Goal: Task Accomplishment & Management: Manage account settings

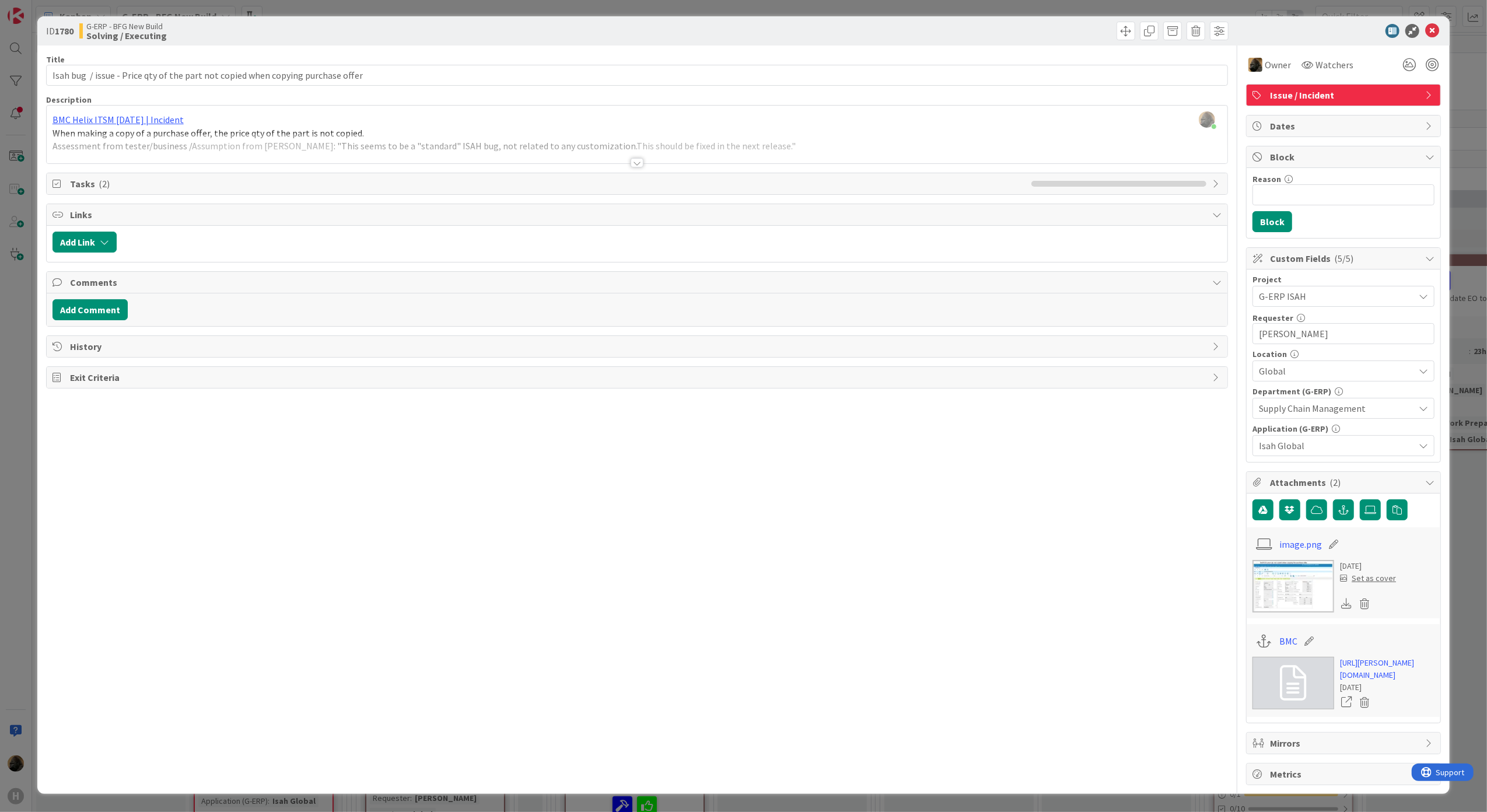
scroll to position [1272, 0]
click at [201, 558] on div "Title 80 / 128 Isah bug / issue - Price qty of the part not copied when copying…" at bounding box center [637, 415] width 1183 height 739
click at [201, 561] on div "Title 80 / 128 Isah bug / issue - Price qty of the part not copied when copying…" at bounding box center [637, 415] width 1183 height 739
click at [5, 481] on div "ID 1780 G-ERP - BFG New Build Solving / Executing Title 80 / 128 Isah bug / iss…" at bounding box center [744, 406] width 1487 height 812
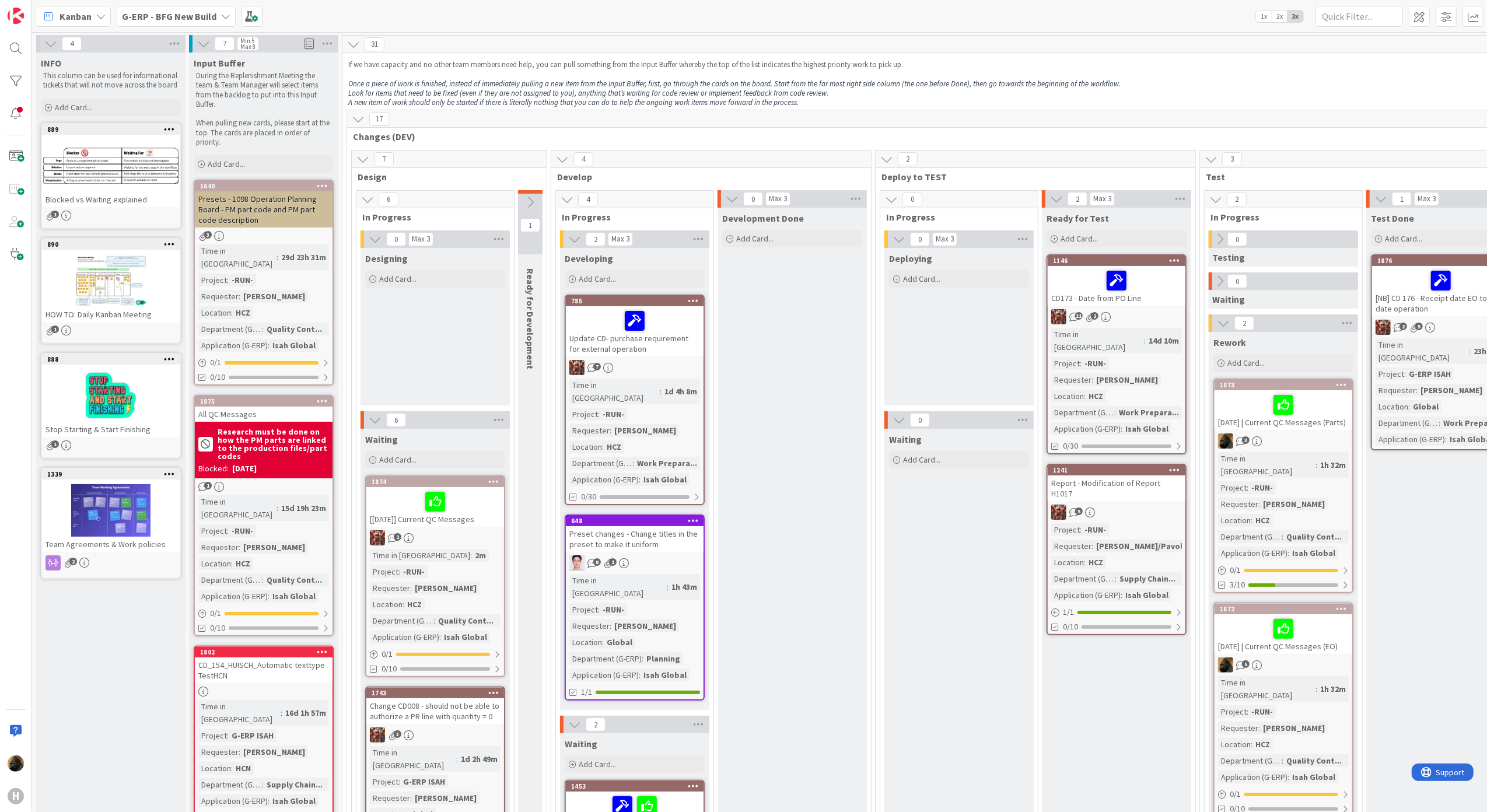
click at [139, 12] on b "G-ERP - BFG New Build" at bounding box center [169, 16] width 94 height 12
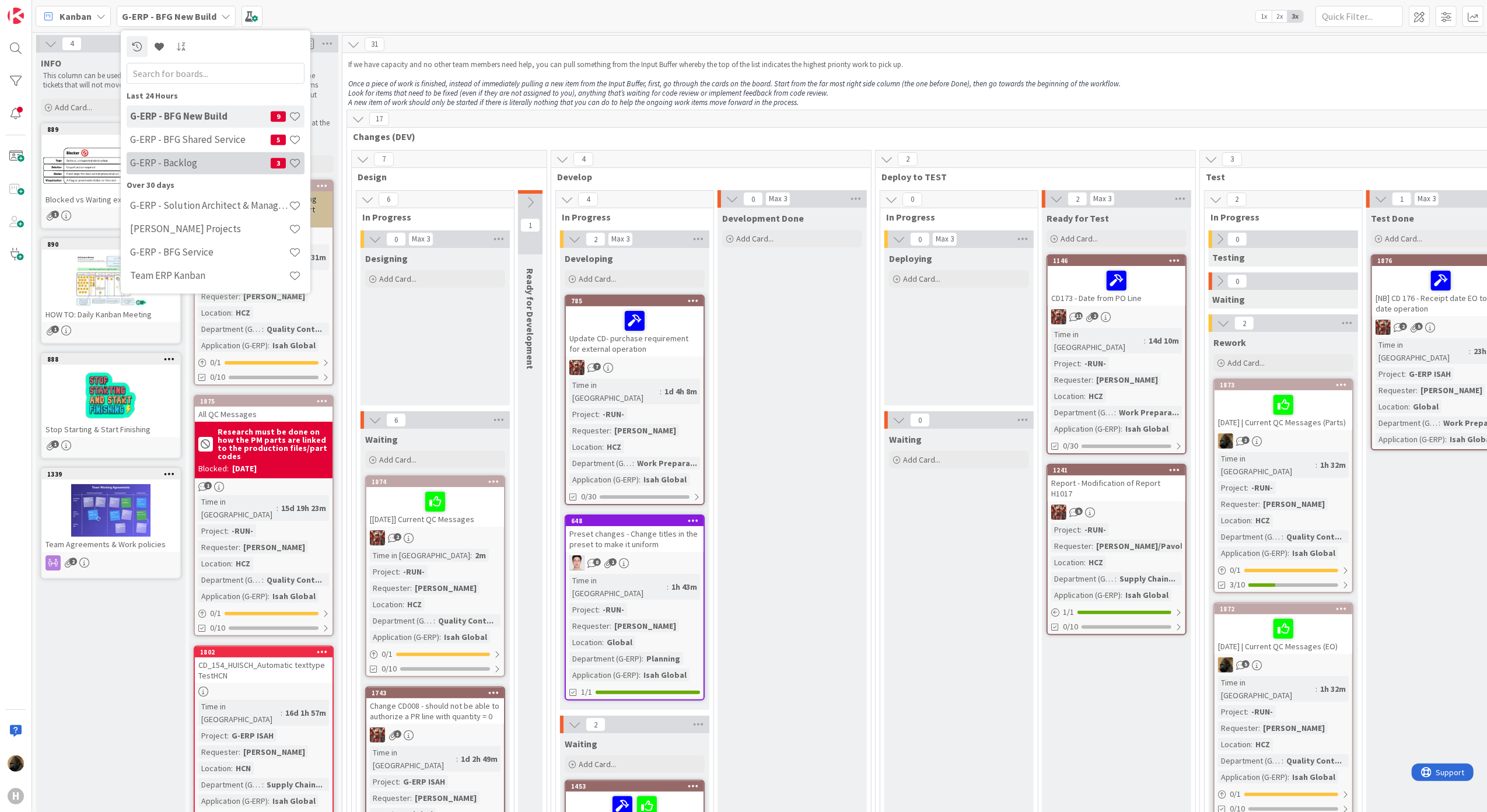
click at [202, 173] on div "G-ERP - Backlog 3" at bounding box center [215, 163] width 178 height 22
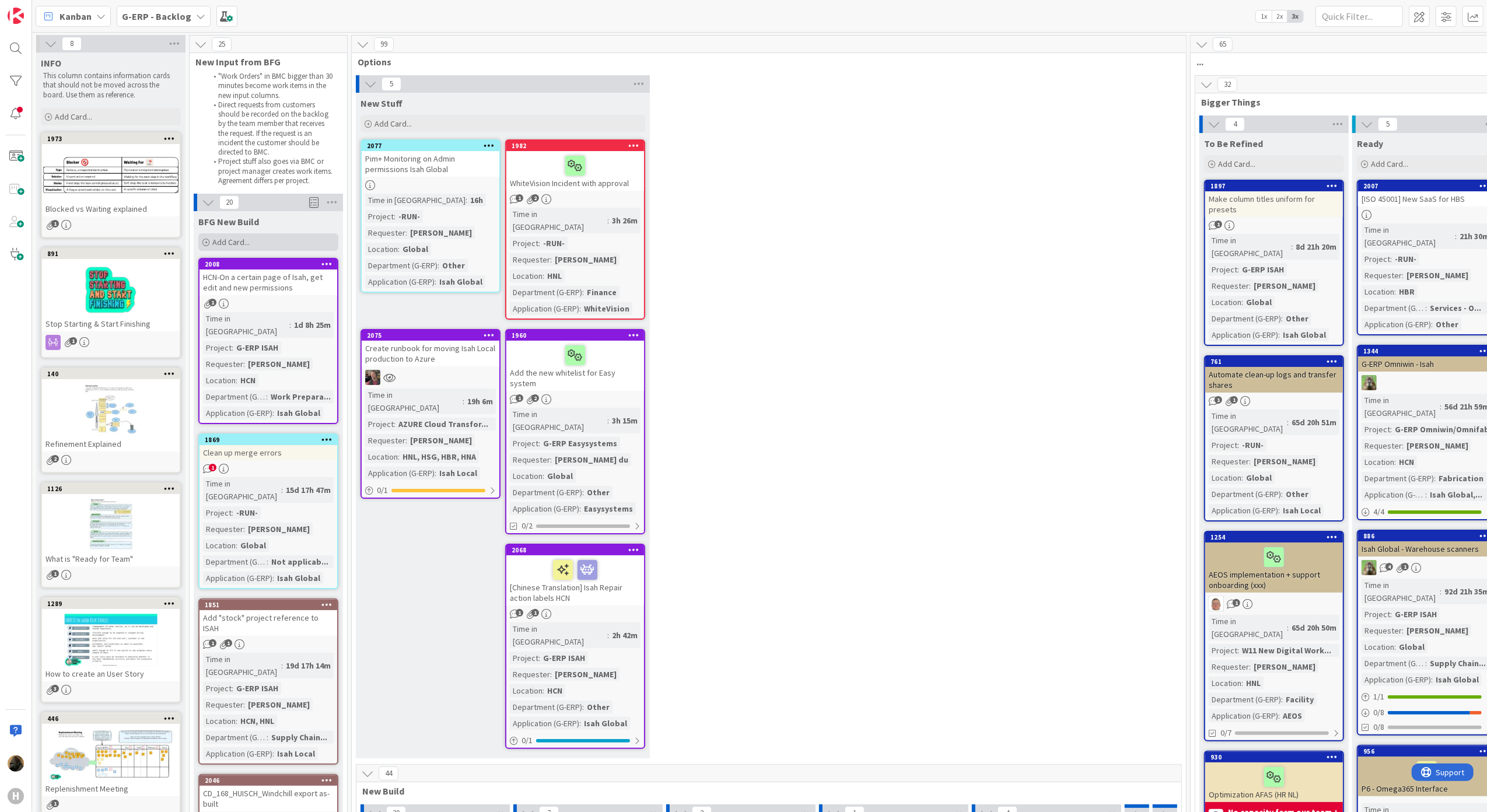
click at [203, 243] on icon at bounding box center [205, 242] width 7 height 7
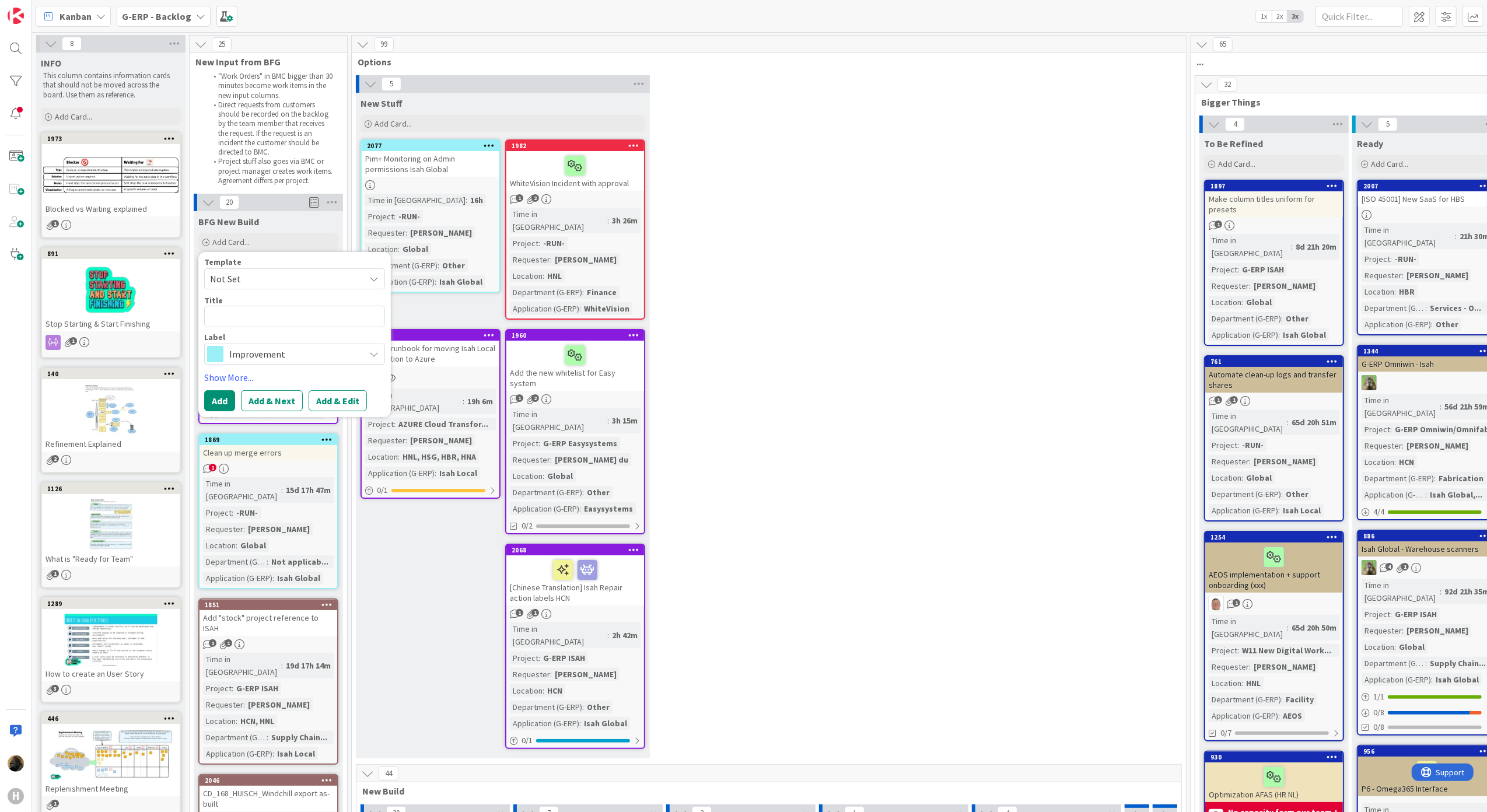
click at [324, 360] on span "Improvement" at bounding box center [294, 354] width 130 height 16
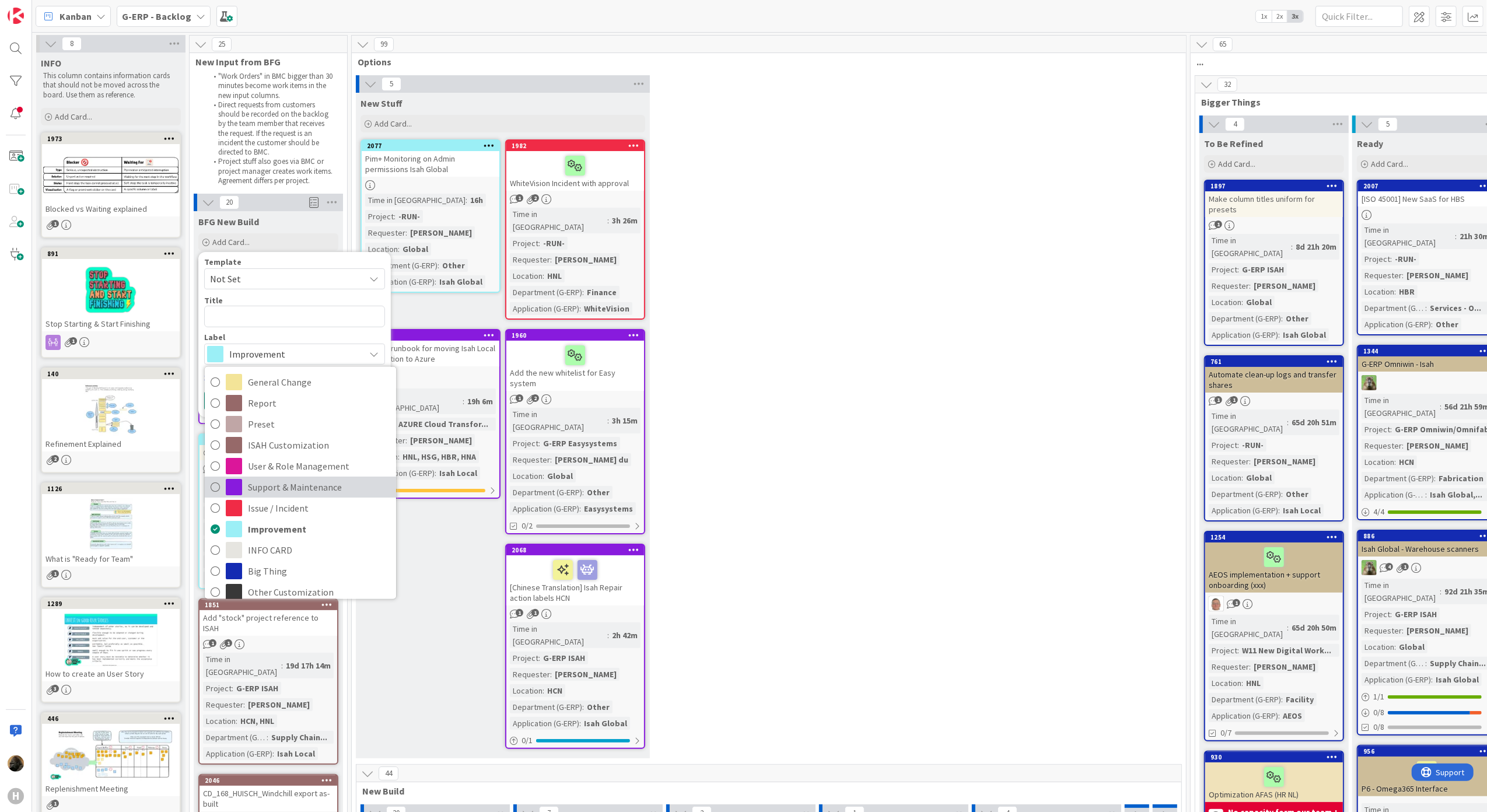
click at [322, 480] on span "Support & Maintenance" at bounding box center [319, 487] width 143 height 17
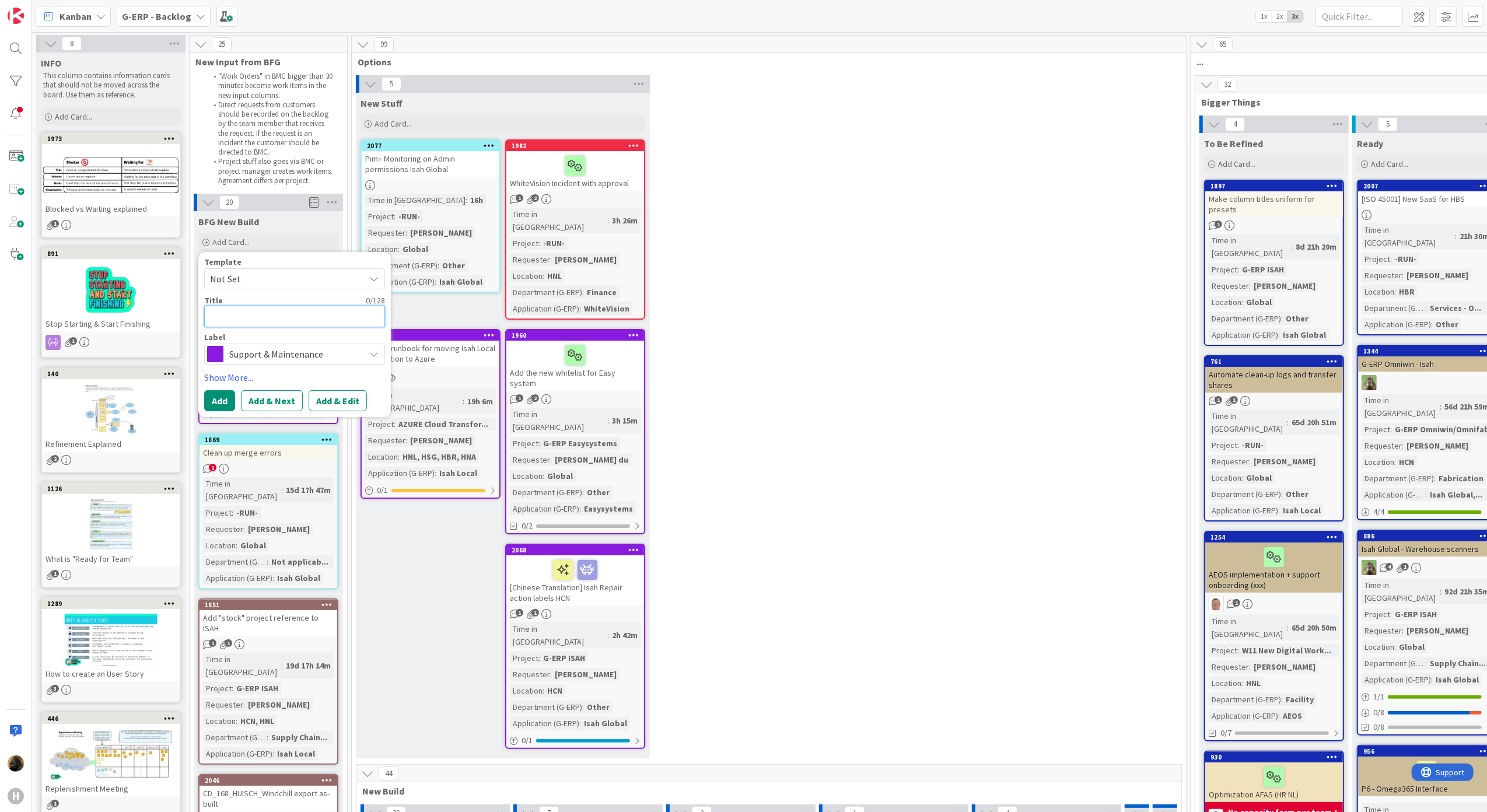
click at [272, 317] on textarea at bounding box center [295, 316] width 181 height 22
type textarea "x"
type textarea "W"
type textarea "x"
type textarea "Wr"
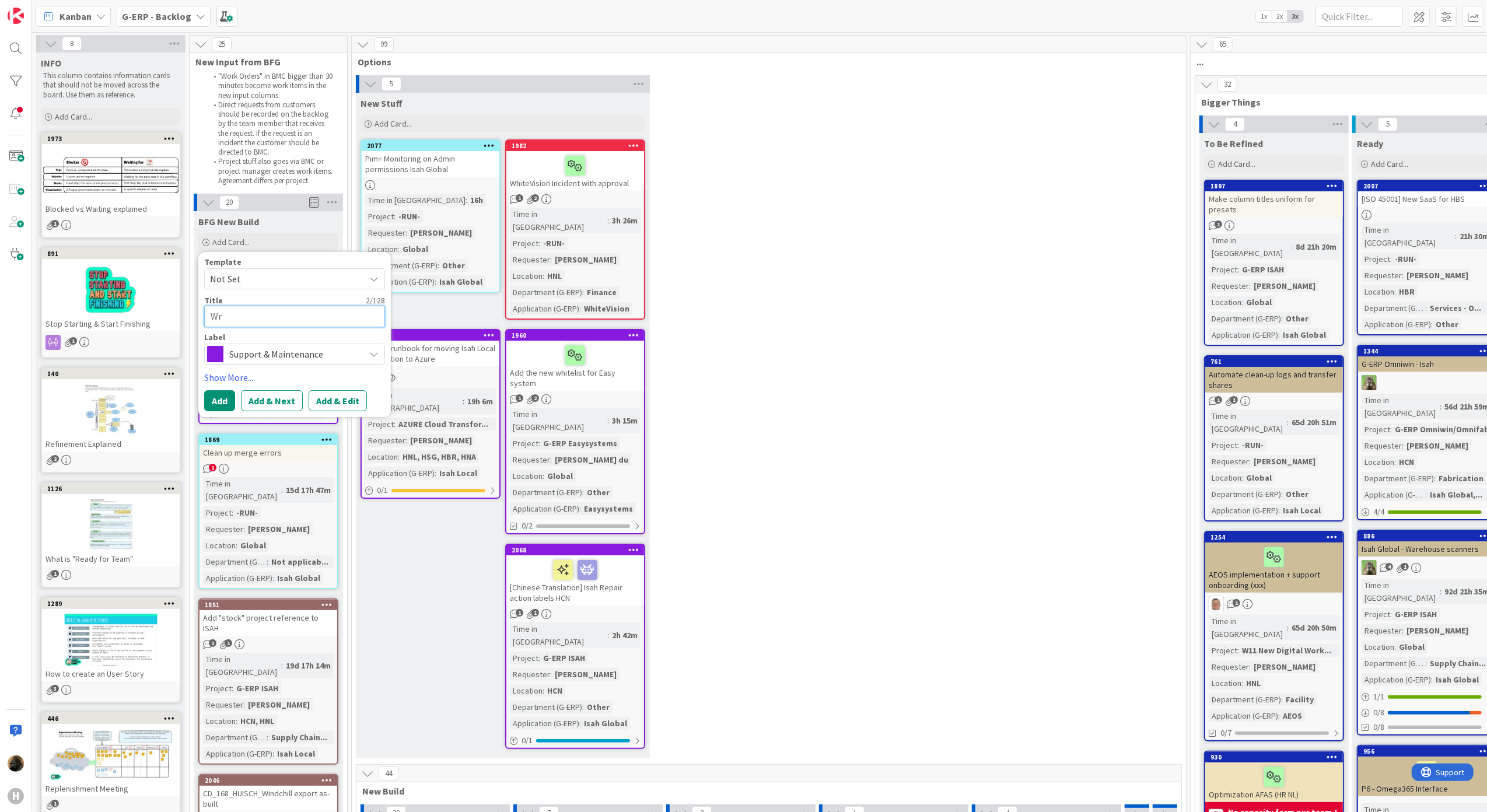
type textarea "x"
type textarea "Wri"
type textarea "x"
type textarea "Writ"
type textarea "x"
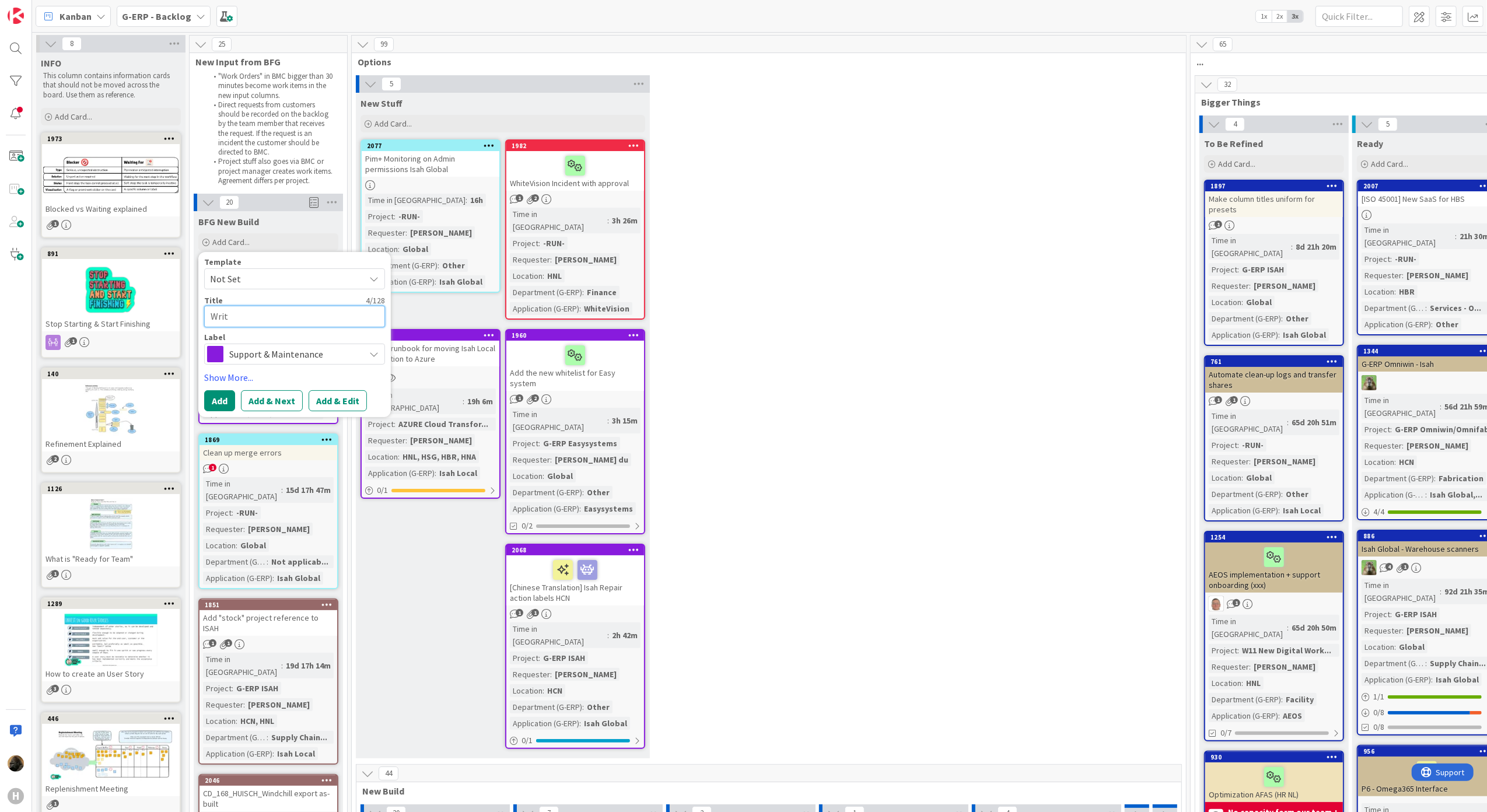
type textarea "Write"
type textarea "x"
type textarea "Write"
type textarea "x"
type textarea "Write a"
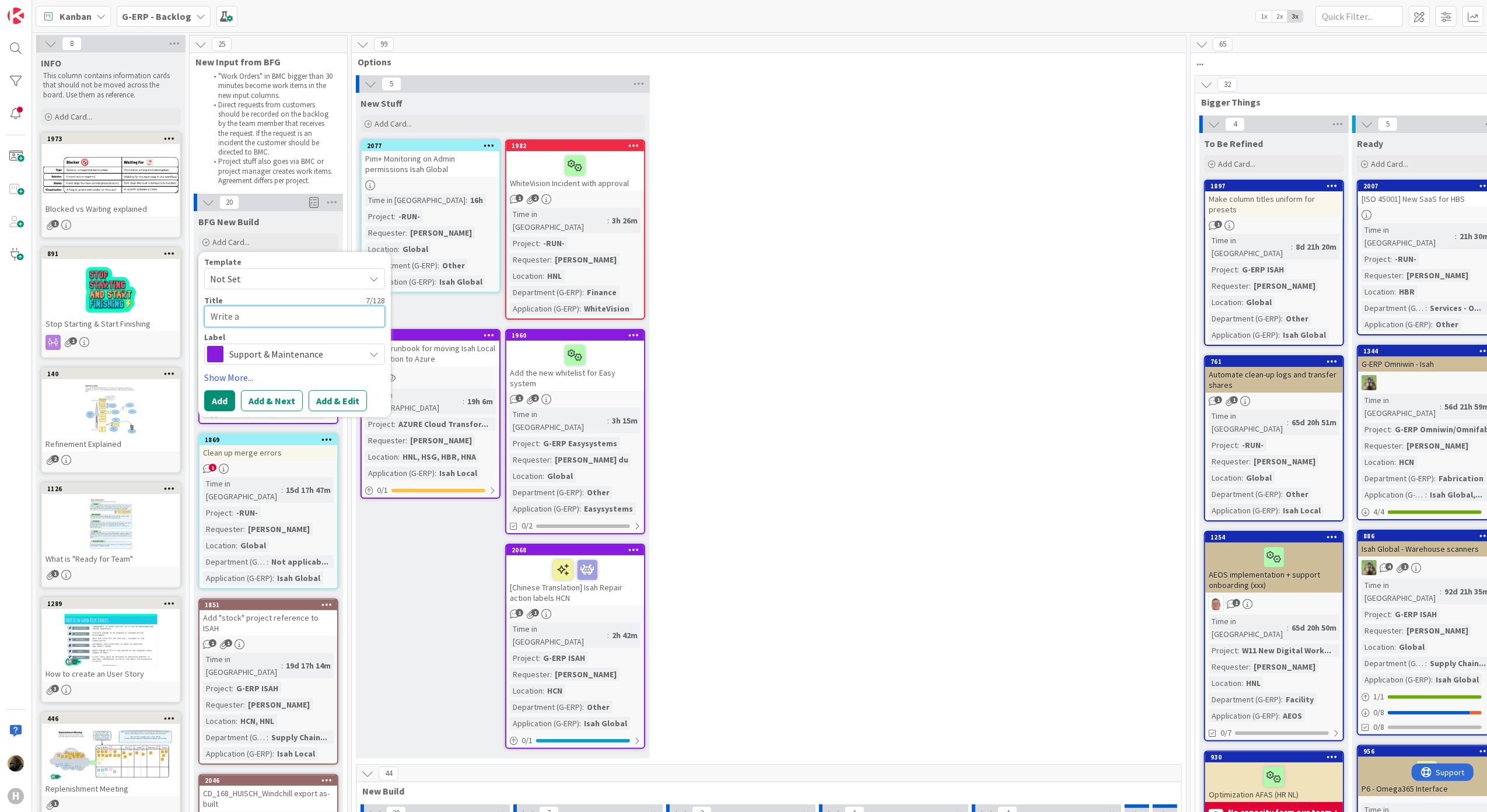
type textarea "x"
type textarea "Write a"
type textarea "x"
type textarea "Write a w"
type textarea "x"
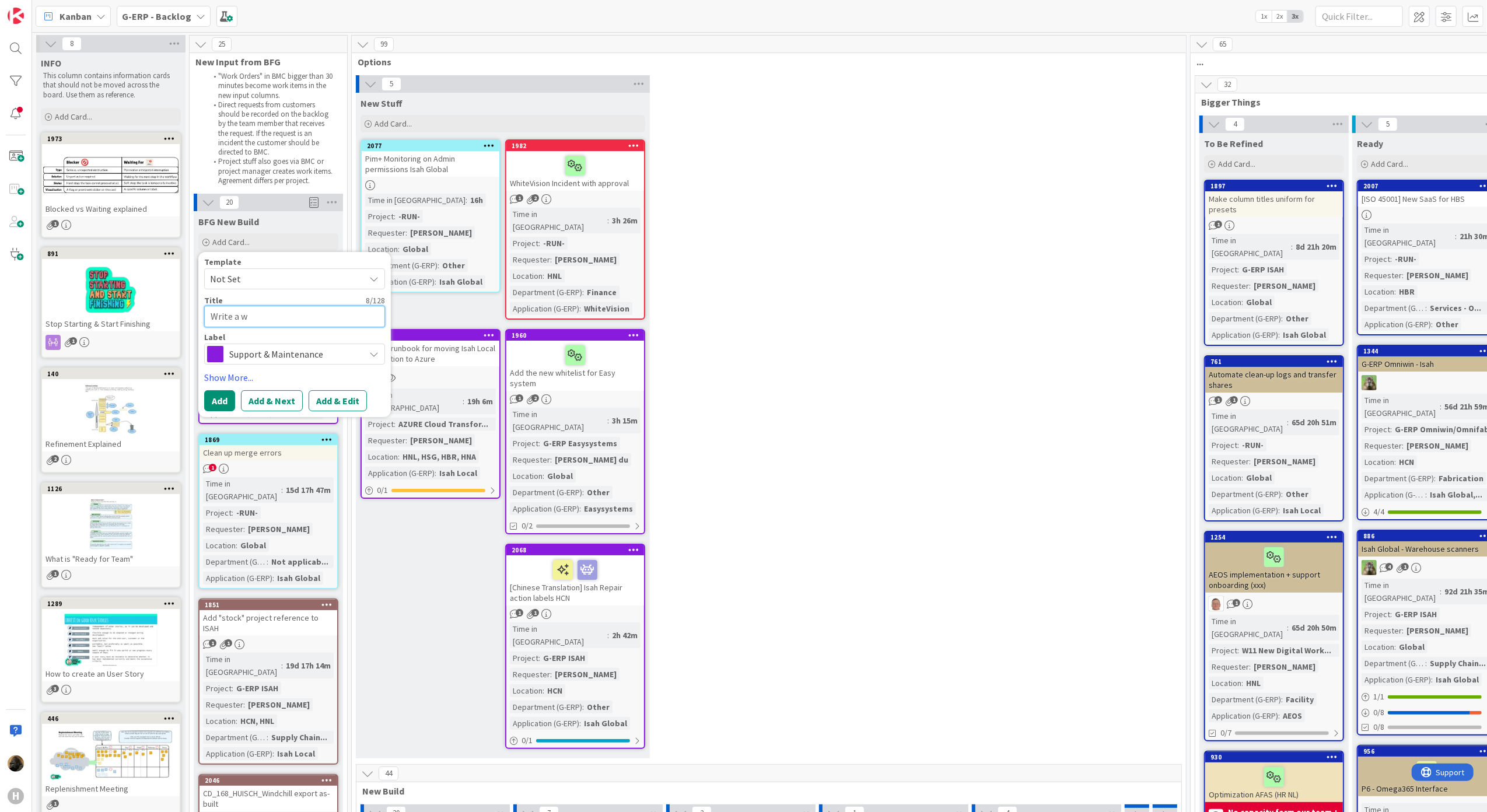
type textarea "Write a wo"
type textarea "x"
type textarea "Write a wor"
type textarea "x"
type textarea "Write a work"
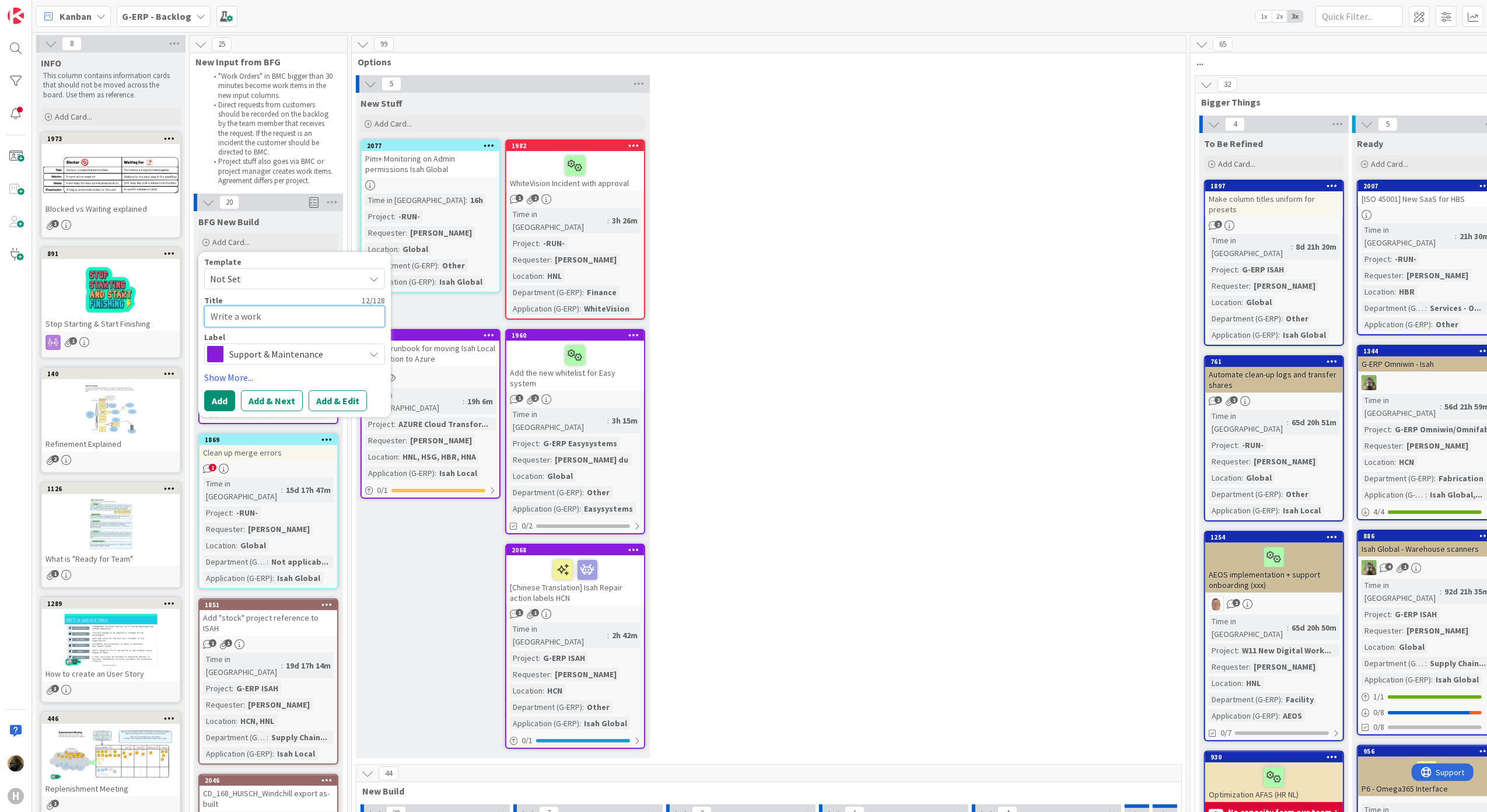
type textarea "x"
type textarea "Write a work"
type textarea "x"
type textarea "Write a work i"
type textarea "x"
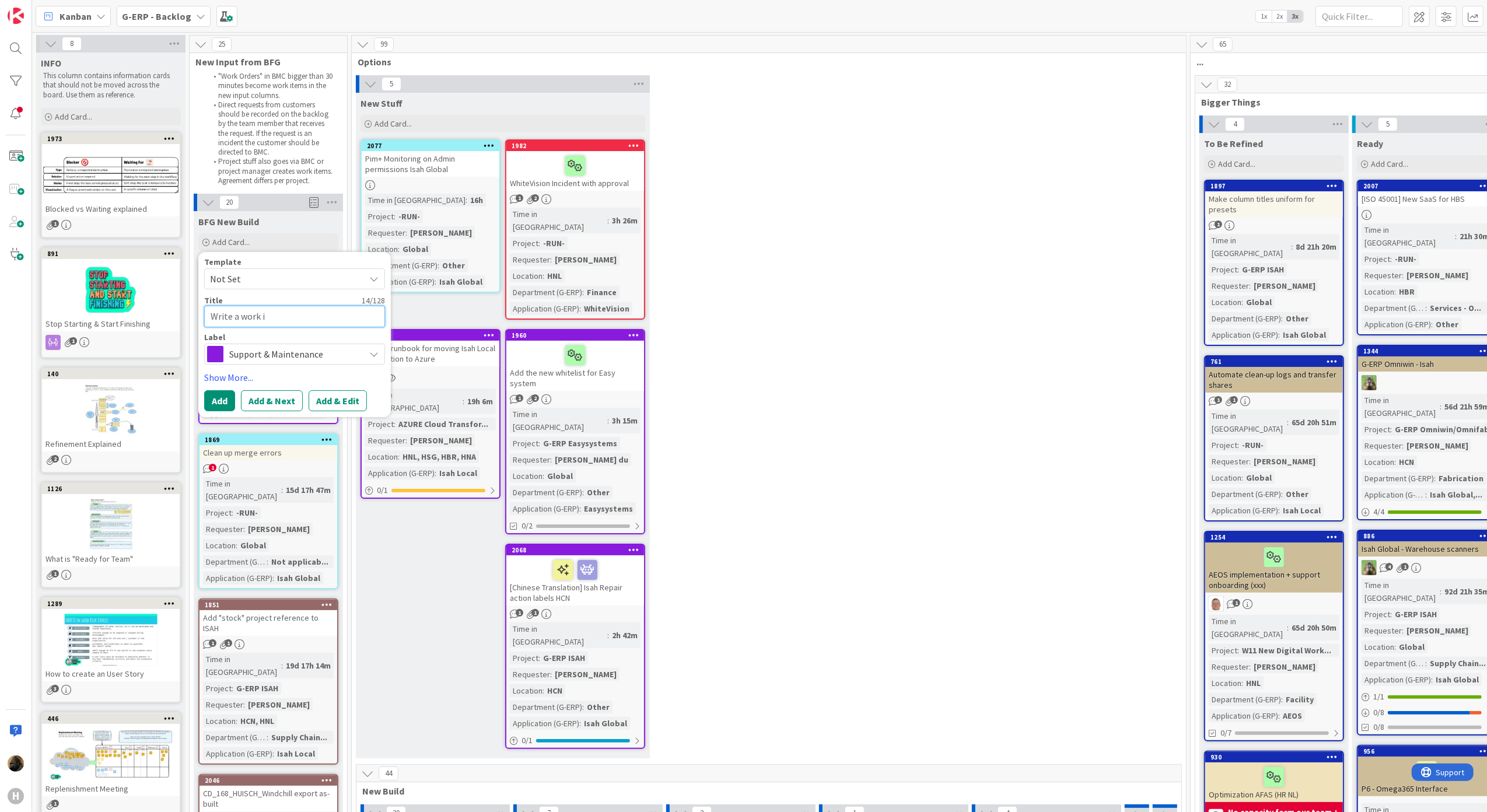
type textarea "Write a work in"
type textarea "x"
type textarea "Write a work ins"
type textarea "x"
type textarea "Write a work instu"
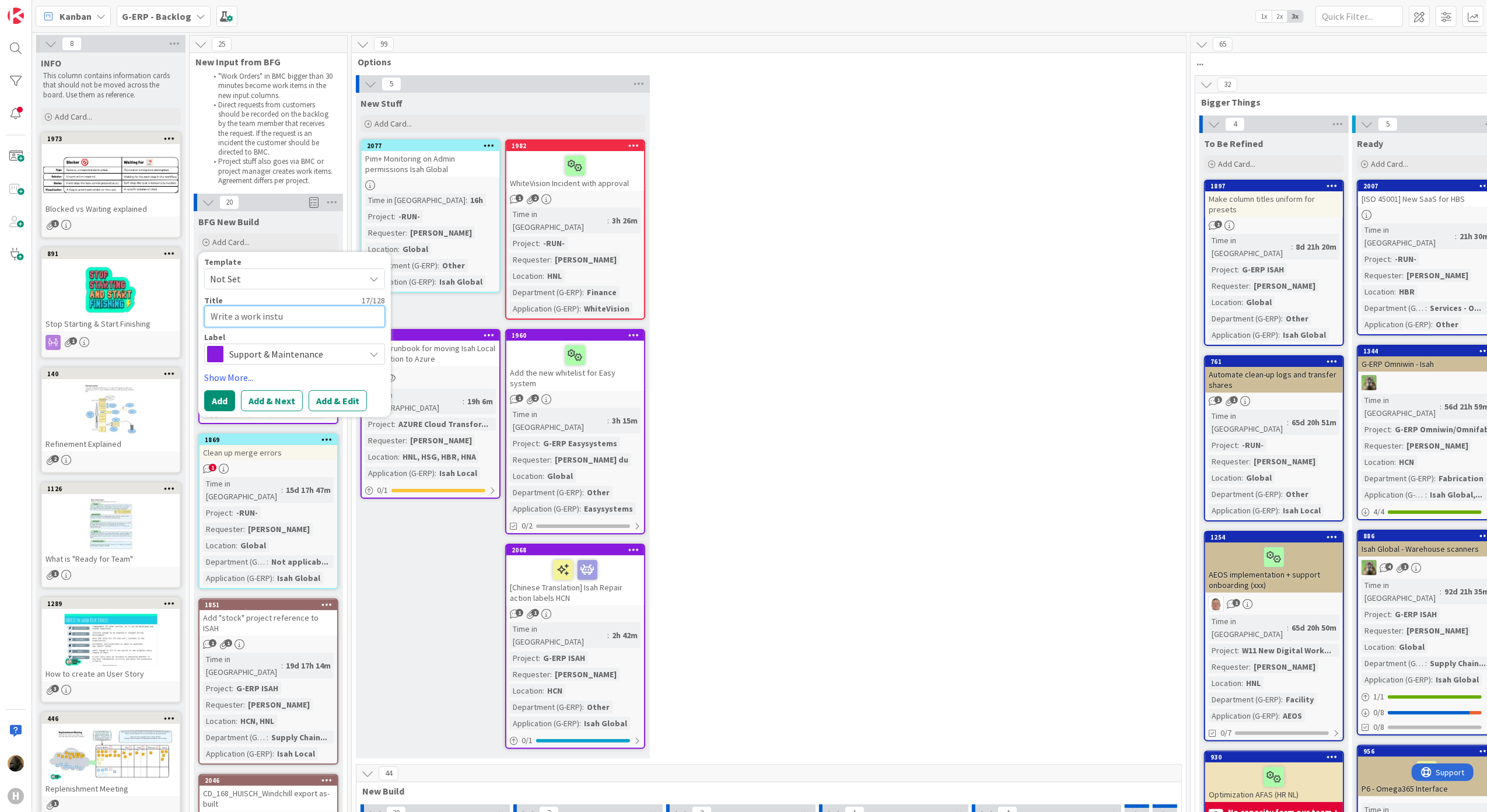
type textarea "x"
type textarea "Write a work instur"
type textarea "x"
type textarea "Write a work insturc"
type textarea "x"
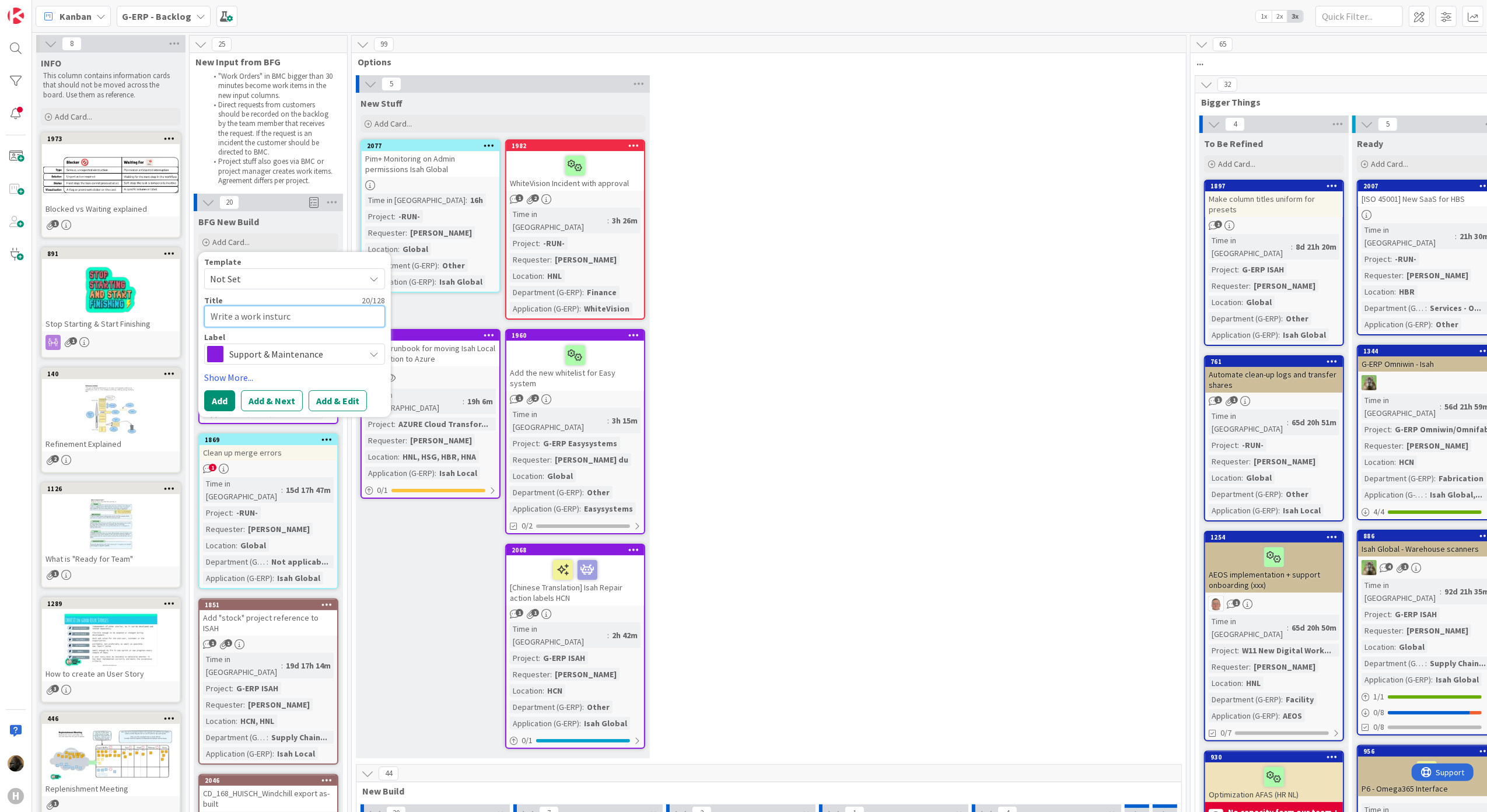
type textarea "Write a work insturct"
type textarea "x"
type textarea "Write a work insturcti"
type textarea "x"
type textarea "Write a work insturct"
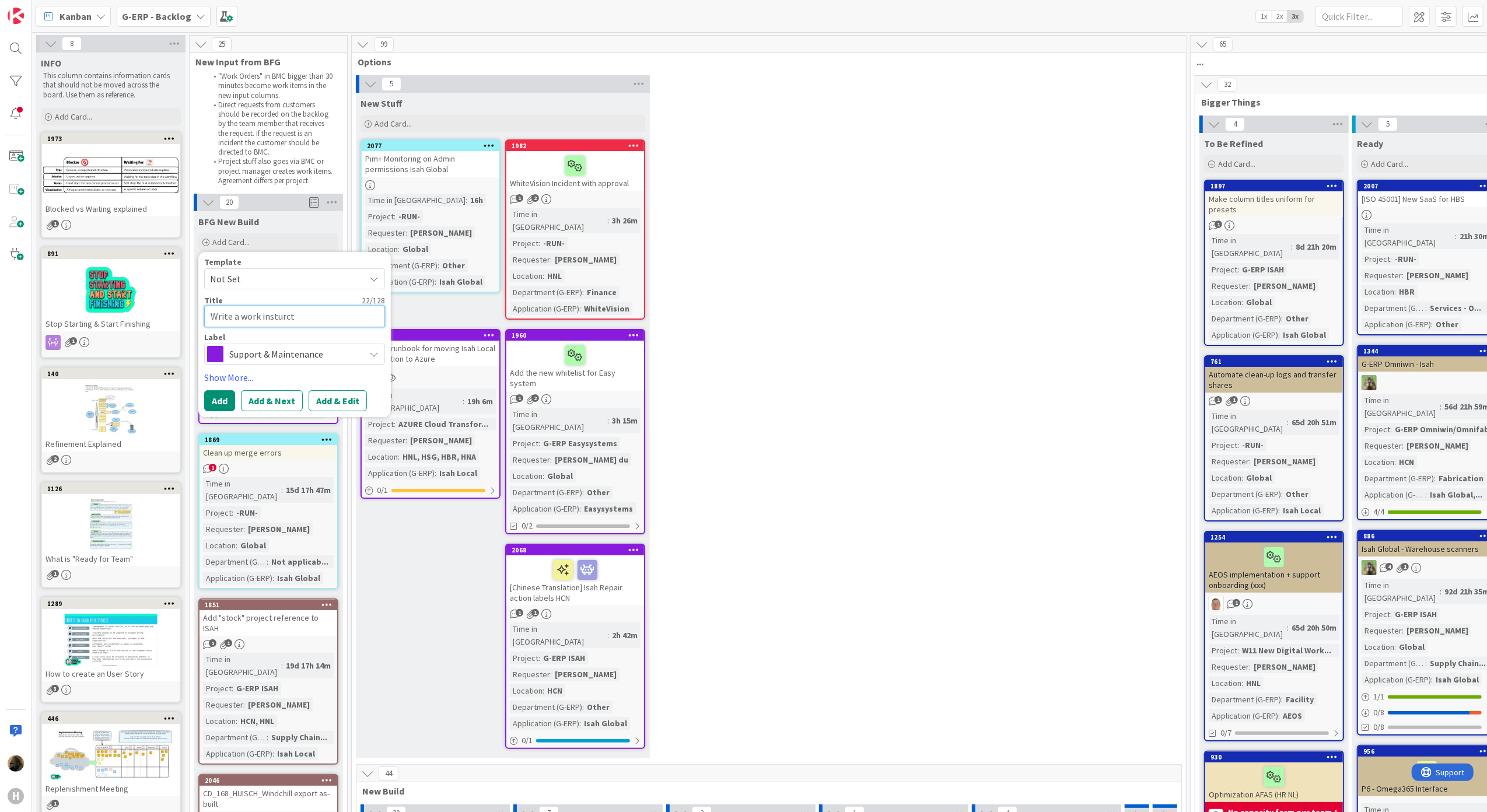
type textarea "x"
type textarea "Write a work insturc"
type textarea "x"
type textarea "Write a work instur"
type textarea "x"
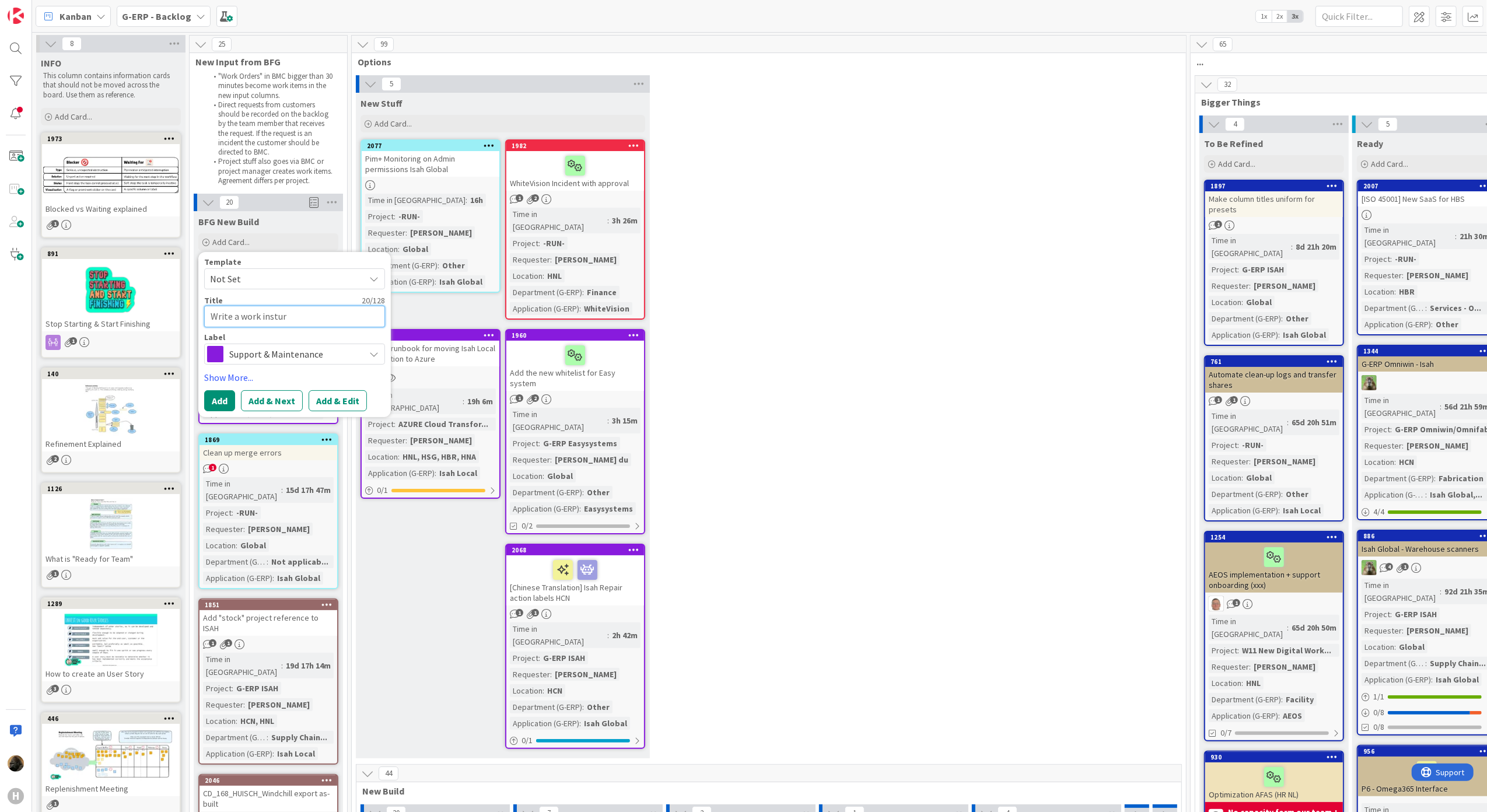
type textarea "Write a work instu"
type textarea "x"
type textarea "Write a work inst"
type textarea "x"
type textarea "Write a work instri"
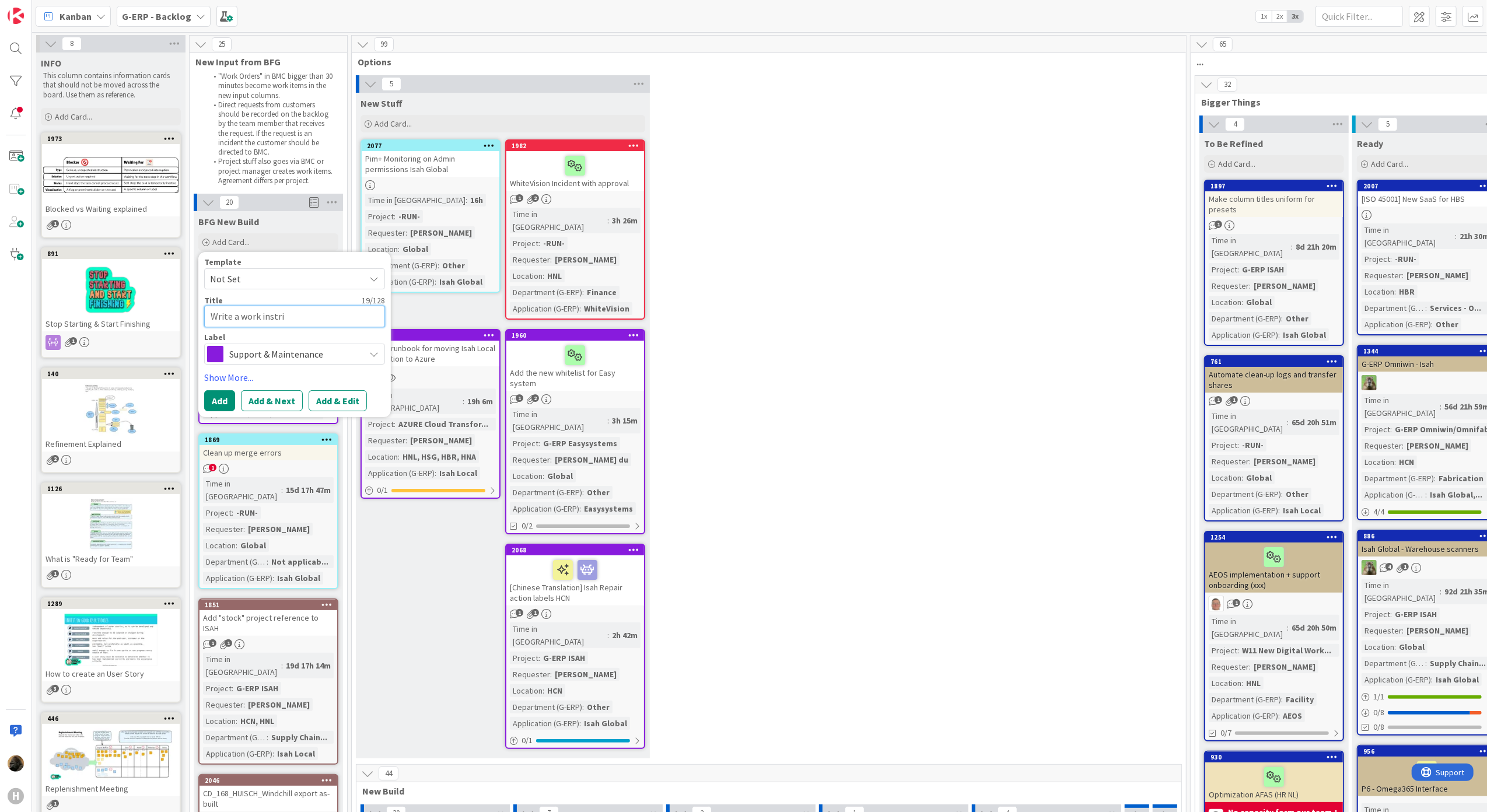
type textarea "x"
type textarea "Write a work instric"
type textarea "x"
type textarea "Write a work instri"
type textarea "x"
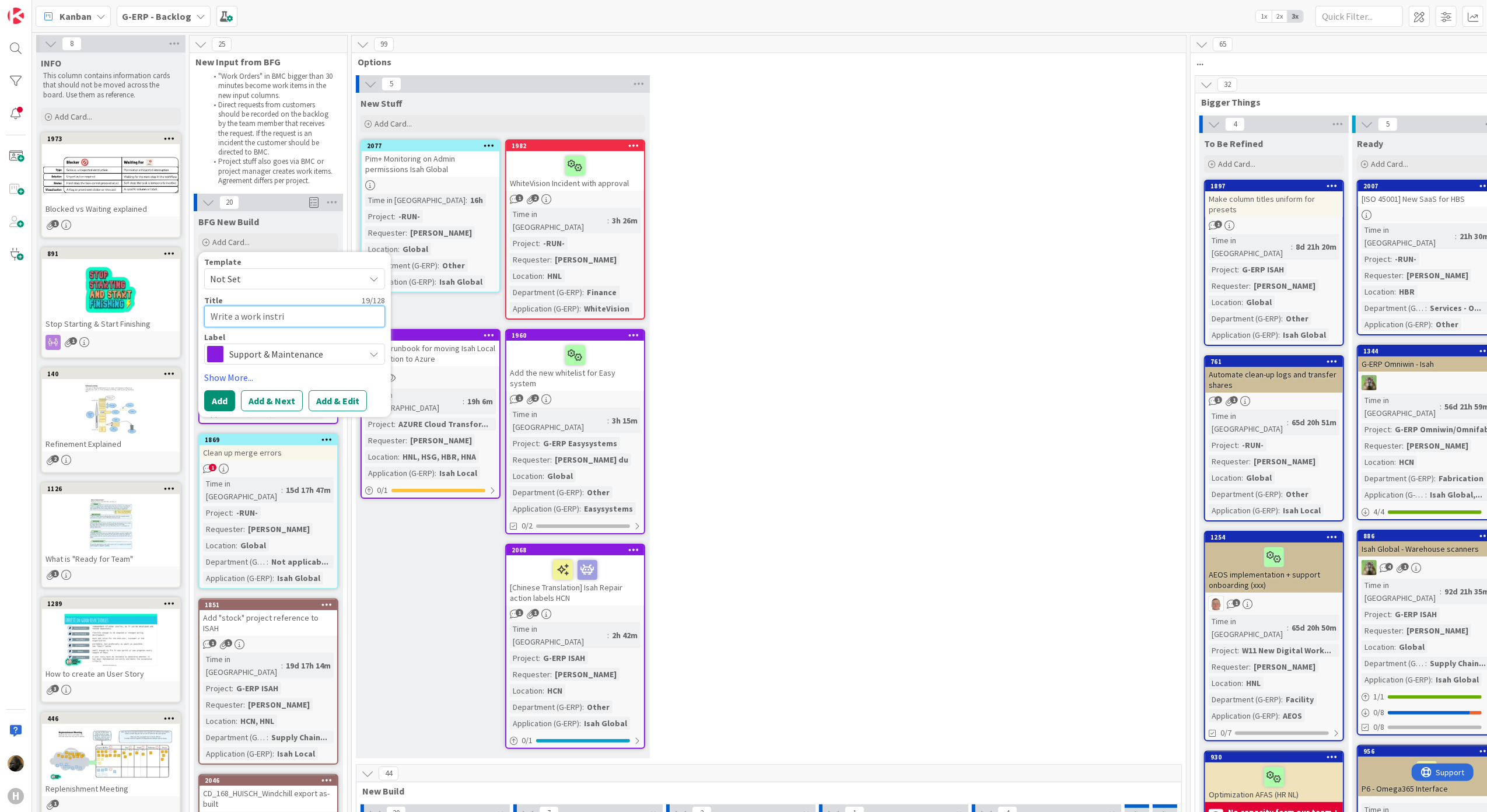
type textarea "Write a work instr"
type textarea "x"
type textarea "Write a work instru"
type textarea "x"
type textarea "Write a work instruc"
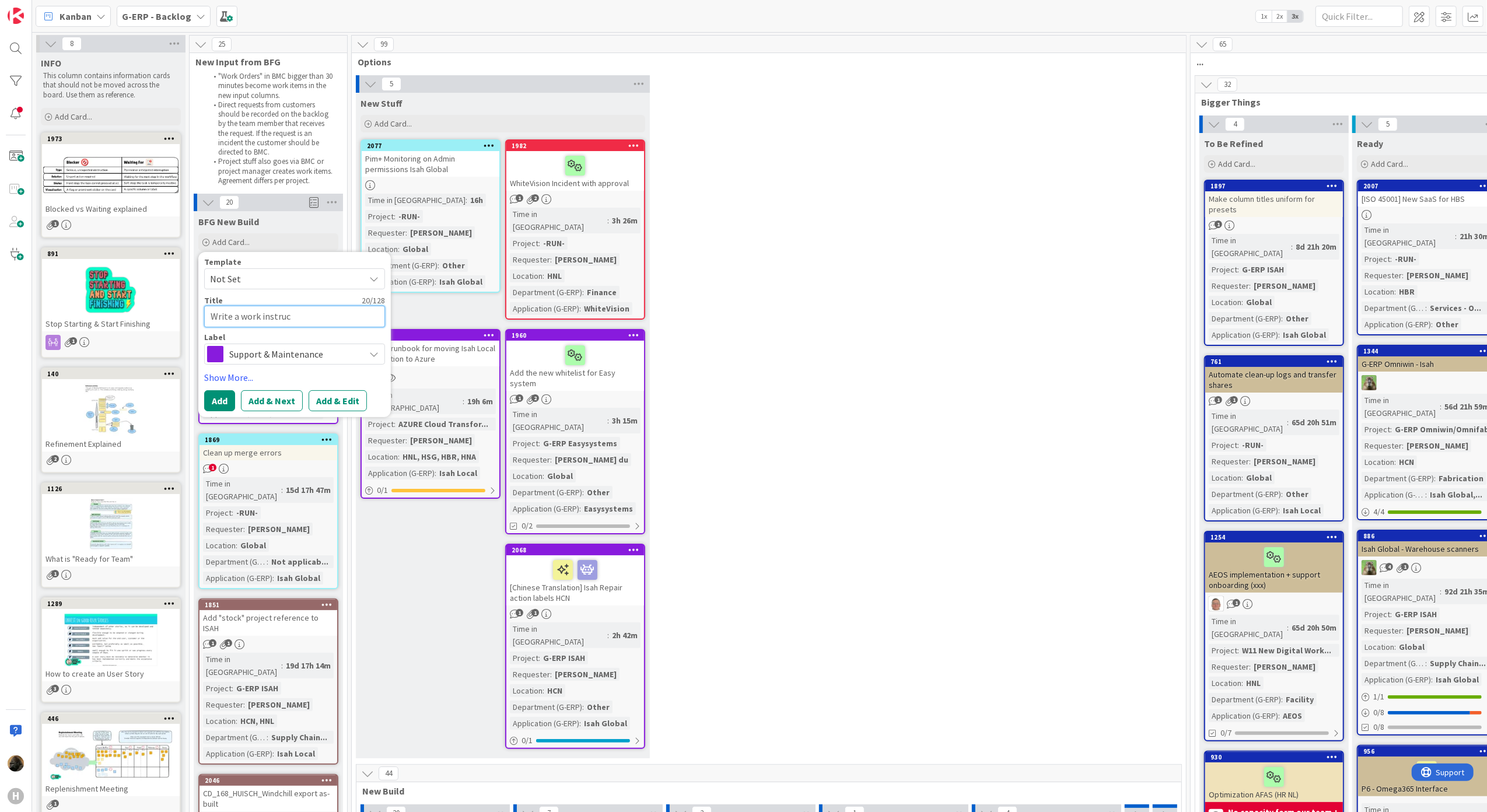
type textarea "x"
type textarea "Write a work instruct"
type textarea "x"
type textarea "Write a work instructi"
type textarea "x"
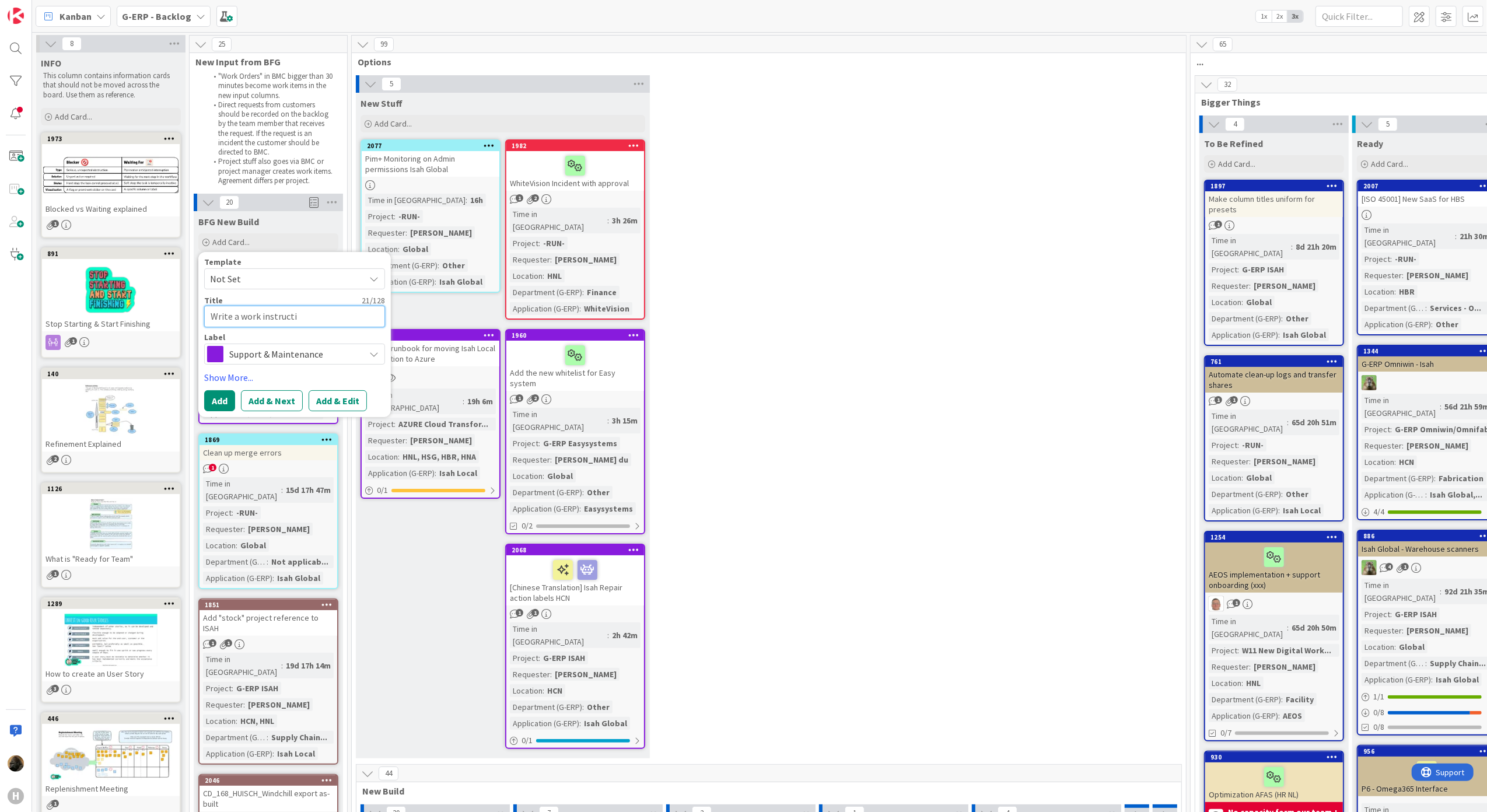
type textarea "Write a work instructio"
type textarea "x"
type textarea "Write a work instruction"
type textarea "x"
type textarea "Write a work instruction"
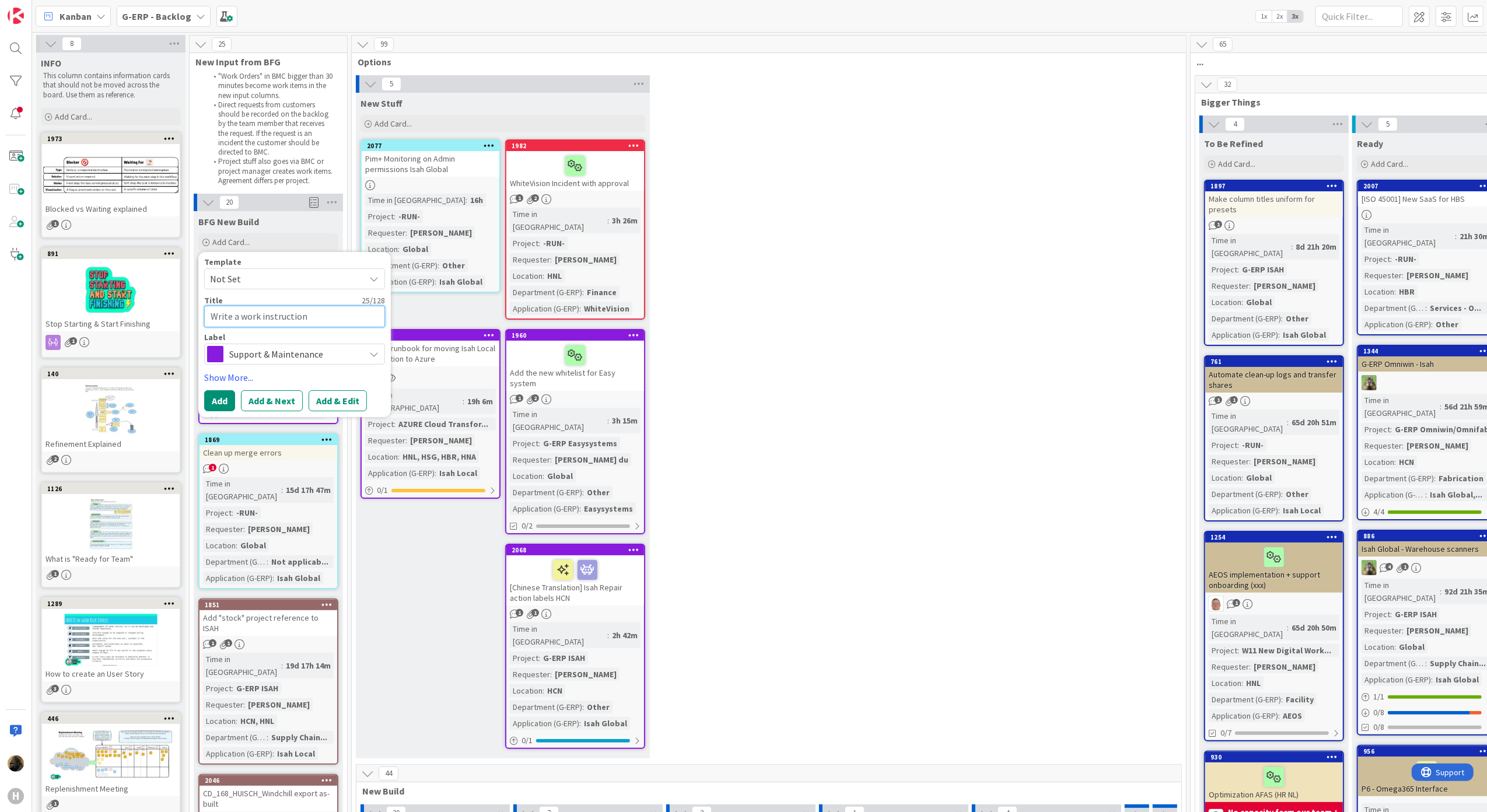
type textarea "x"
type textarea "Write a work instruction f"
type textarea "x"
type textarea "Write a work instruction fo"
type textarea "x"
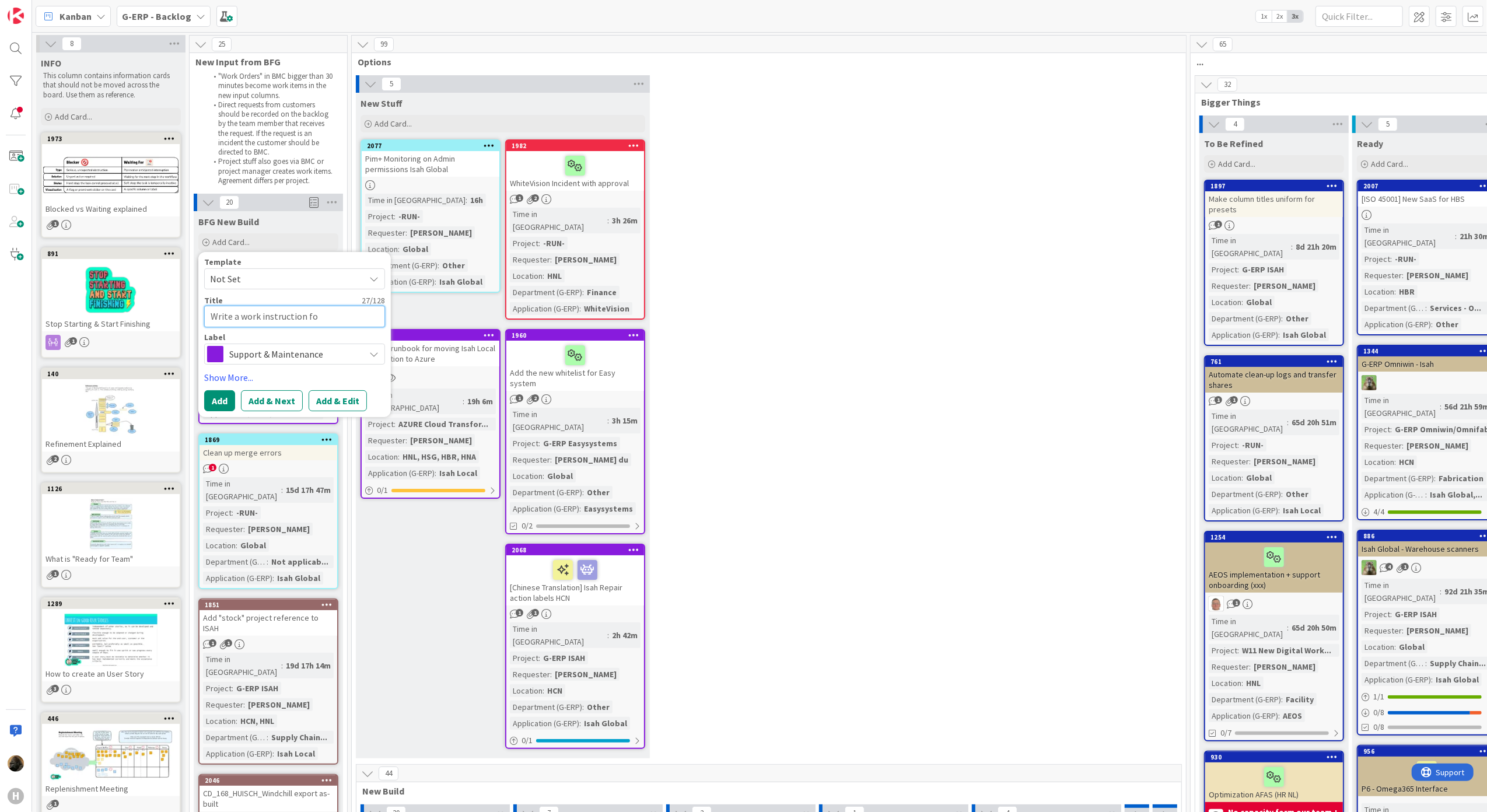
type textarea "Write a work instruction for"
type textarea "x"
type textarea "Write a work instruction for"
type textarea "x"
type textarea "Write a work instruction for"
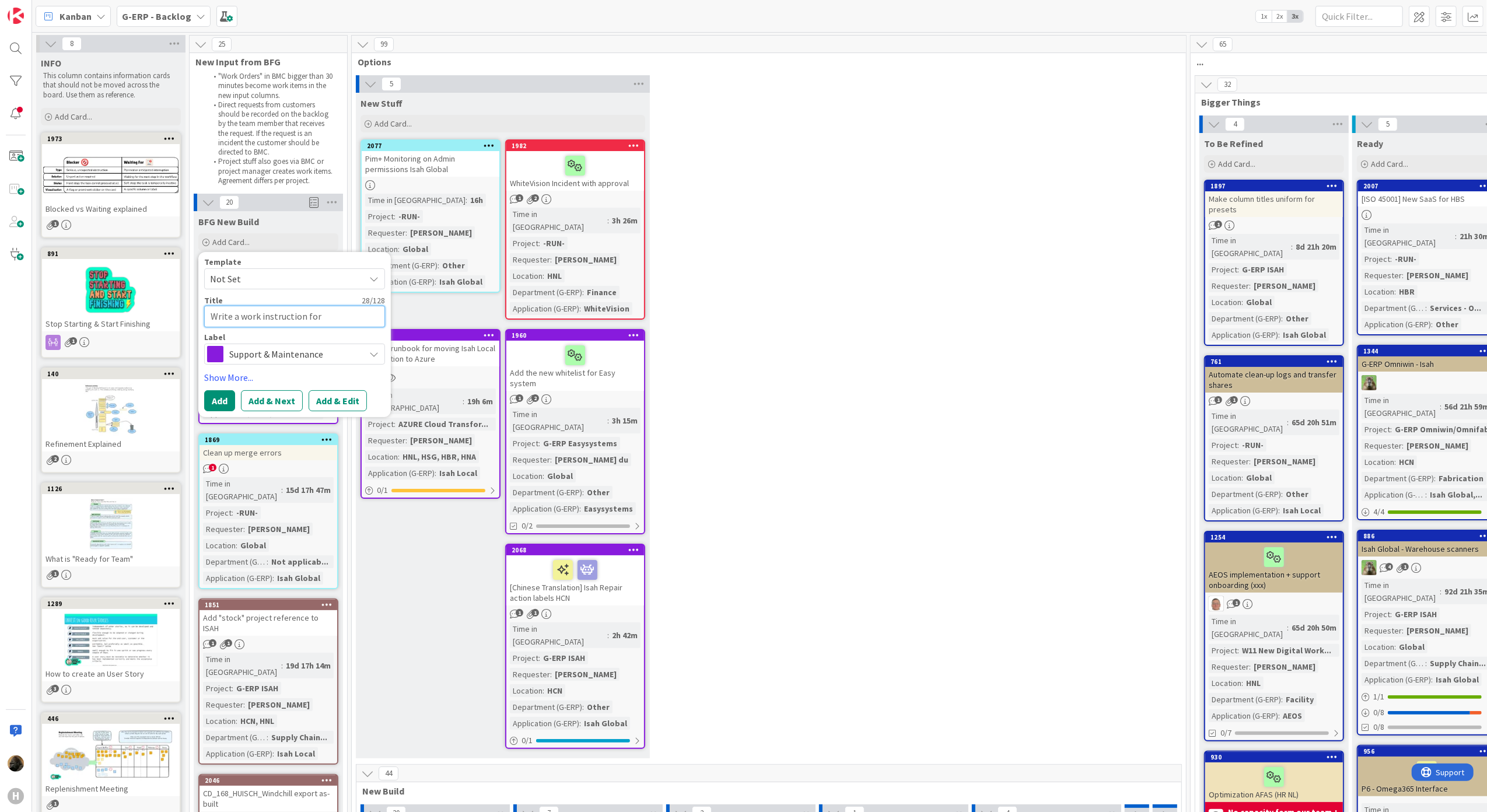
type textarea "x"
type textarea "Write a work instruction fo"
type textarea "x"
type textarea "Write a work instruction f"
type textarea "x"
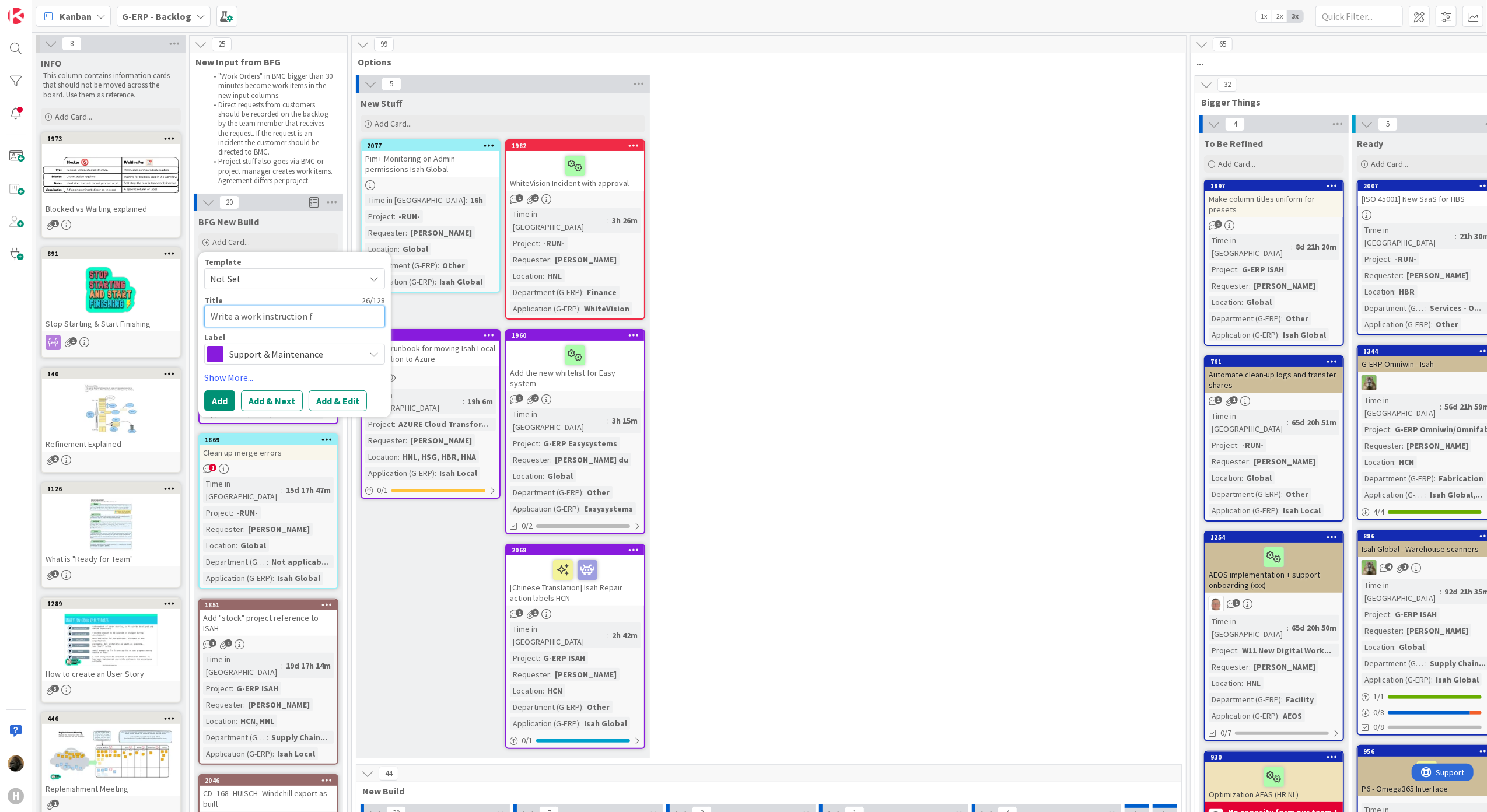
type textarea "Write a work instruction"
type textarea "x"
type textarea "Write a work instruction o"
type textarea "x"
type textarea "Write a work instruction on"
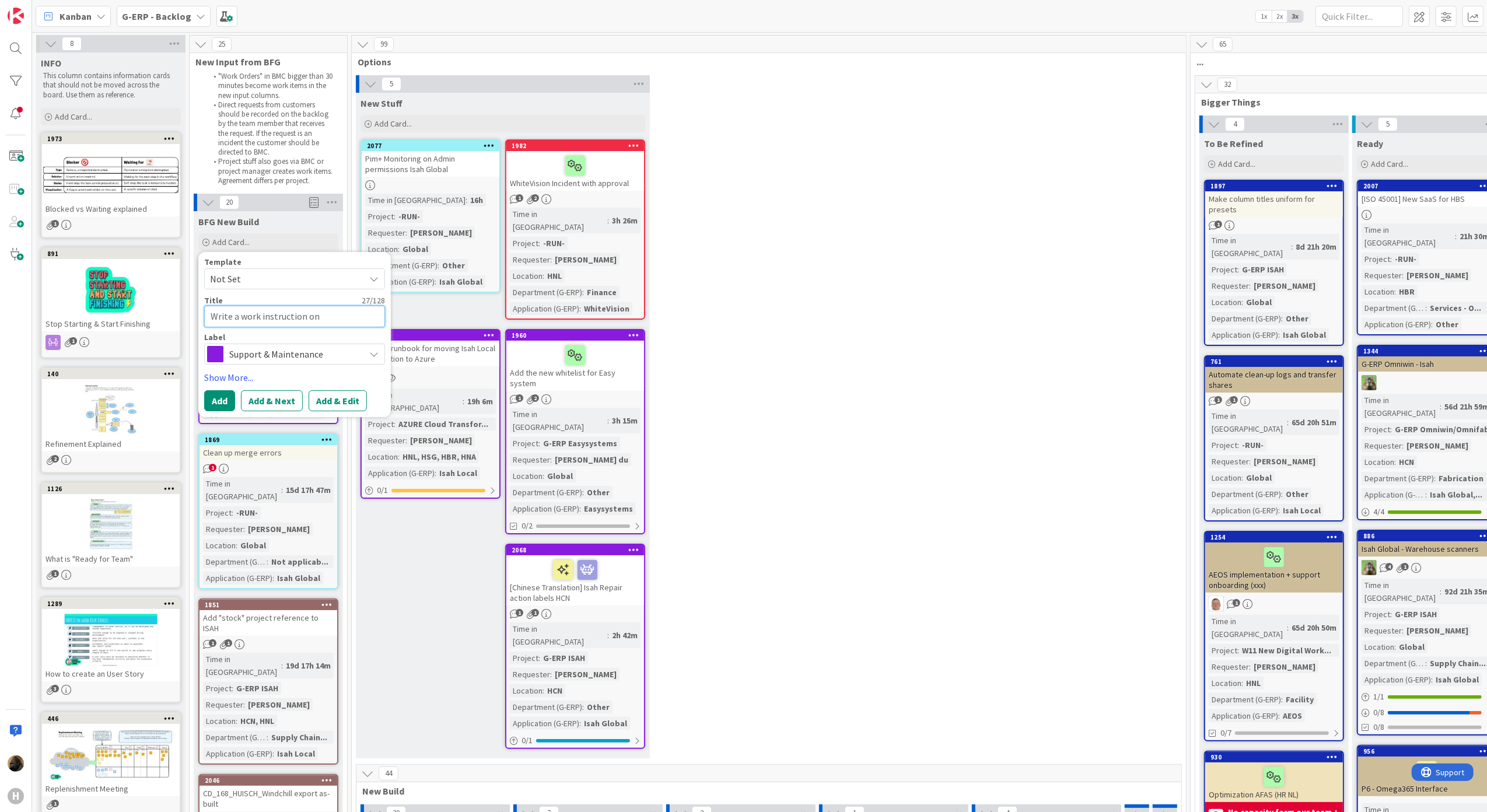
type textarea "x"
type textarea "Write a work instruction on"
type textarea "x"
type textarea "Write a work instruction on h"
type textarea "x"
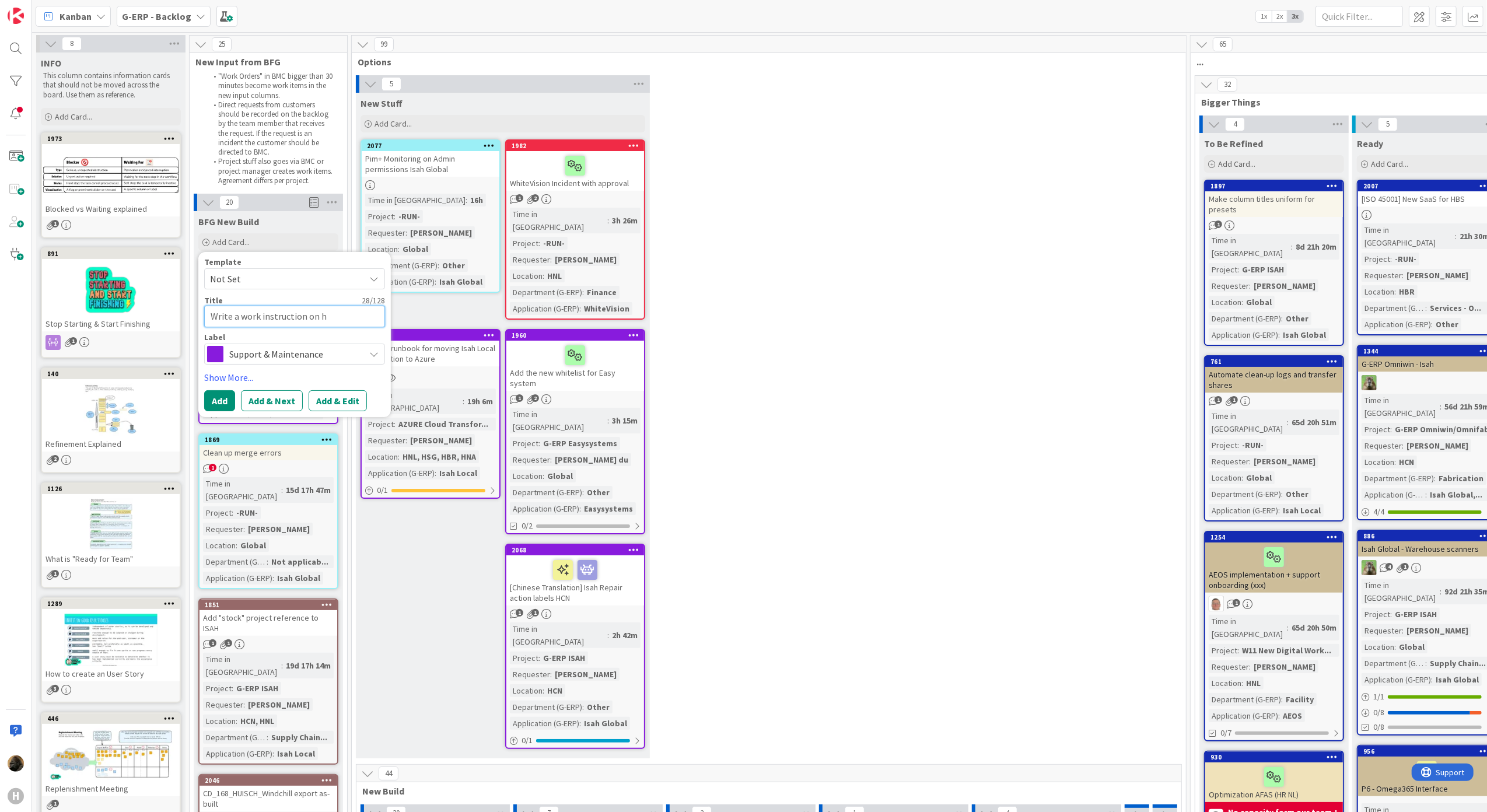
type textarea "Write a work instruction on ho"
type textarea "x"
type textarea "Write a work instruction on how"
type textarea "x"
type textarea "Write a work instruction on how"
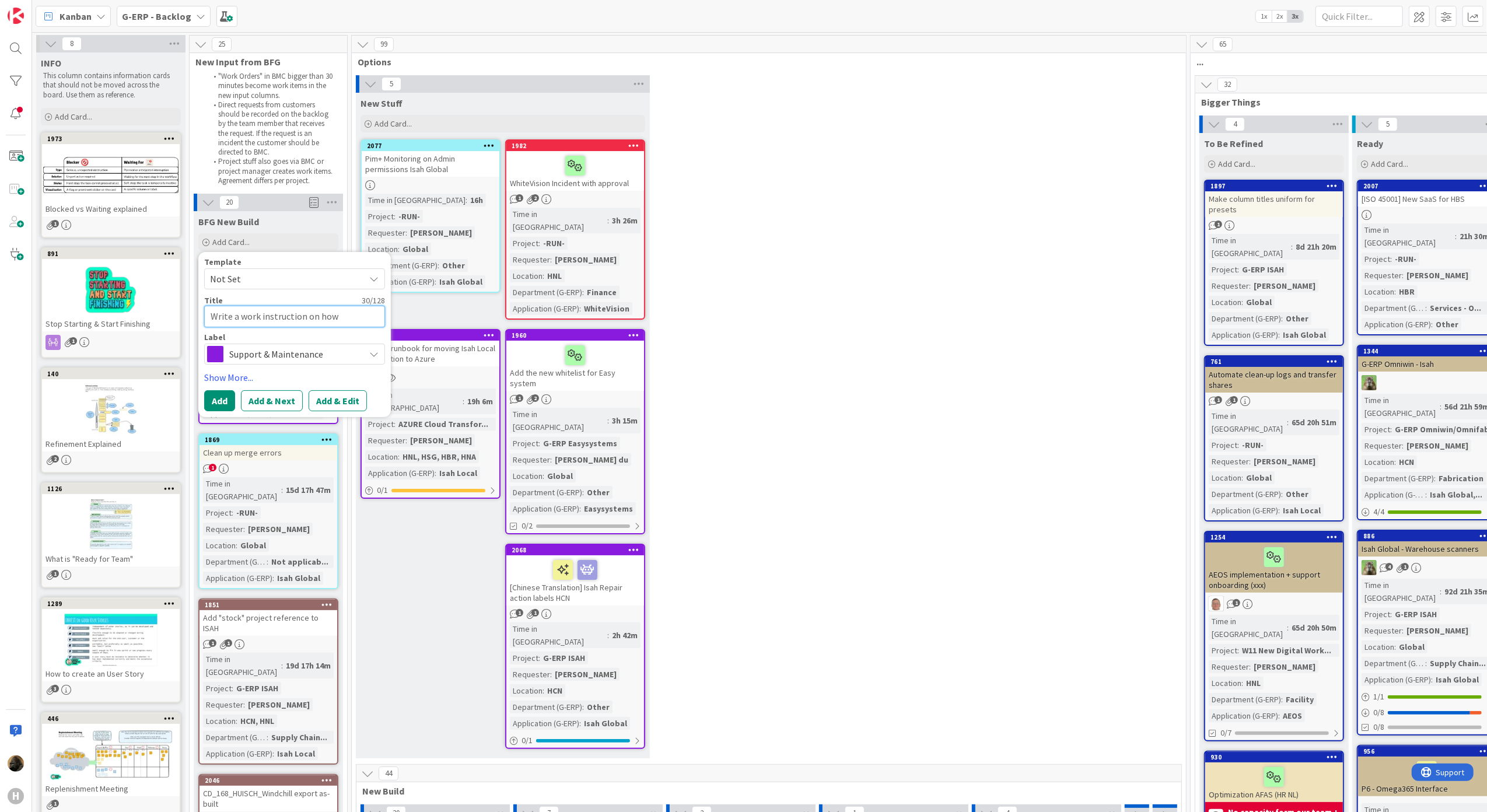
type textarea "x"
type textarea "Write a work instruction on how t"
type textarea "x"
type textarea "Write a work instruction on how to"
type textarea "x"
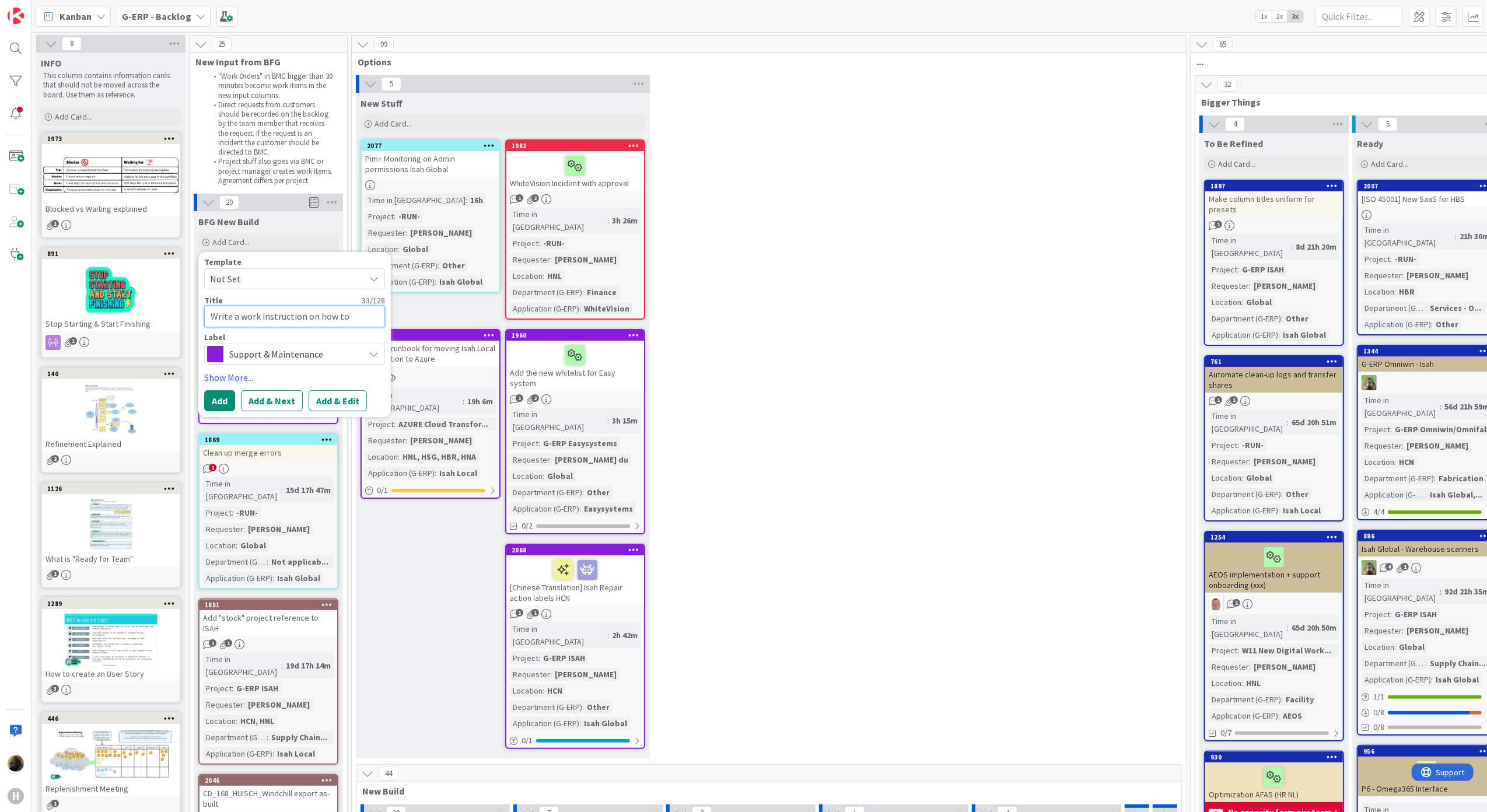
type textarea "Write a work instruction on how to"
type textarea "x"
type textarea "Write a work instruction on how to l"
type textarea "x"
type textarea "Write a work instruction on how to lo"
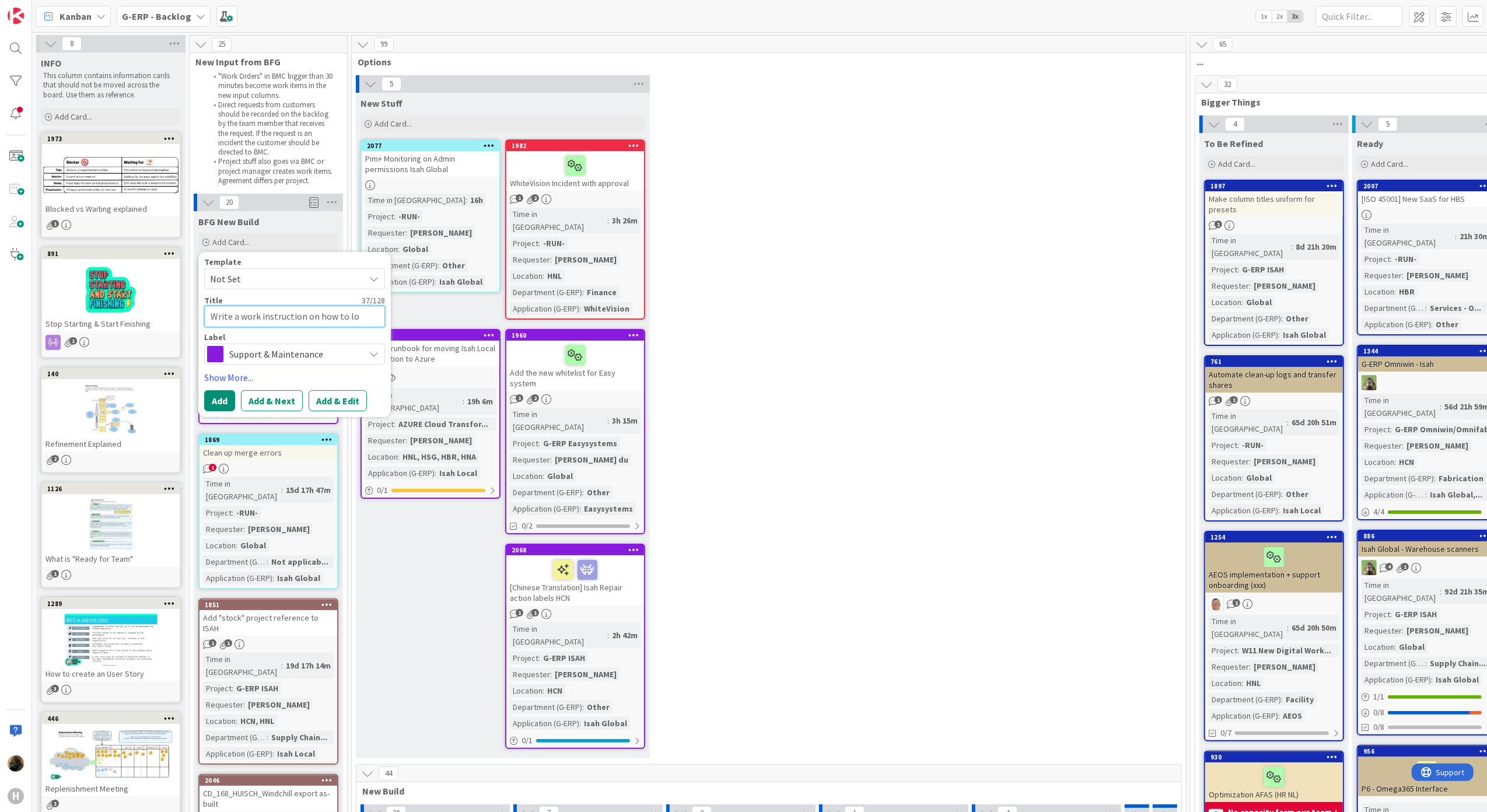
type textarea "x"
type textarea "Write a work instruction on how to log"
type textarea "x"
type textarea "Write a work instruction on how to log"
type textarea "x"
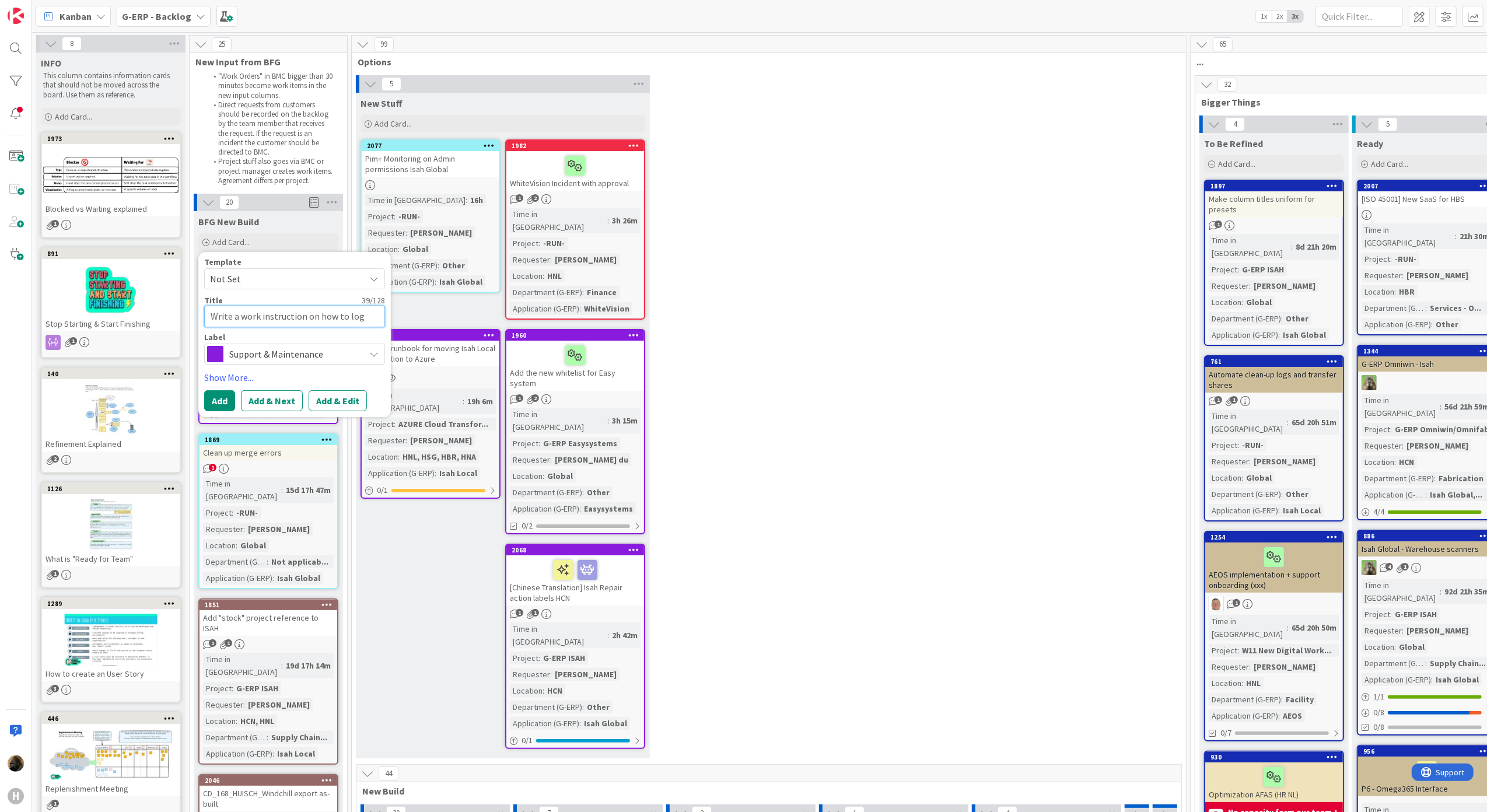
type textarea "Write a work instruction on how to log i"
type textarea "x"
type textarea "Write a work instruction on how to log in"
type textarea "x"
type textarea "Write a work instruction on how to log in"
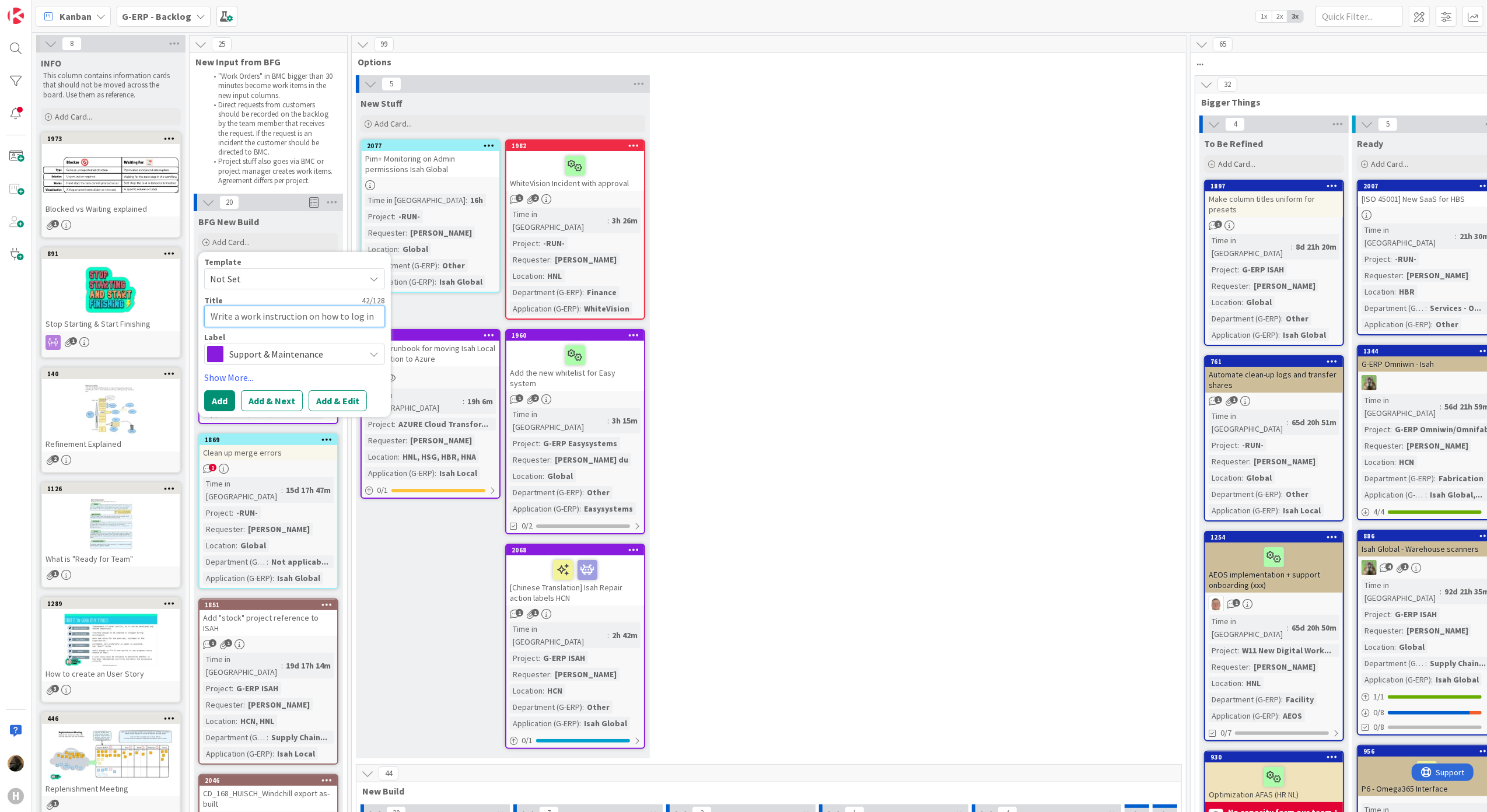
type textarea "x"
type textarea "Write a work instruction on how to log in o"
type textarea "x"
type textarea "Write a work instruction on how to log in on"
type textarea "x"
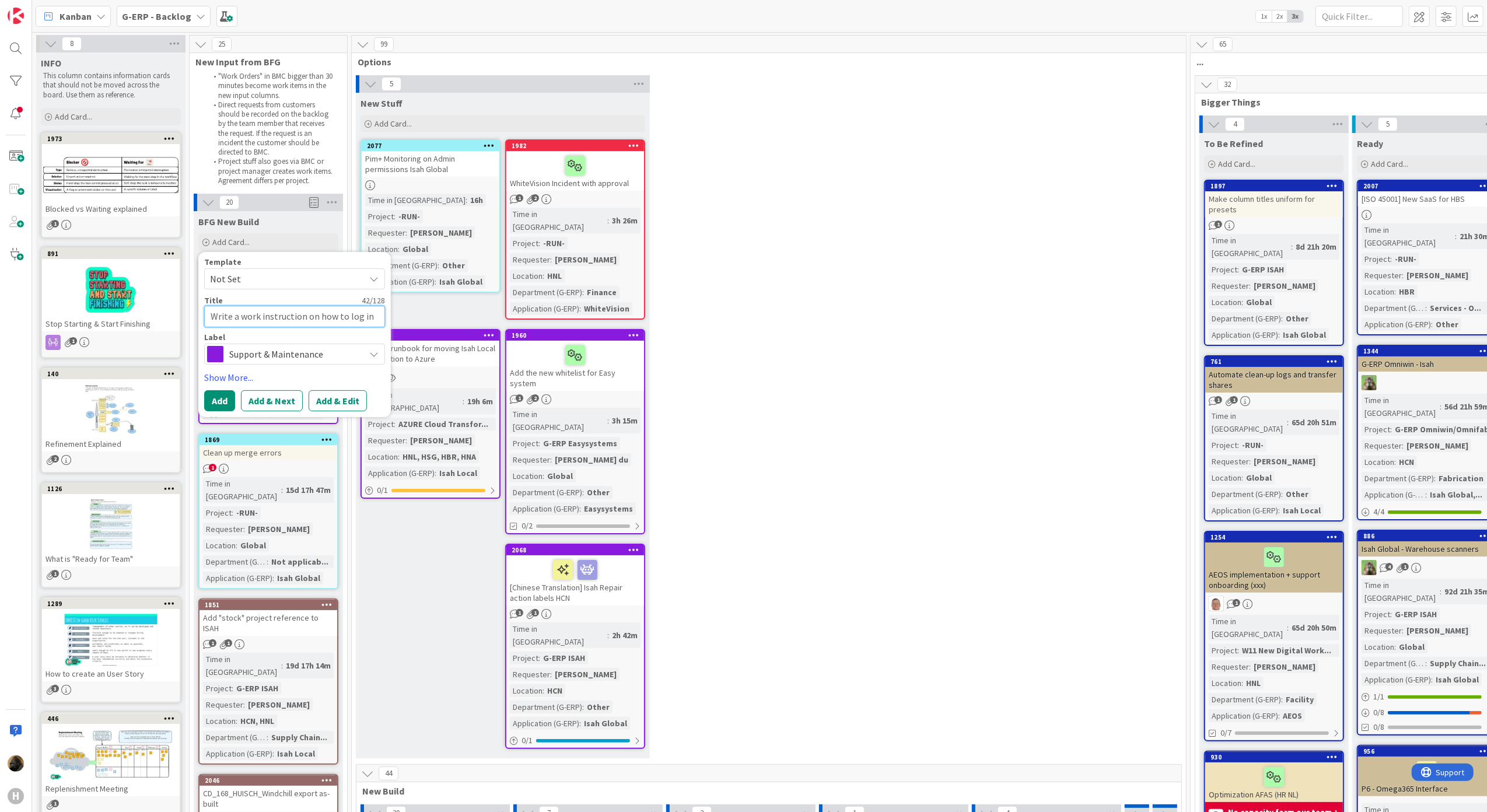
type textarea "Write a work instruction on how to log in ont"
type textarea "x"
type textarea "Write a work instruction on how to log in onto"
type textarea "x"
type textarea "Write a work instruction on how to log in onto"
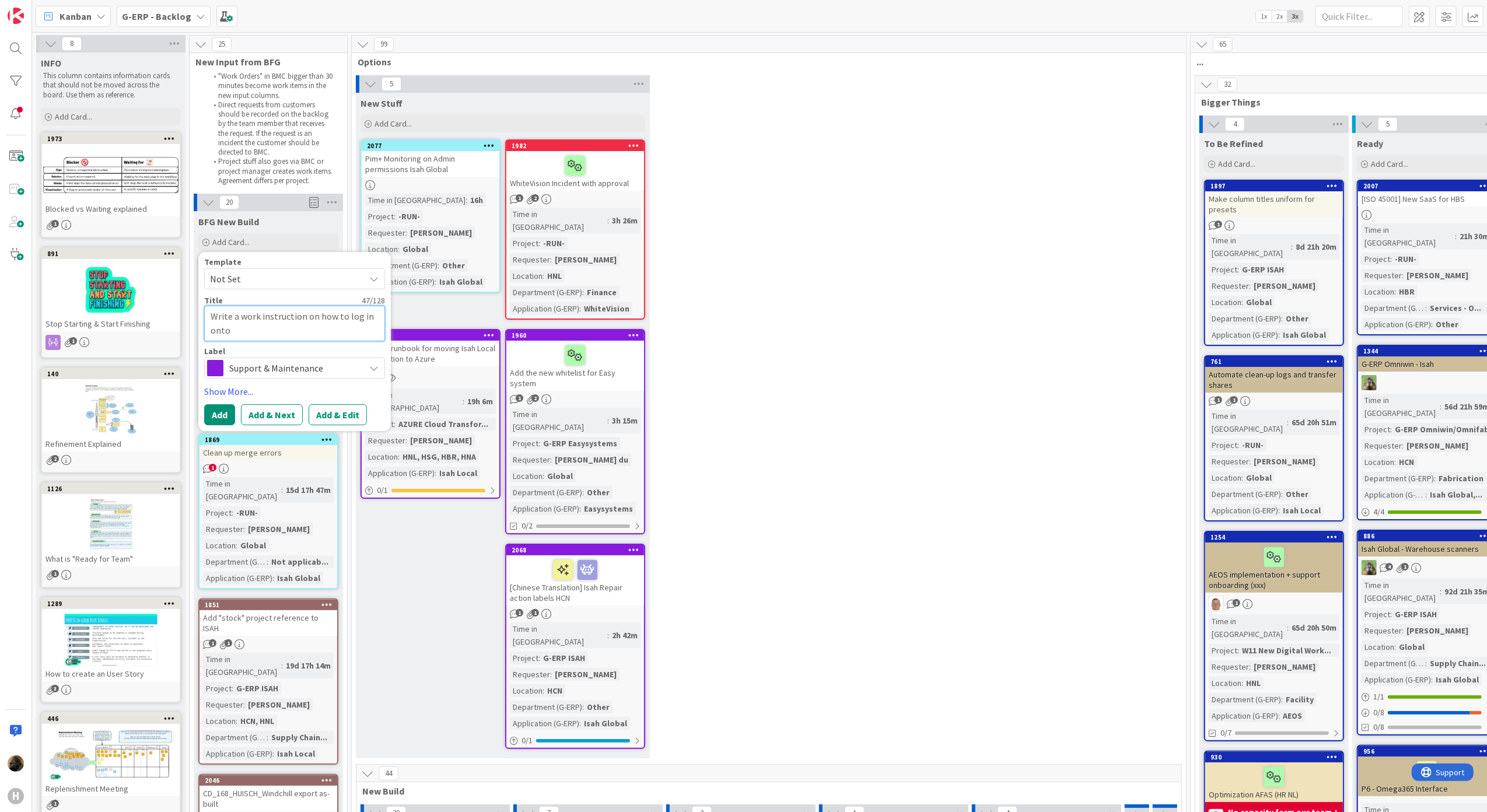
type textarea "x"
type textarea "Write a work instruction on how to log in onto I"
type textarea "x"
type textarea "Write a work instruction on how to log in onto Is"
type textarea "x"
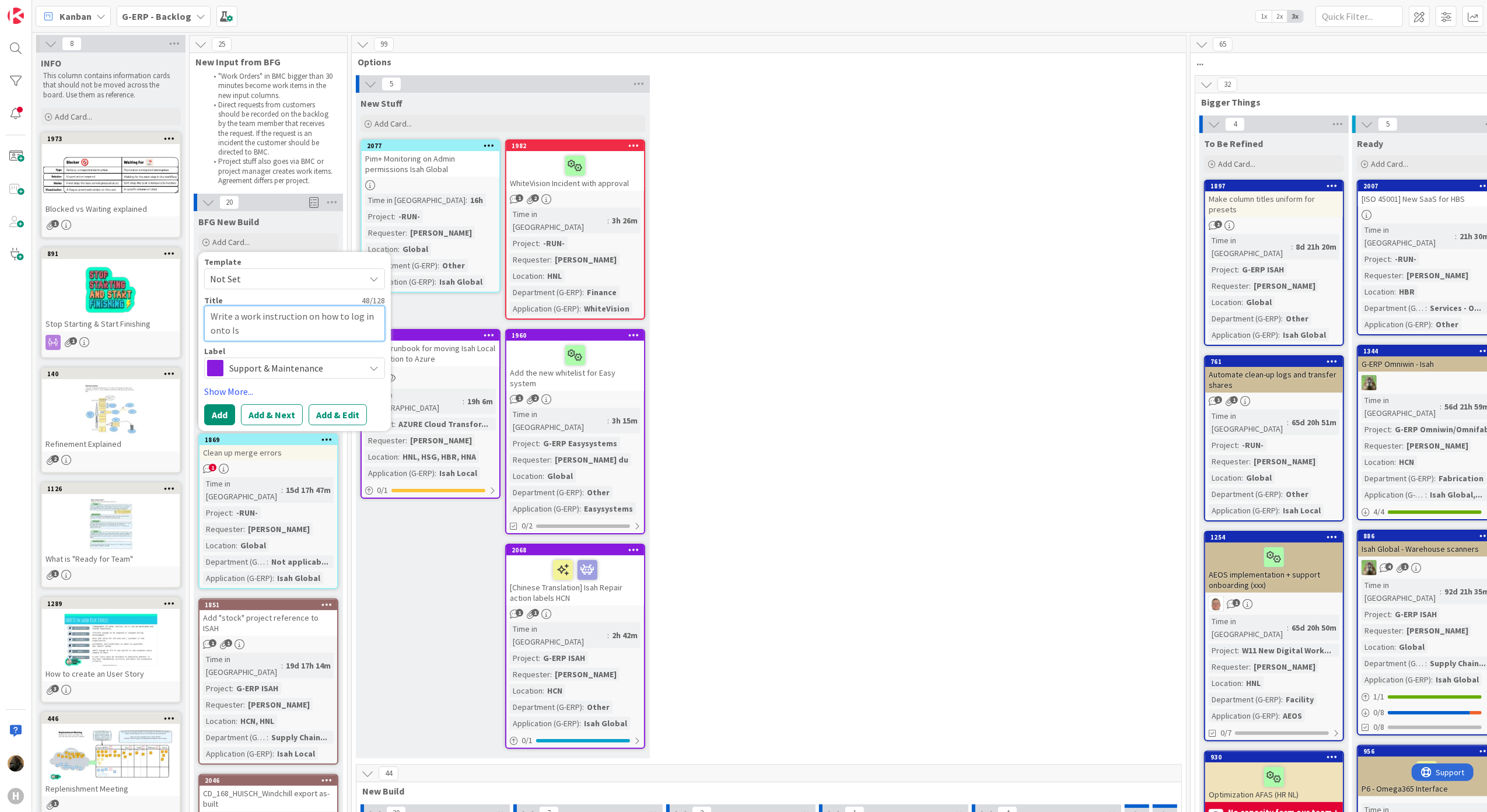
type textarea "Write a work instruction on how to log in onto Isa"
type textarea "x"
type textarea "Write a work instruction on how to log in onto Isah"
type textarea "x"
type textarea "Write a work instruction on how to log in onto Isah"
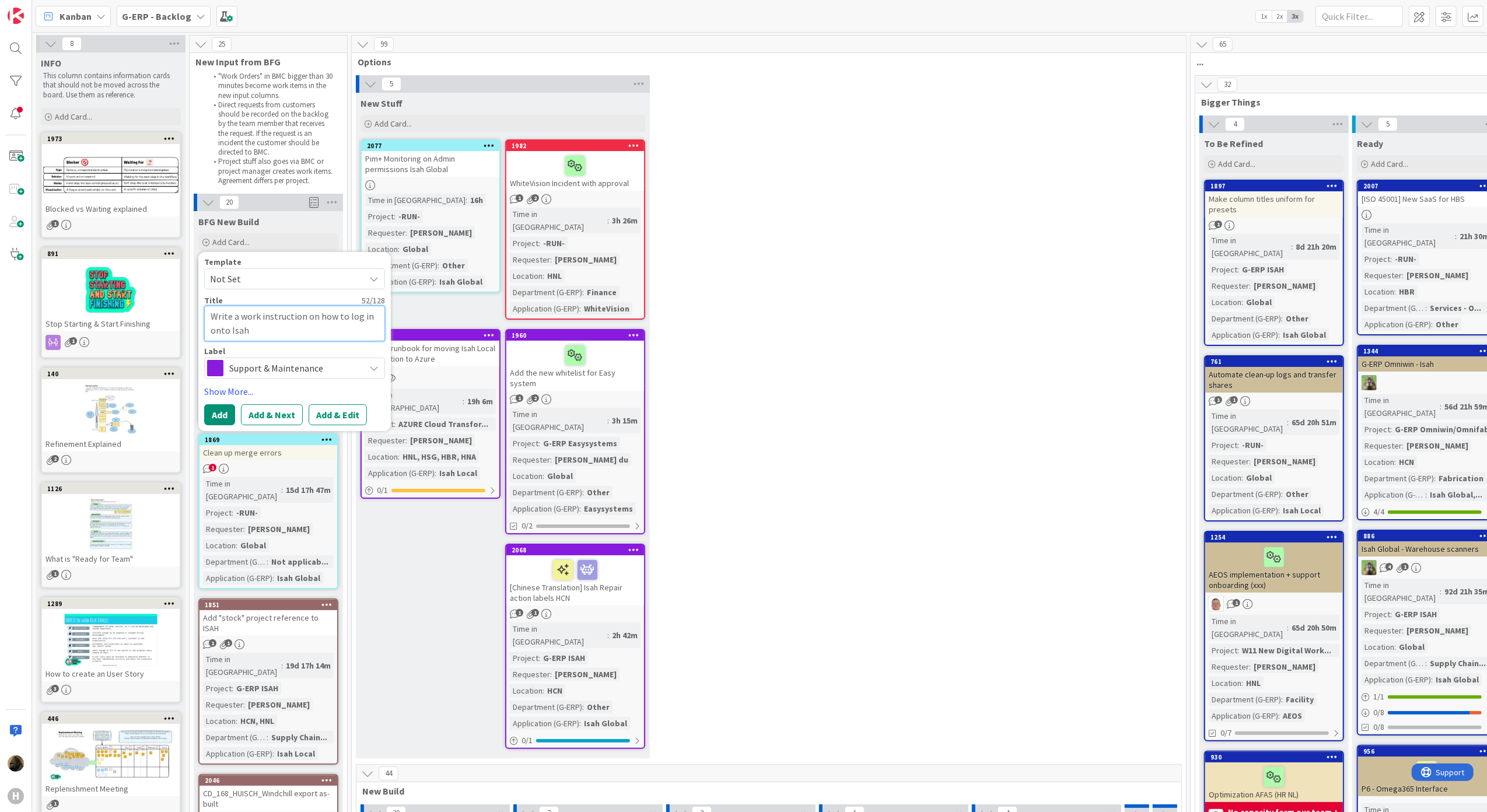
type textarea "x"
type textarea "Write a work instruction on how to log in onto [PERSON_NAME]"
type textarea "x"
type textarea "Write a work instruction on how to log in onto Isah We"
type textarea "x"
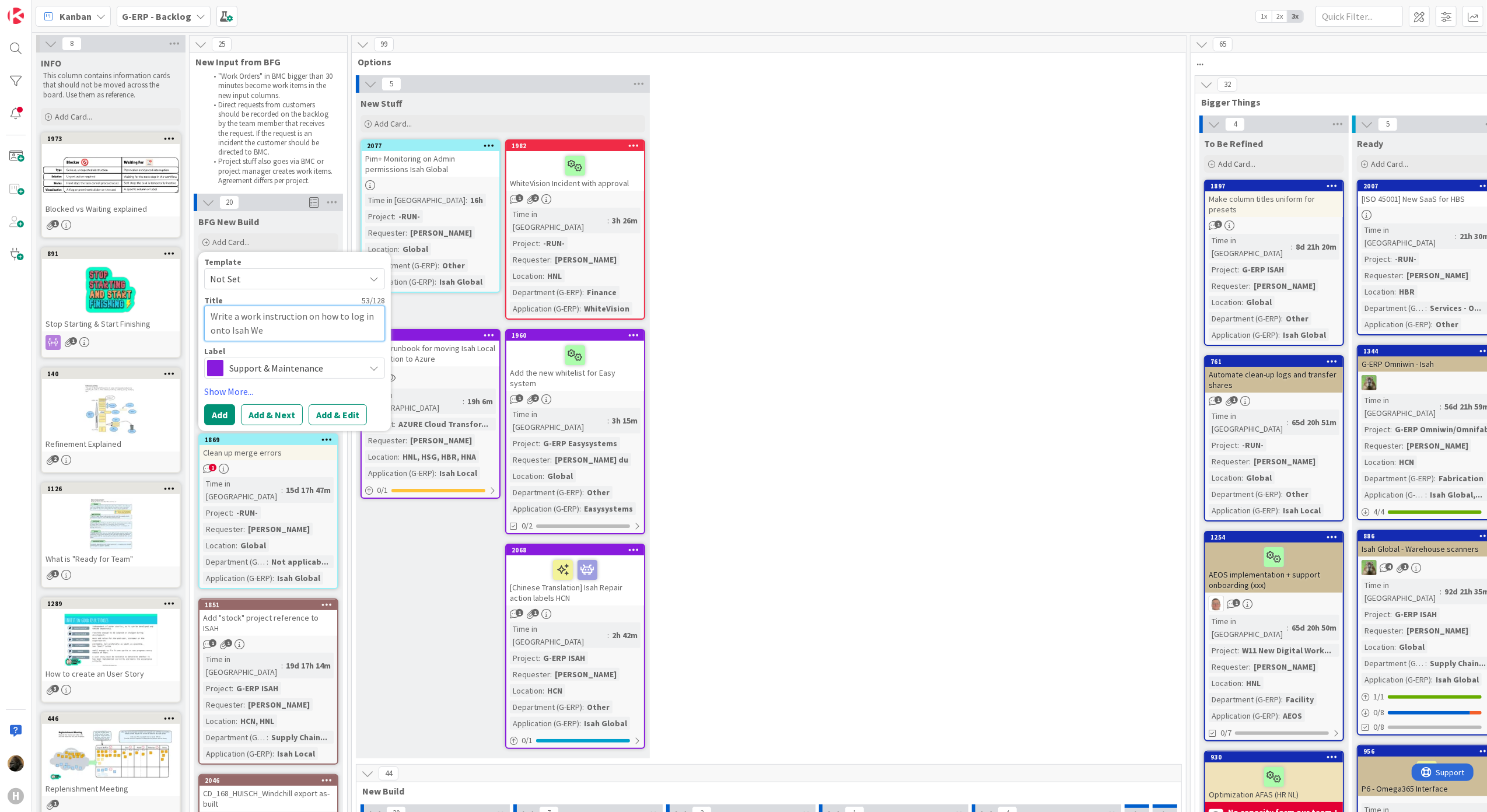
type textarea "Write a work instruction on how to log in onto Isah Web"
type textarea "x"
type textarea "Write a work instruction on how to log in onto Isah Web"
type textarea "x"
type textarea "Write a work instruction on how to log in onto Isah Web A"
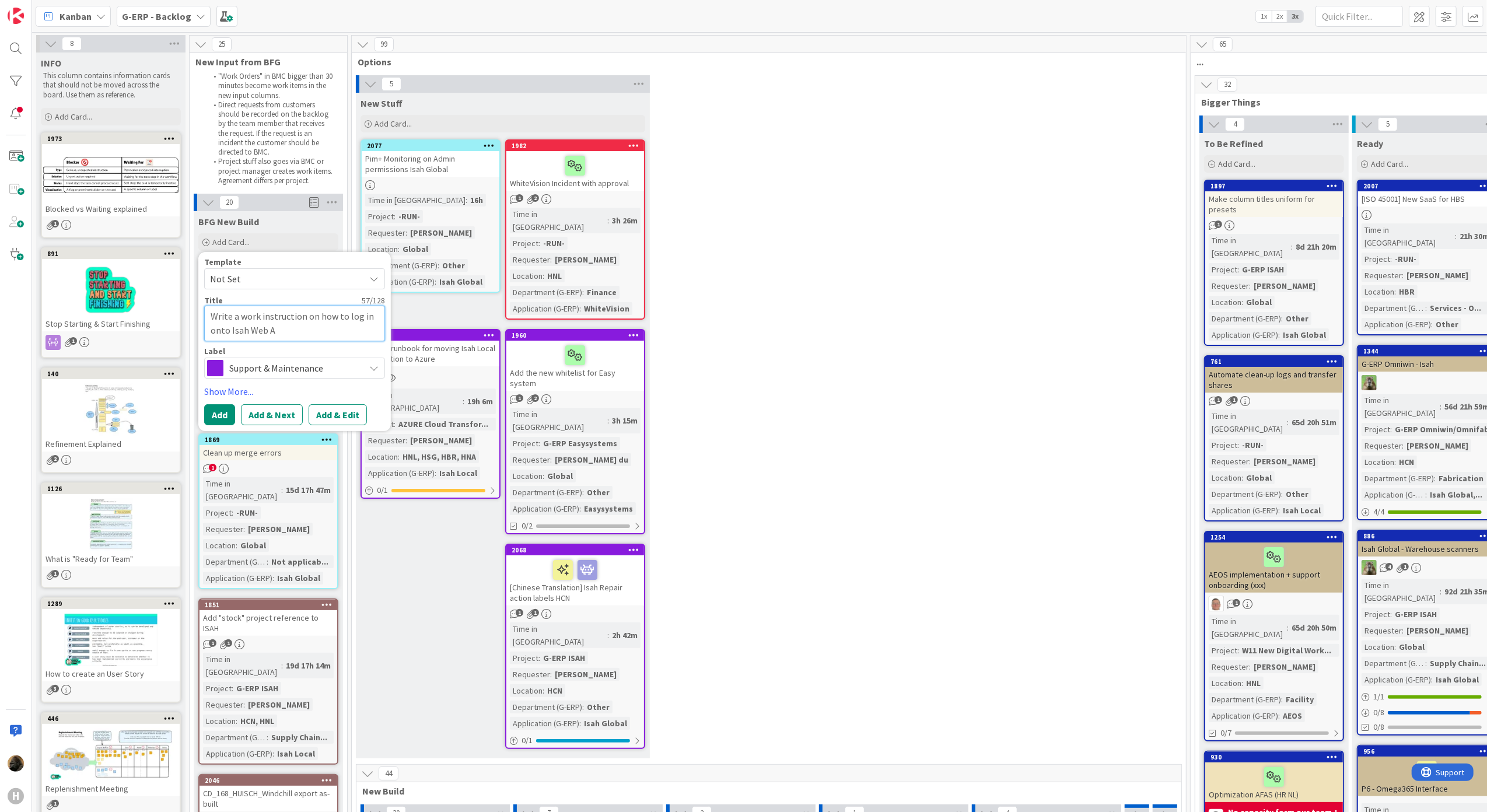
type textarea "x"
type textarea "Write a work instruction on how to log in onto Isah Web Ad"
type textarea "x"
type textarea "Write a work instruction on how to log in onto Isah Web Add"
type textarea "x"
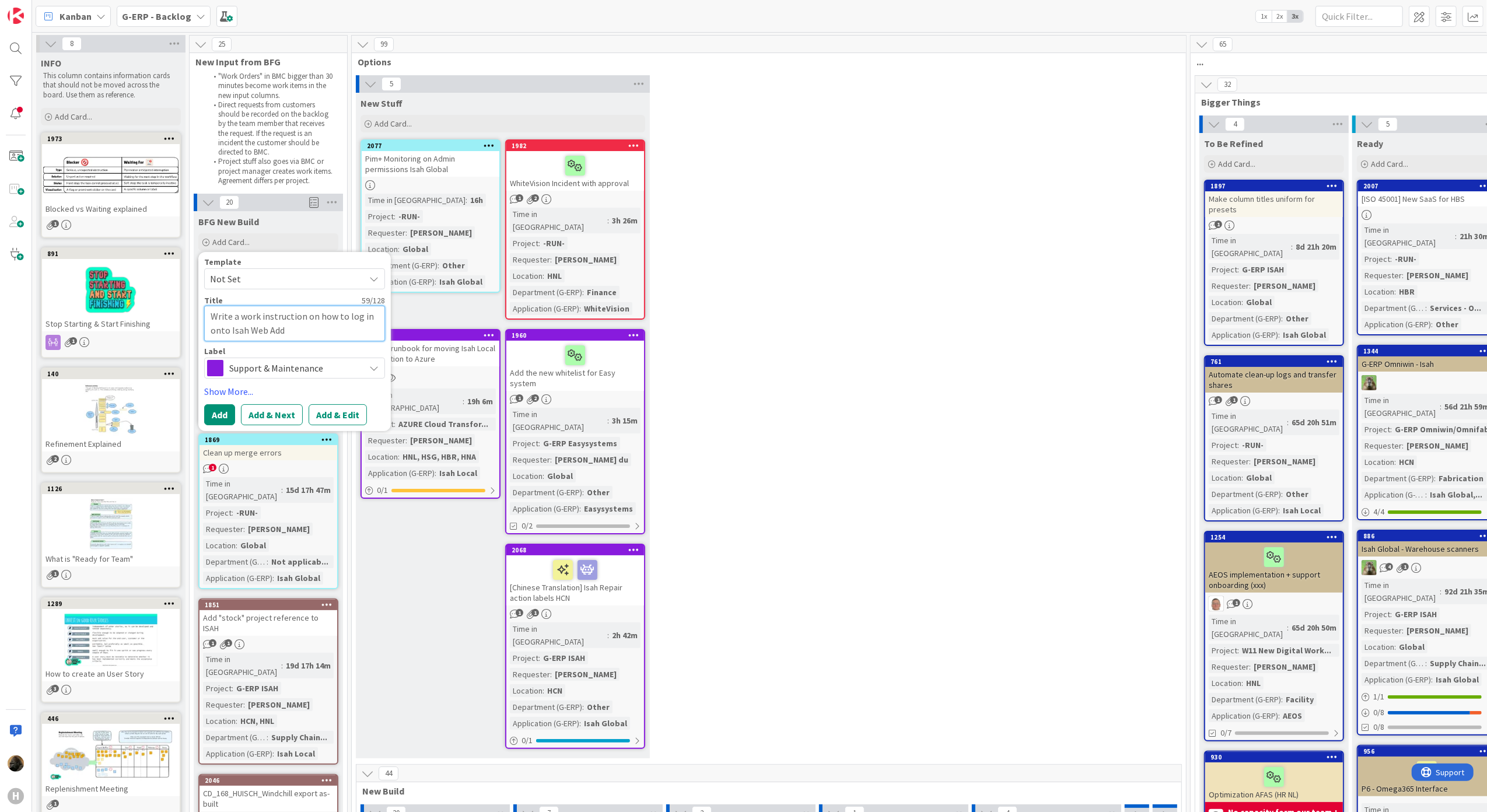
type textarea "Write a work instruction on how to log in onto Isah Web Add-"
type textarea "x"
type textarea "Write a work instruction on how to log in onto Isah Web Add-I"
type textarea "x"
type textarea "Write a work instruction on how to log in onto Isah Web Add-In"
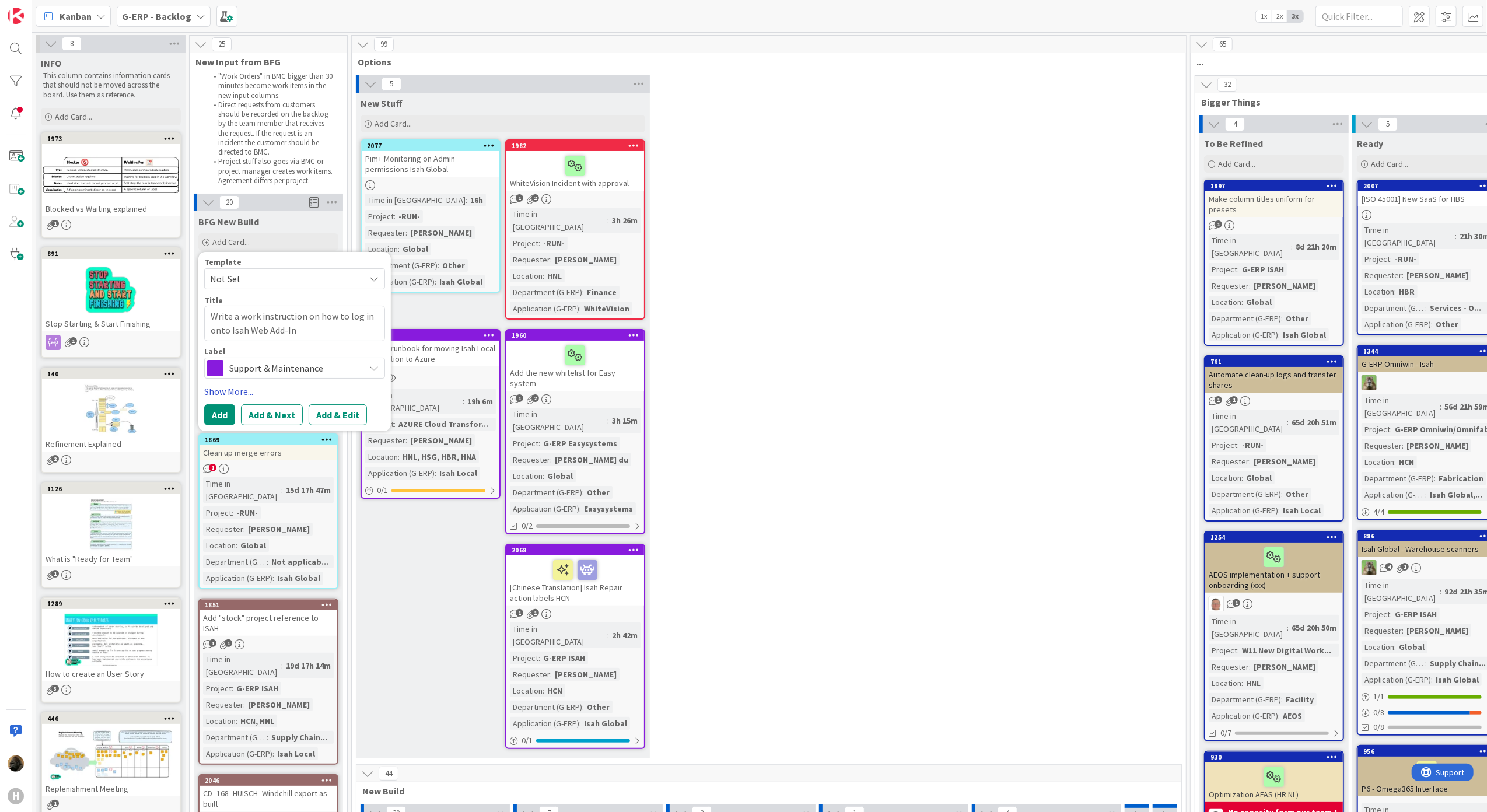
click at [246, 387] on link "Show More..." at bounding box center [295, 391] width 181 height 14
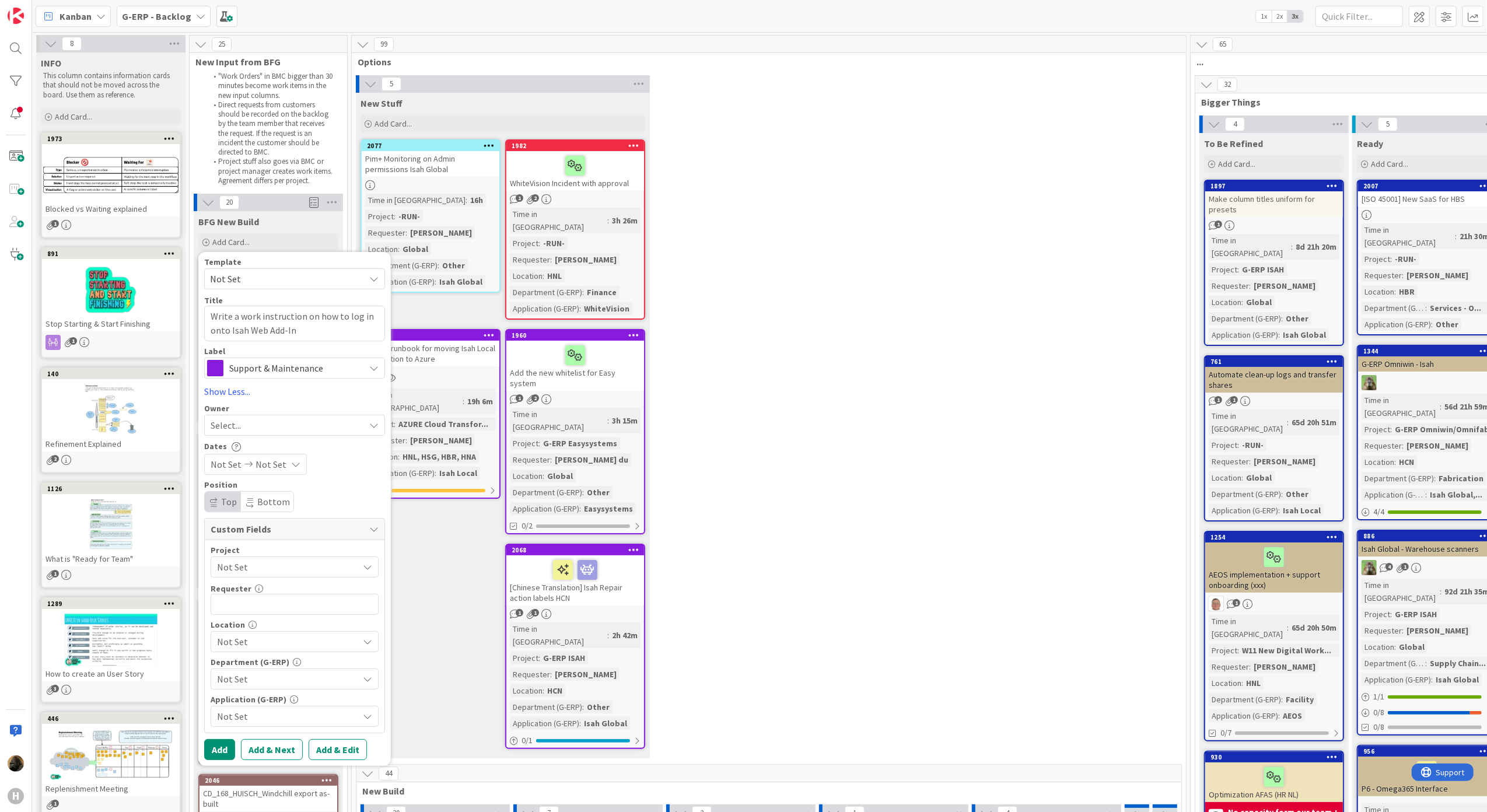
click at [290, 428] on div "Select..." at bounding box center [288, 425] width 154 height 14
click at [292, 430] on div "Select..." at bounding box center [288, 425] width 154 height 14
click at [322, 467] on div "Not Set Not Set" at bounding box center [295, 464] width 181 height 21
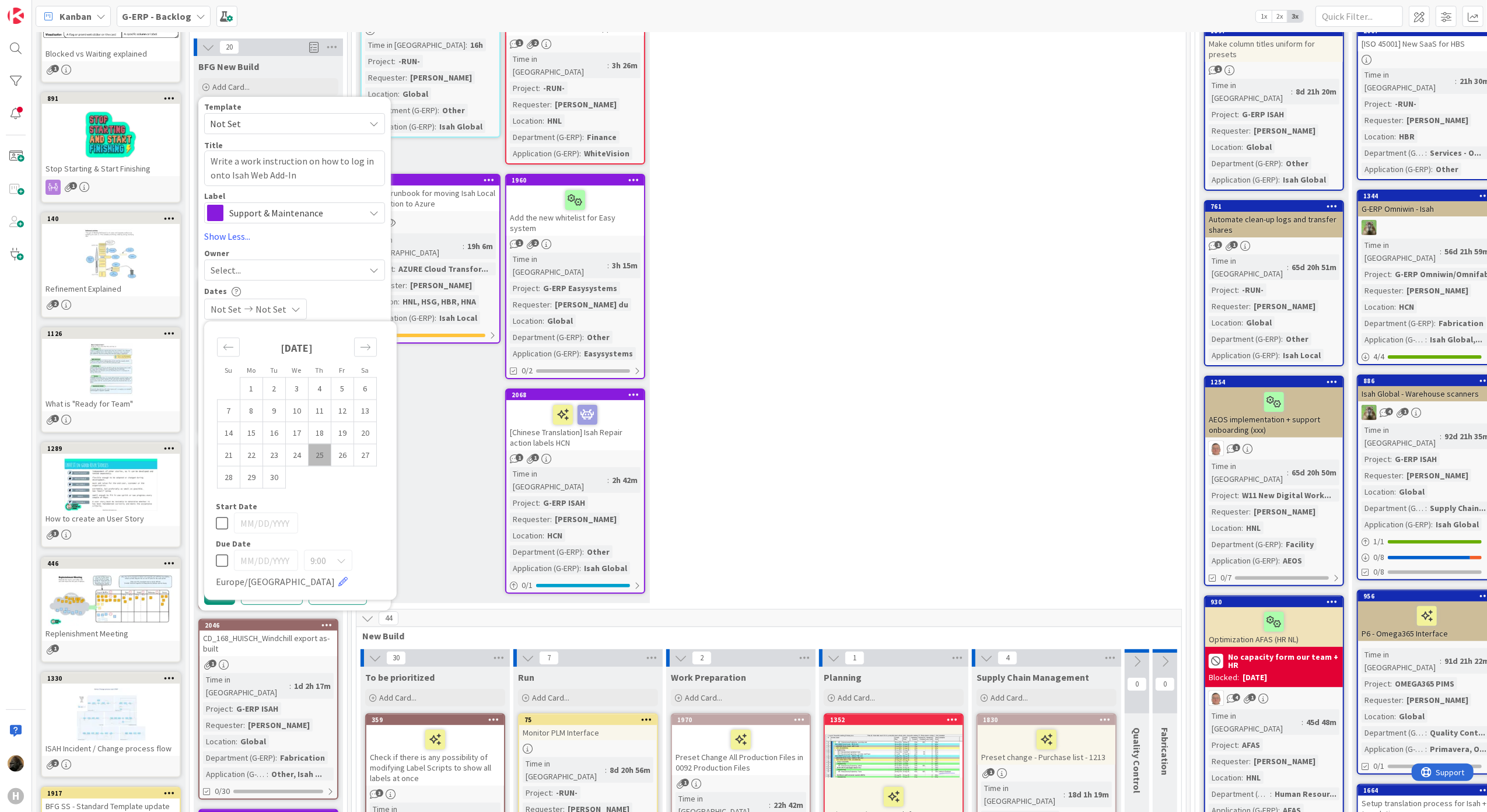
click at [316, 288] on div "Dates" at bounding box center [295, 291] width 181 height 10
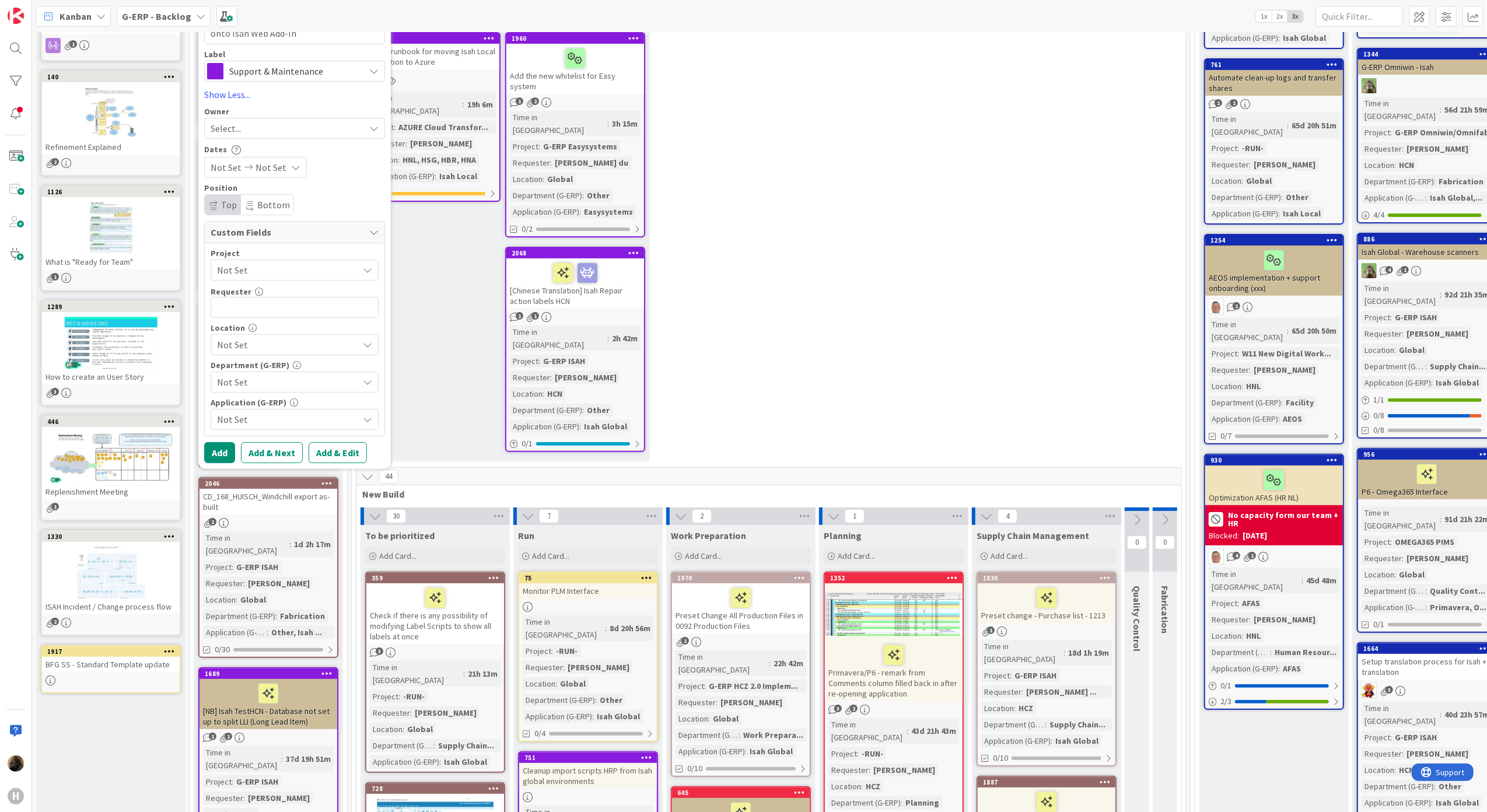
scroll to position [311, 0]
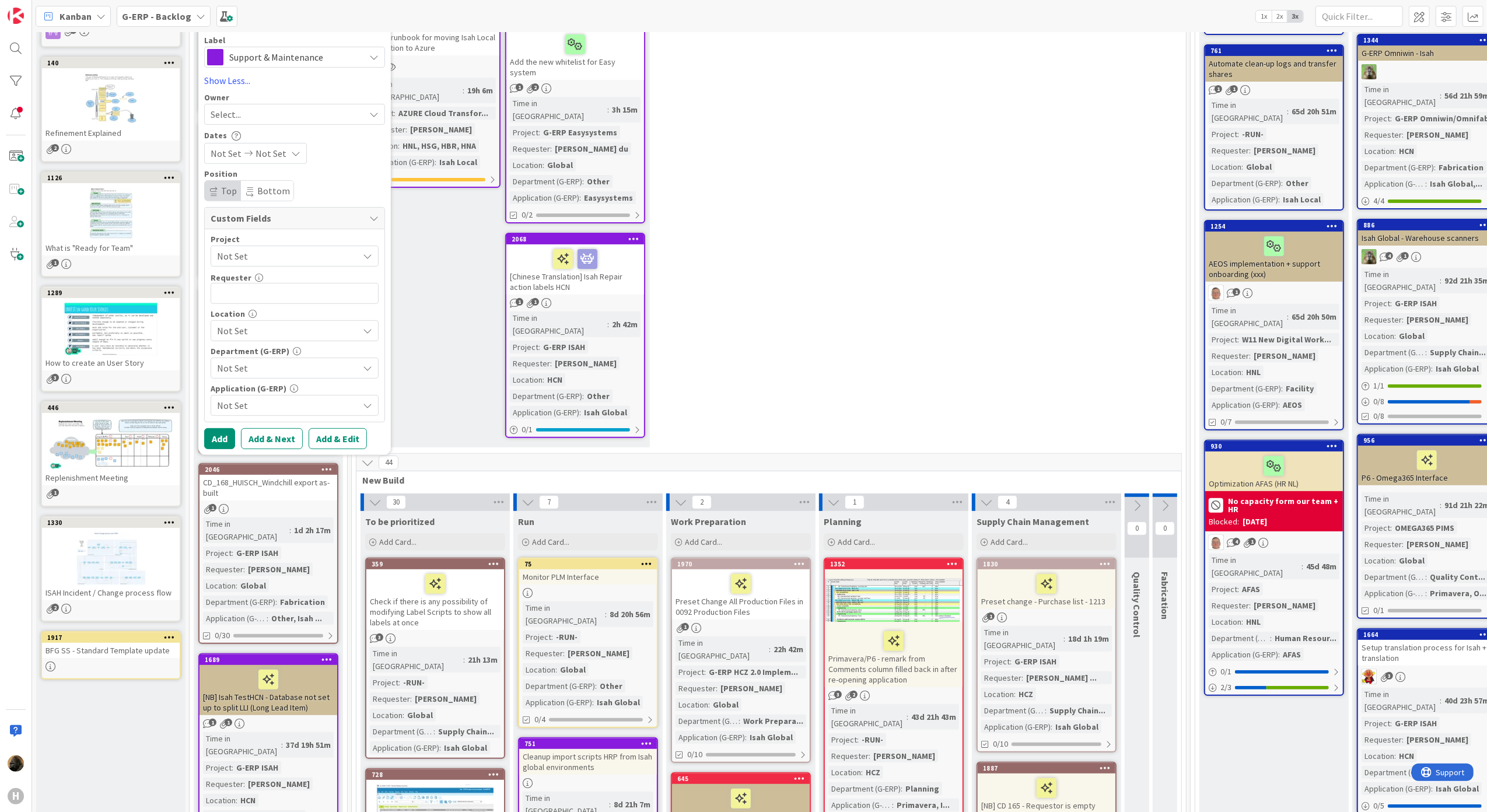
click at [280, 253] on span "Not Set" at bounding box center [285, 256] width 135 height 16
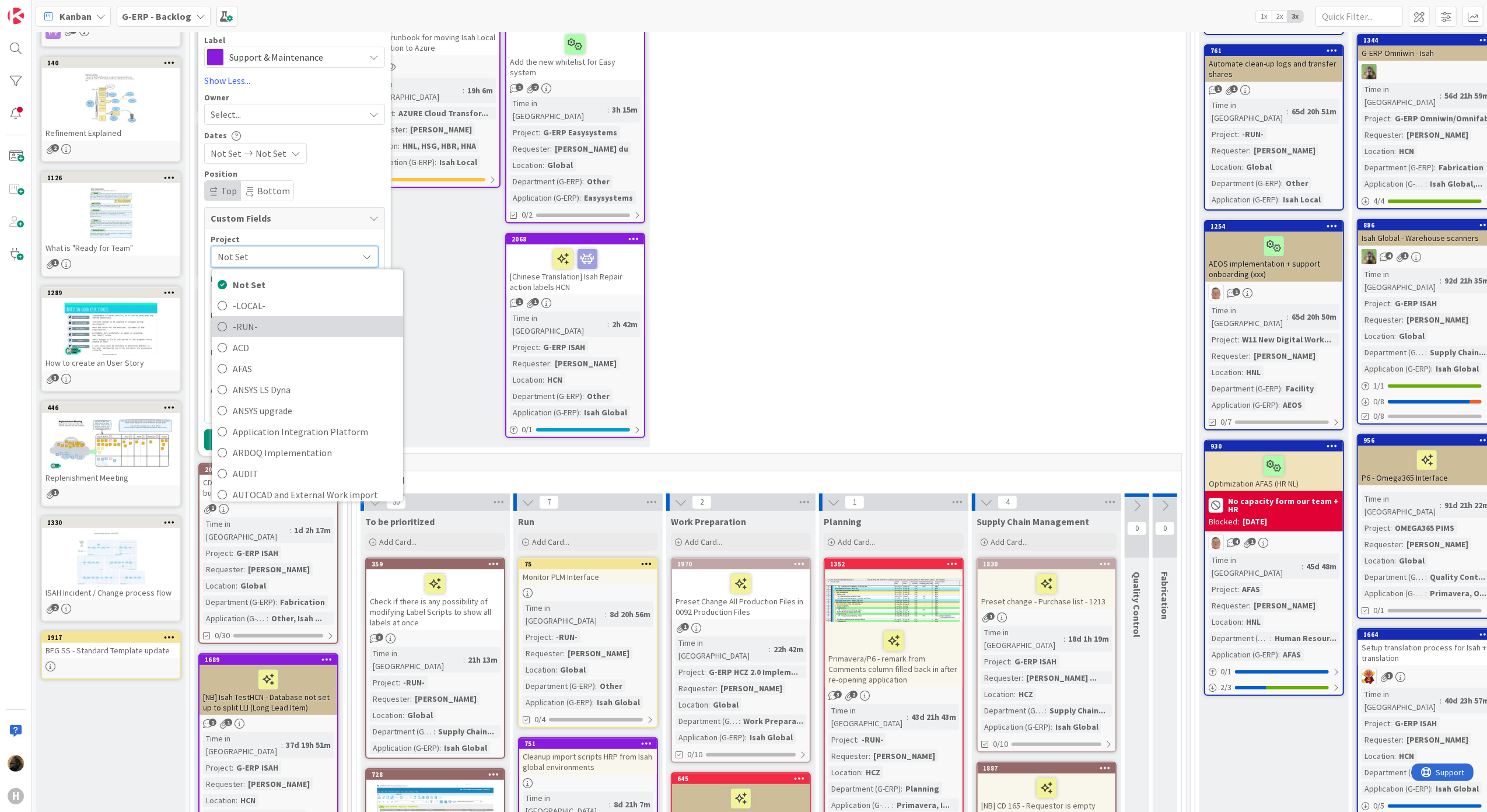
click at [293, 327] on span "-RUN-" at bounding box center [314, 326] width 164 height 17
type textarea "x"
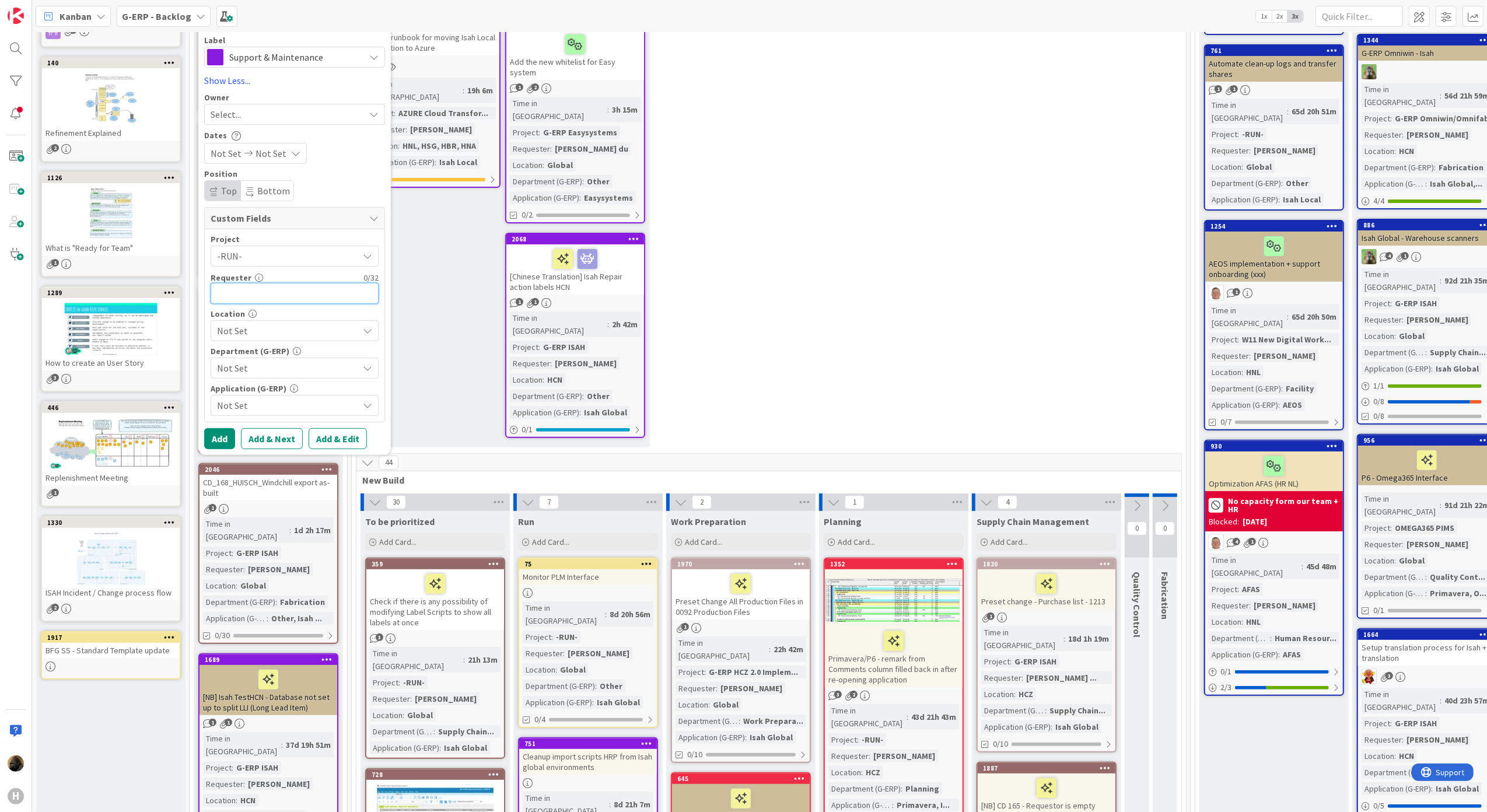
click at [282, 285] on input "text" at bounding box center [295, 293] width 168 height 21
type input "[PERSON_NAME]"
type textarea "x"
type input "[PERSON_NAME]"
click at [294, 329] on span "Not Set" at bounding box center [288, 330] width 141 height 14
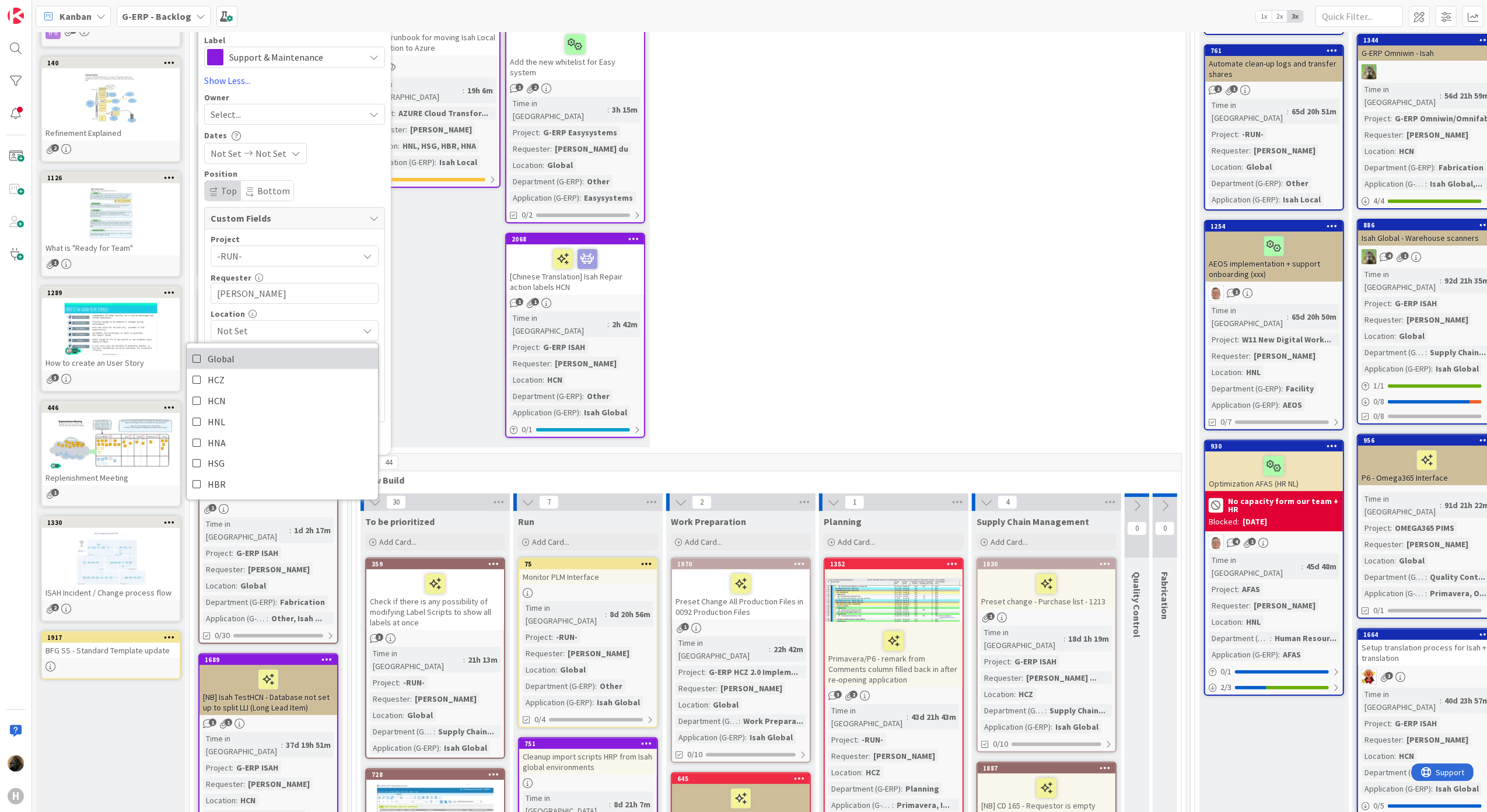
click at [270, 357] on link "Global" at bounding box center [282, 358] width 192 height 21
drag, startPoint x: 304, startPoint y: 311, endPoint x: 304, endPoint y: 320, distance: 9.0
click at [304, 311] on div "Location" at bounding box center [295, 314] width 168 height 8
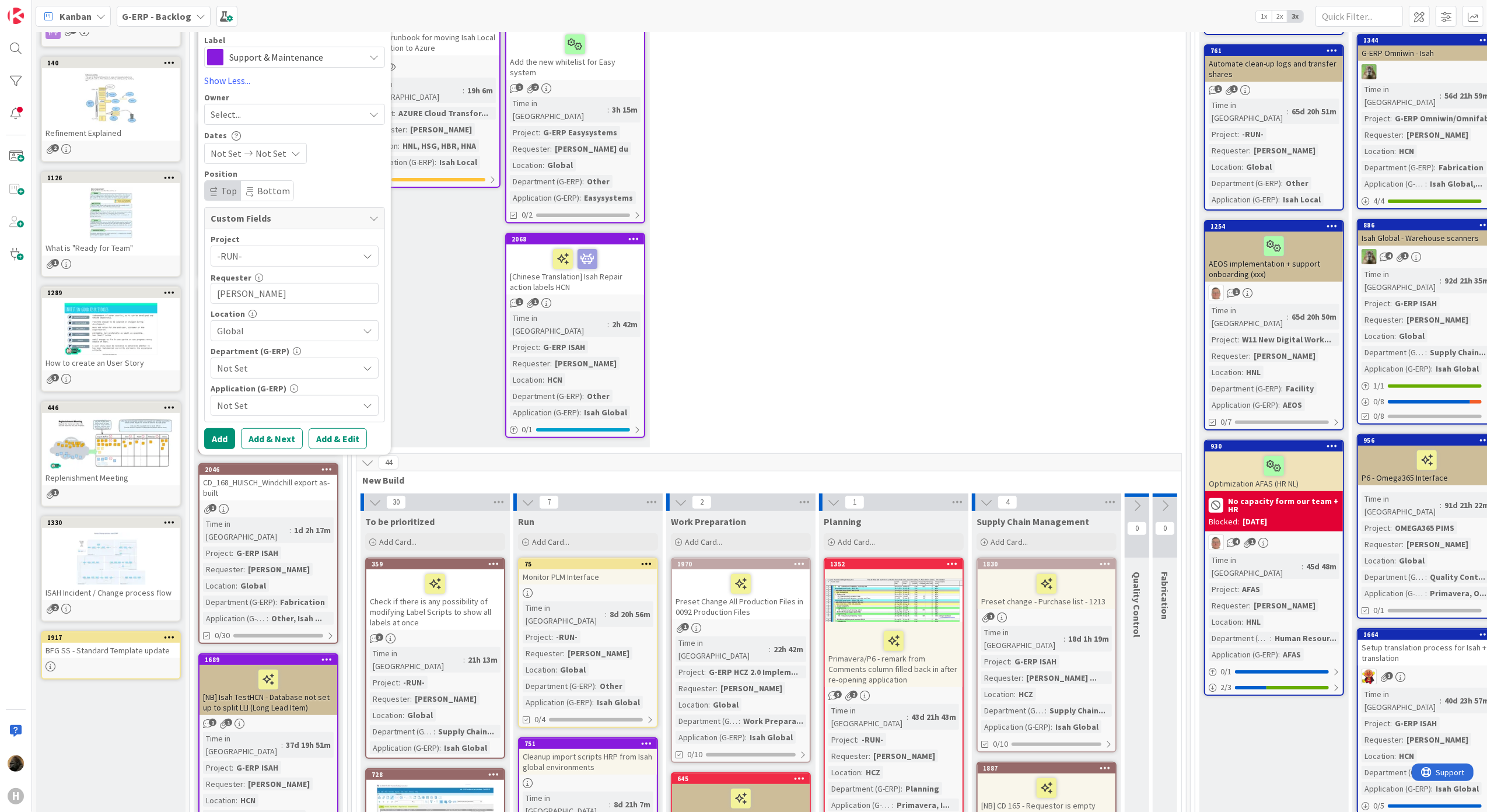
click at [286, 374] on span "Not Set" at bounding box center [288, 368] width 141 height 14
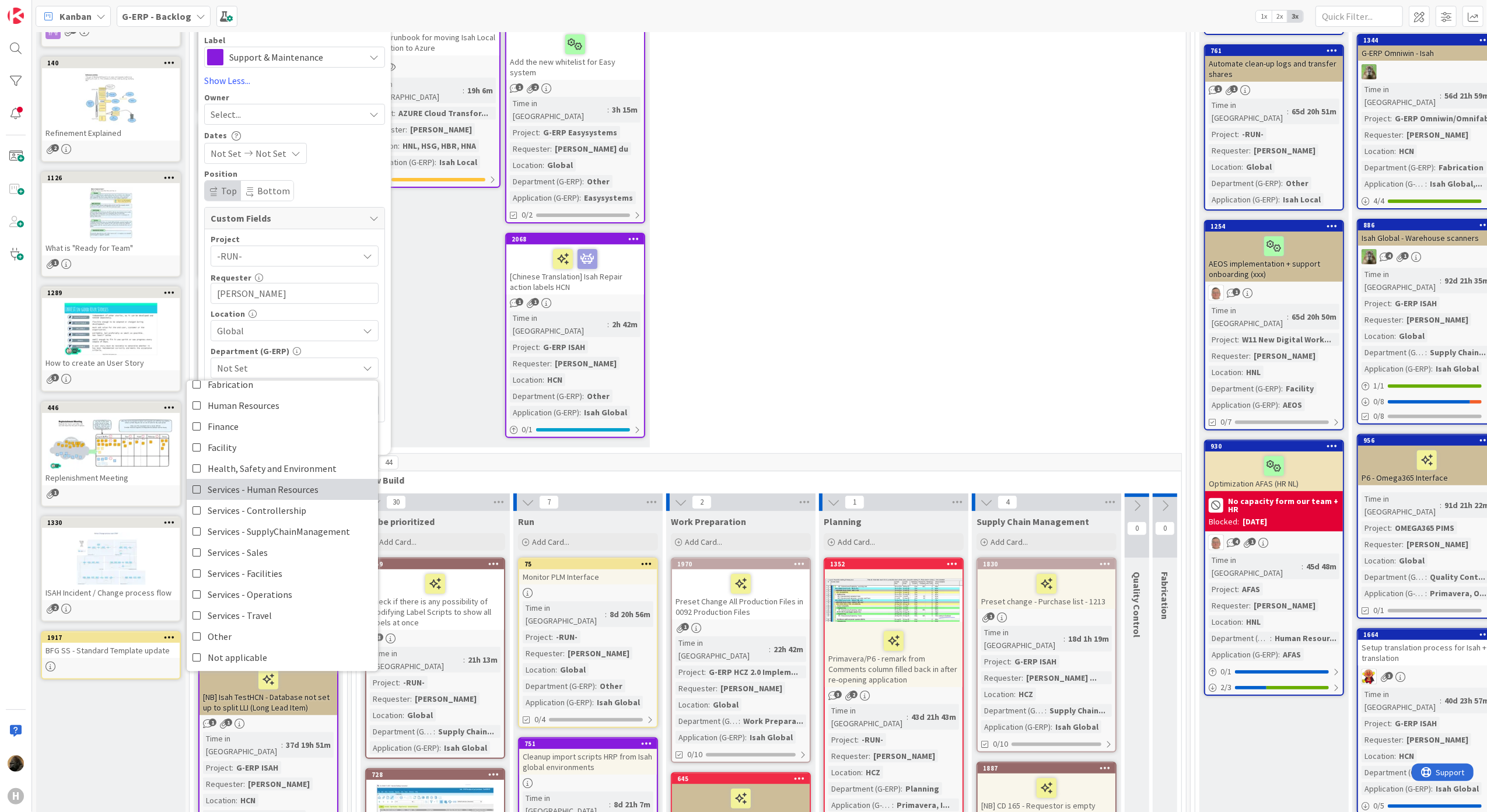
scroll to position [97, 0]
click at [290, 527] on span "Services - SupplyChainManagement" at bounding box center [279, 529] width 143 height 17
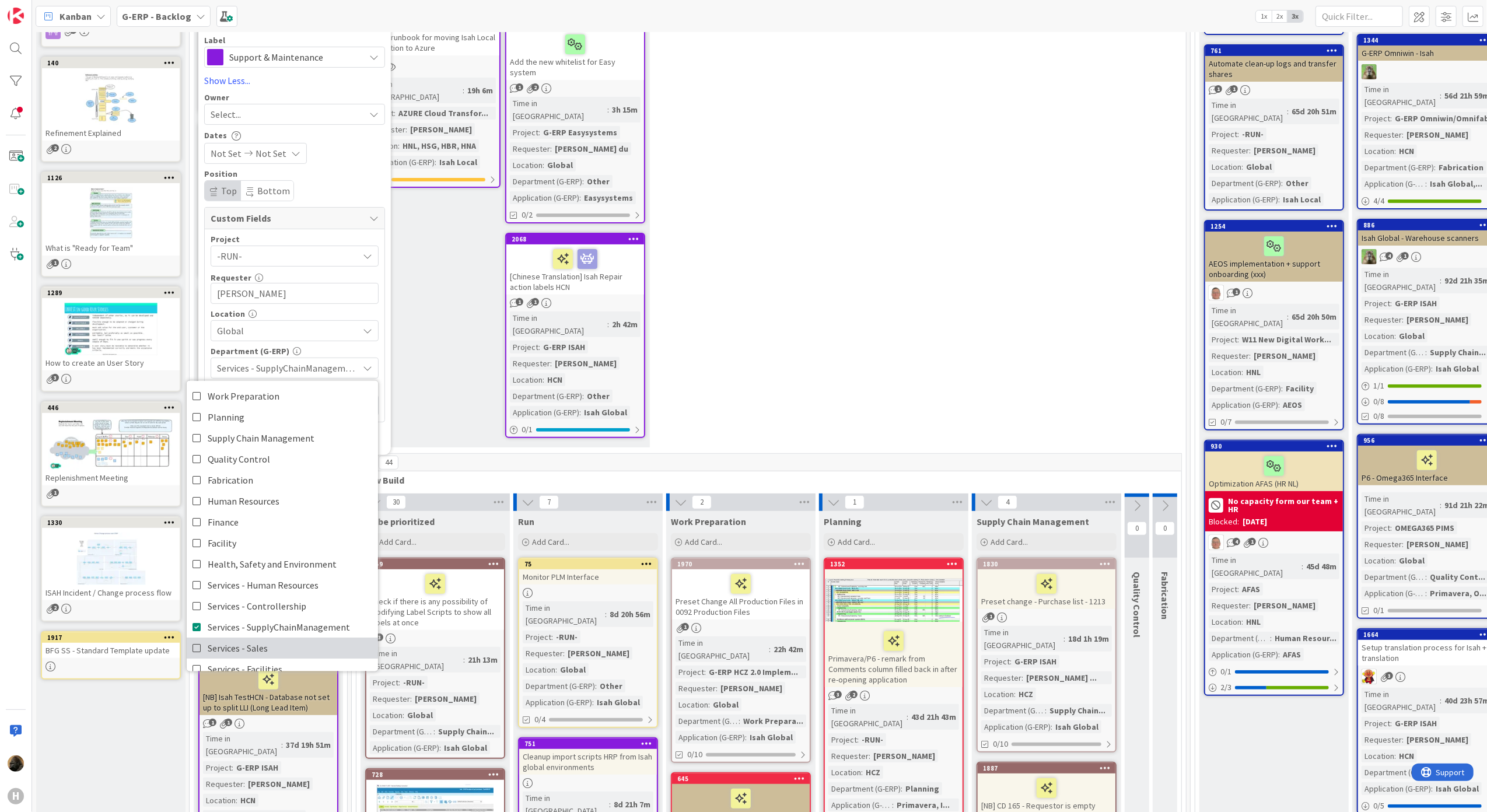
click at [271, 648] on link "Services - Sales" at bounding box center [282, 647] width 192 height 21
click at [295, 441] on span "Supply Chain Management" at bounding box center [261, 437] width 107 height 17
click at [363, 352] on div "Department (G-ERP)" at bounding box center [295, 351] width 168 height 8
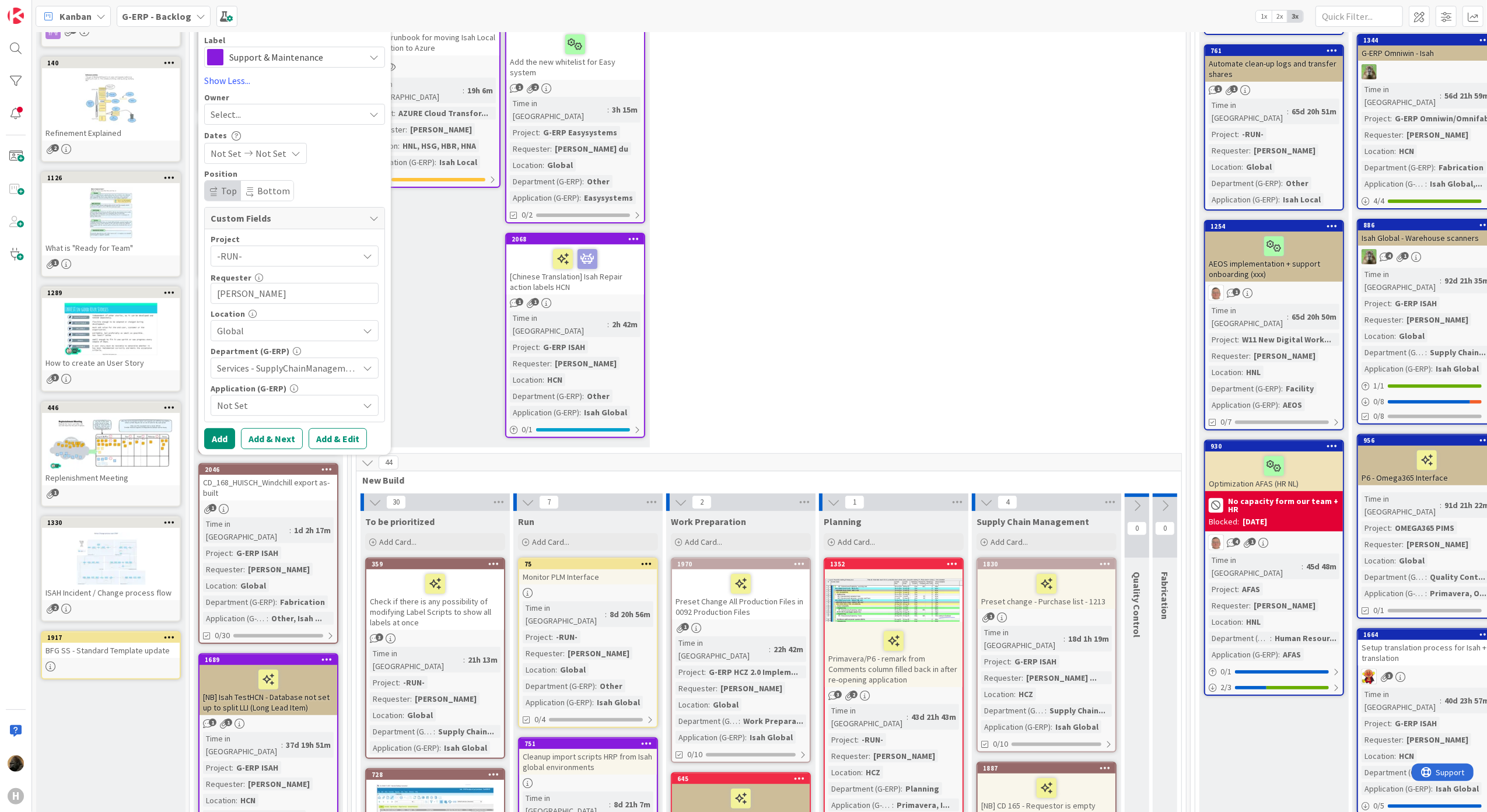
click at [266, 409] on span "Not Set" at bounding box center [288, 405] width 141 height 14
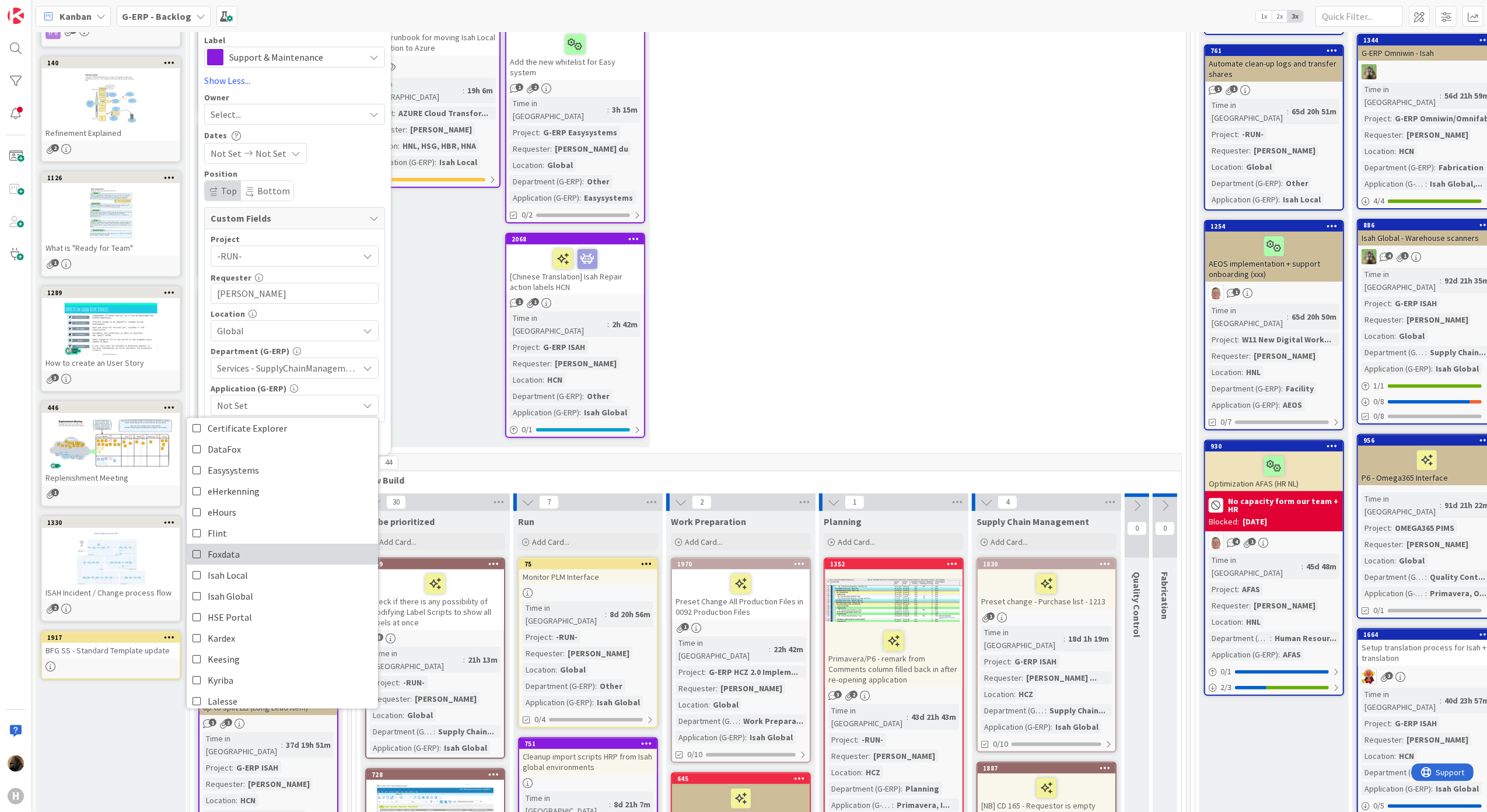
scroll to position [71, 0]
click at [254, 617] on link "Isah Global" at bounding box center [282, 614] width 192 height 21
click at [348, 224] on span "Custom Fields" at bounding box center [287, 218] width 153 height 14
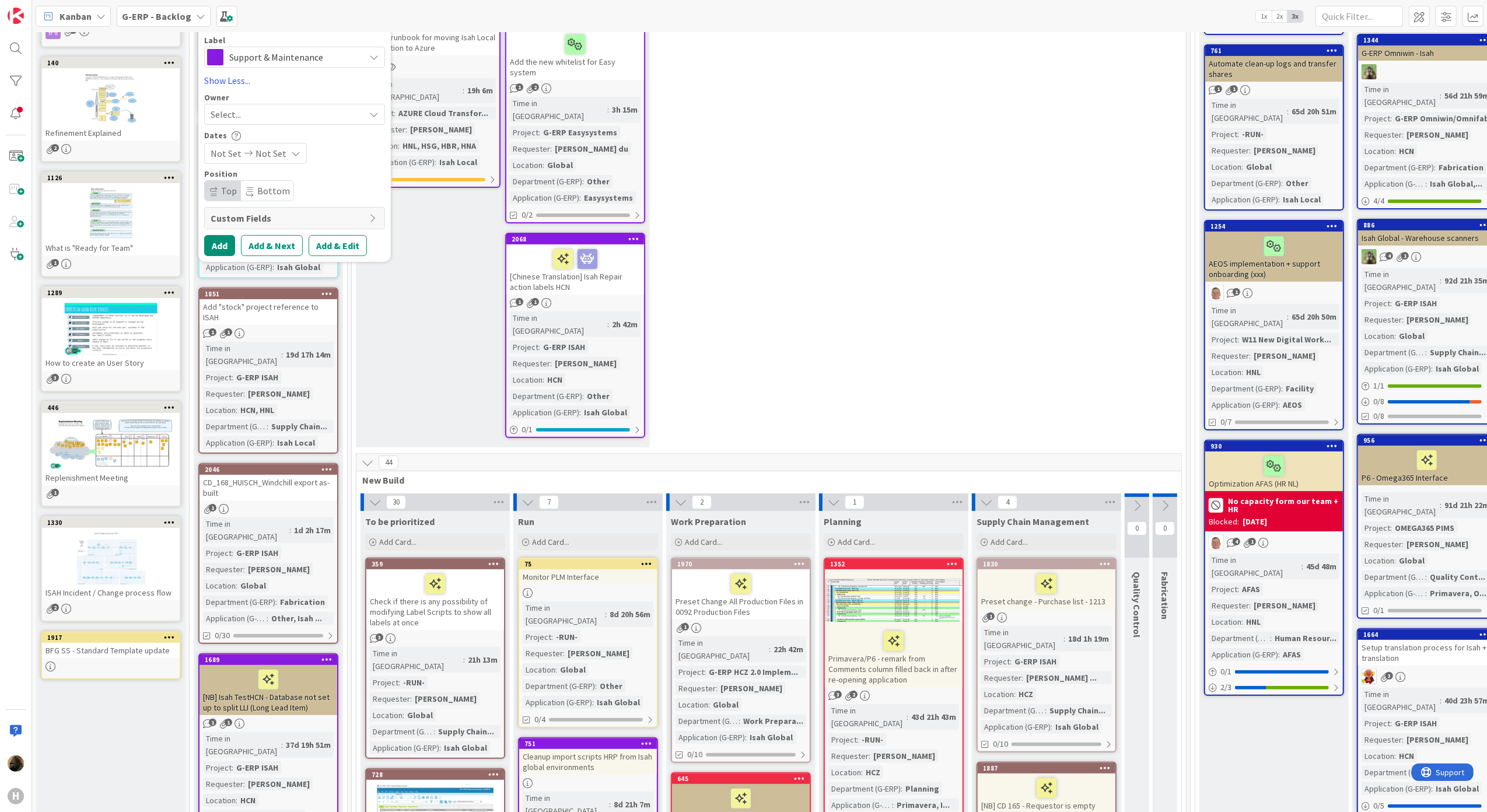
click at [343, 218] on span "Custom Fields" at bounding box center [287, 218] width 153 height 14
type textarea "x"
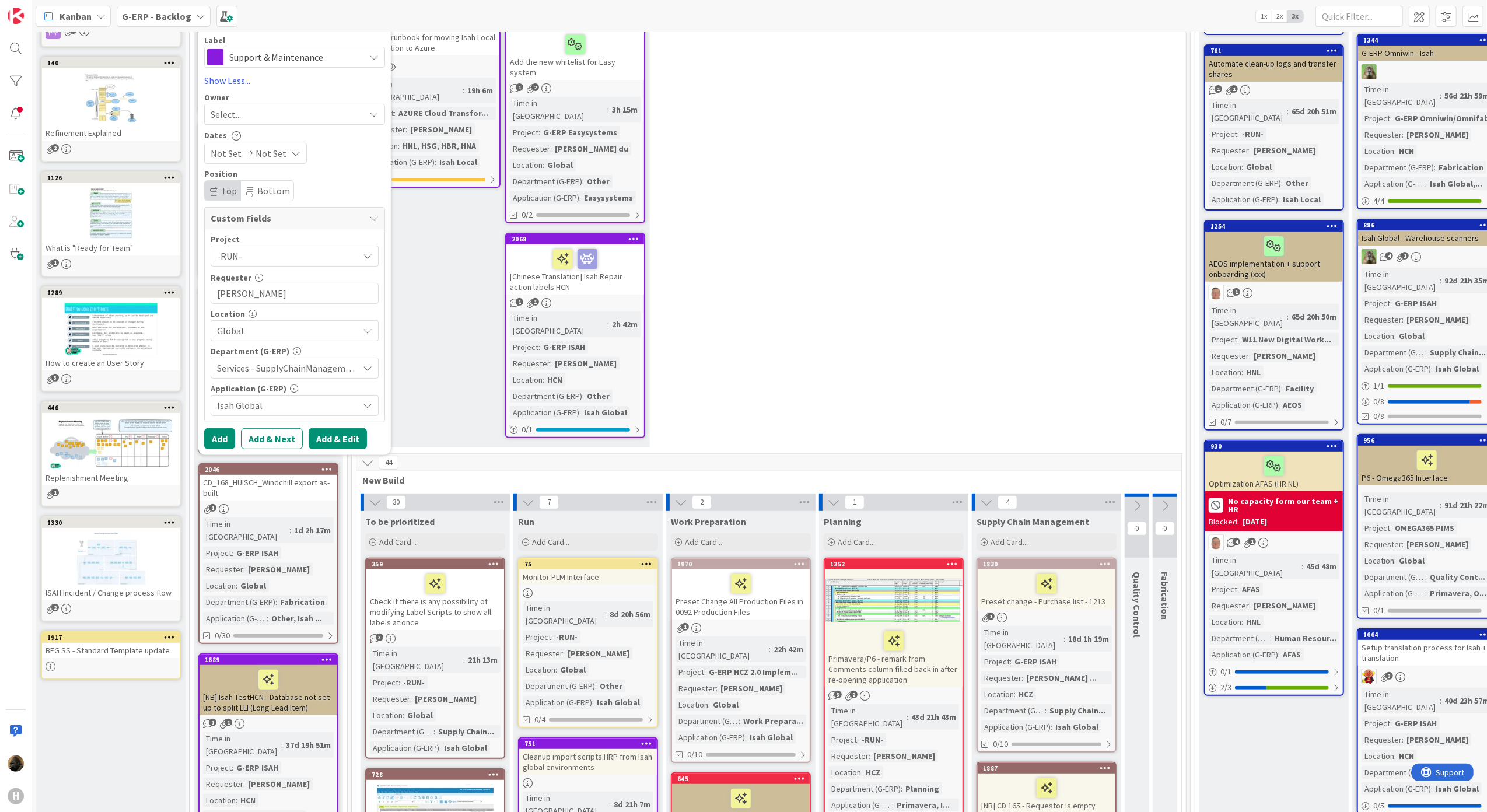
click at [345, 441] on button "Add & Edit" at bounding box center [338, 439] width 58 height 21
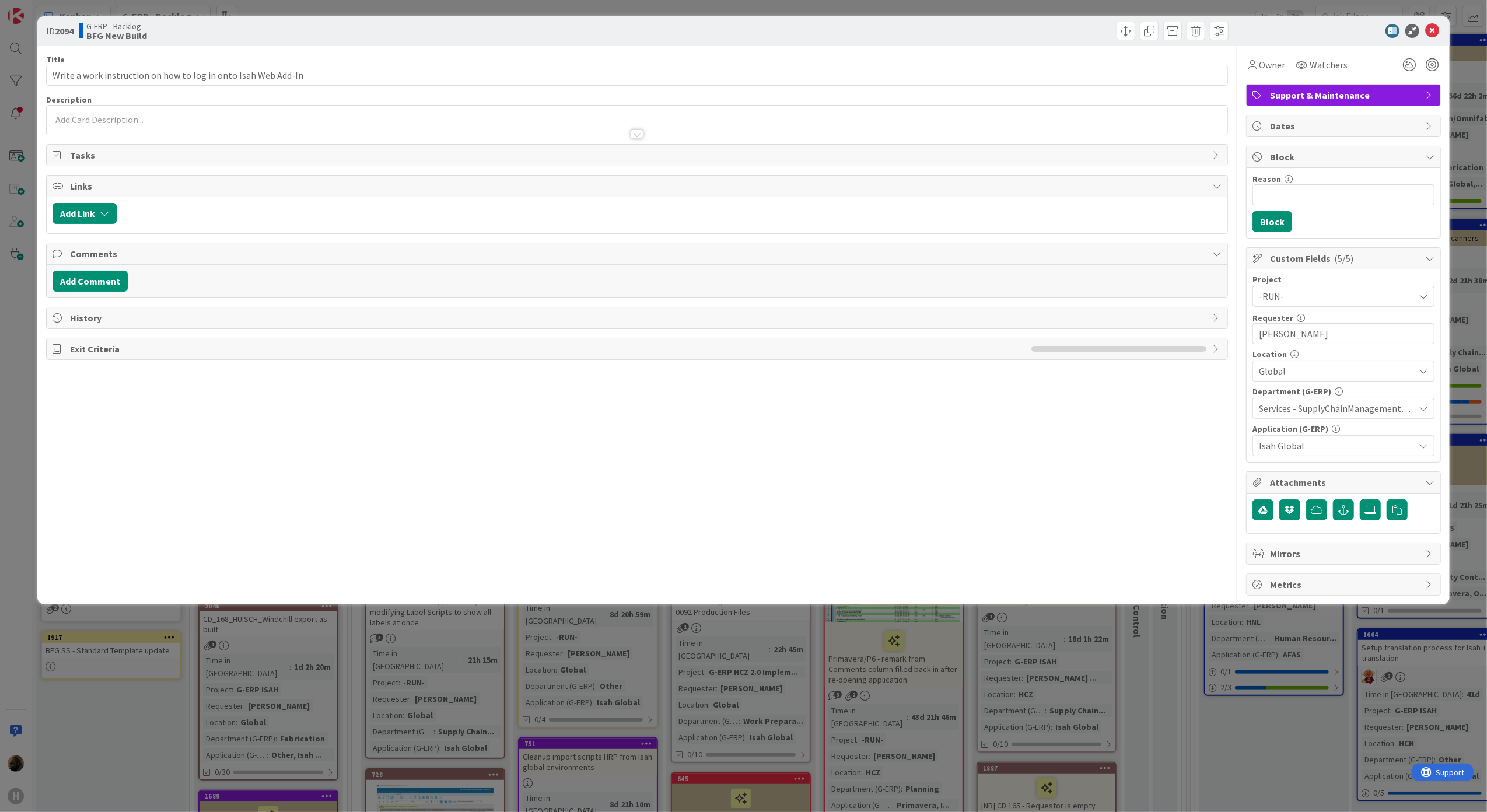
drag, startPoint x: 633, startPoint y: 129, endPoint x: 579, endPoint y: 122, distance: 54.5
click at [633, 130] on div at bounding box center [637, 129] width 1183 height 13
click at [642, 135] on div at bounding box center [637, 134] width 13 height 9
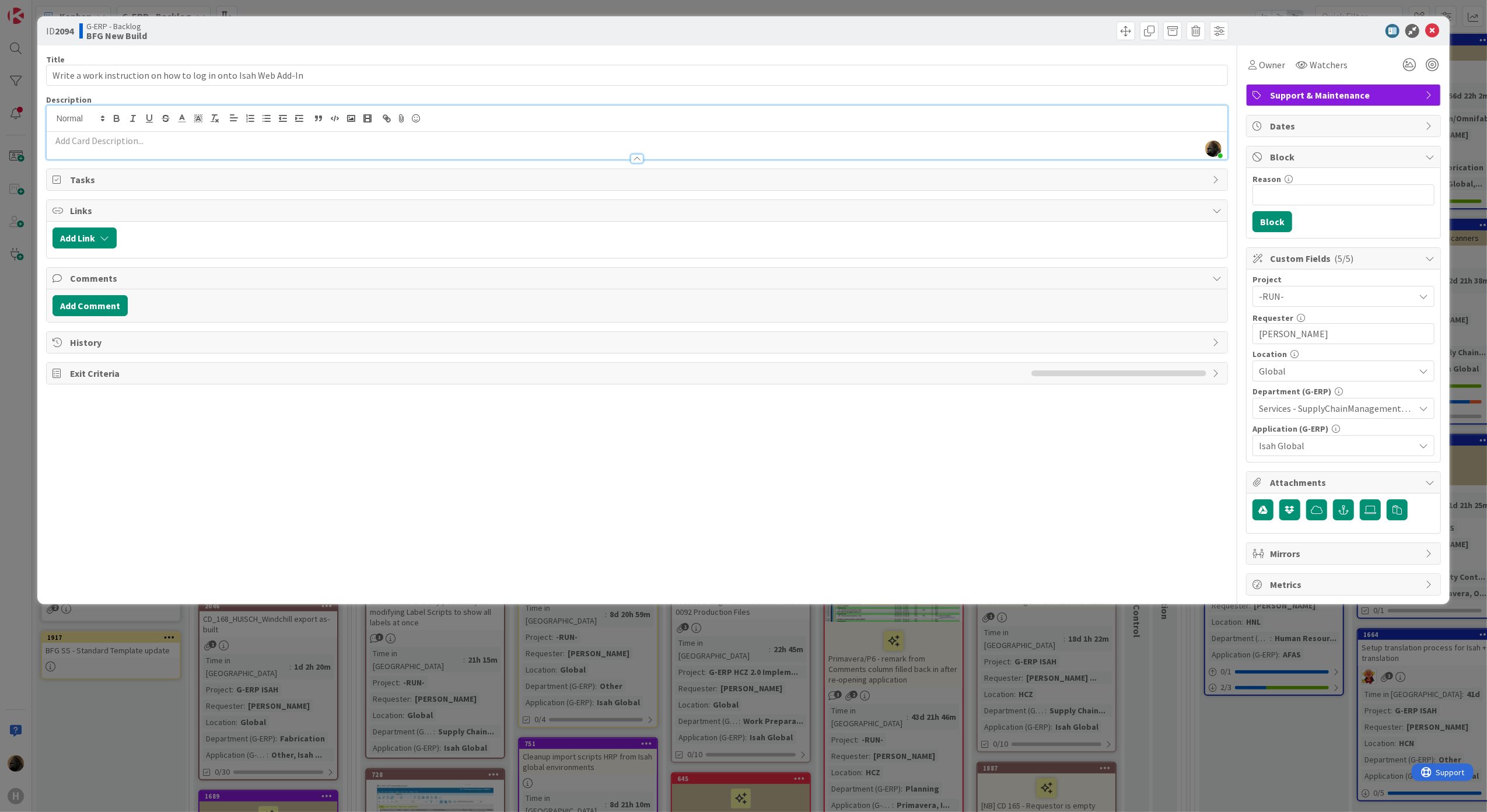
click at [564, 159] on div at bounding box center [637, 153] width 1181 height 12
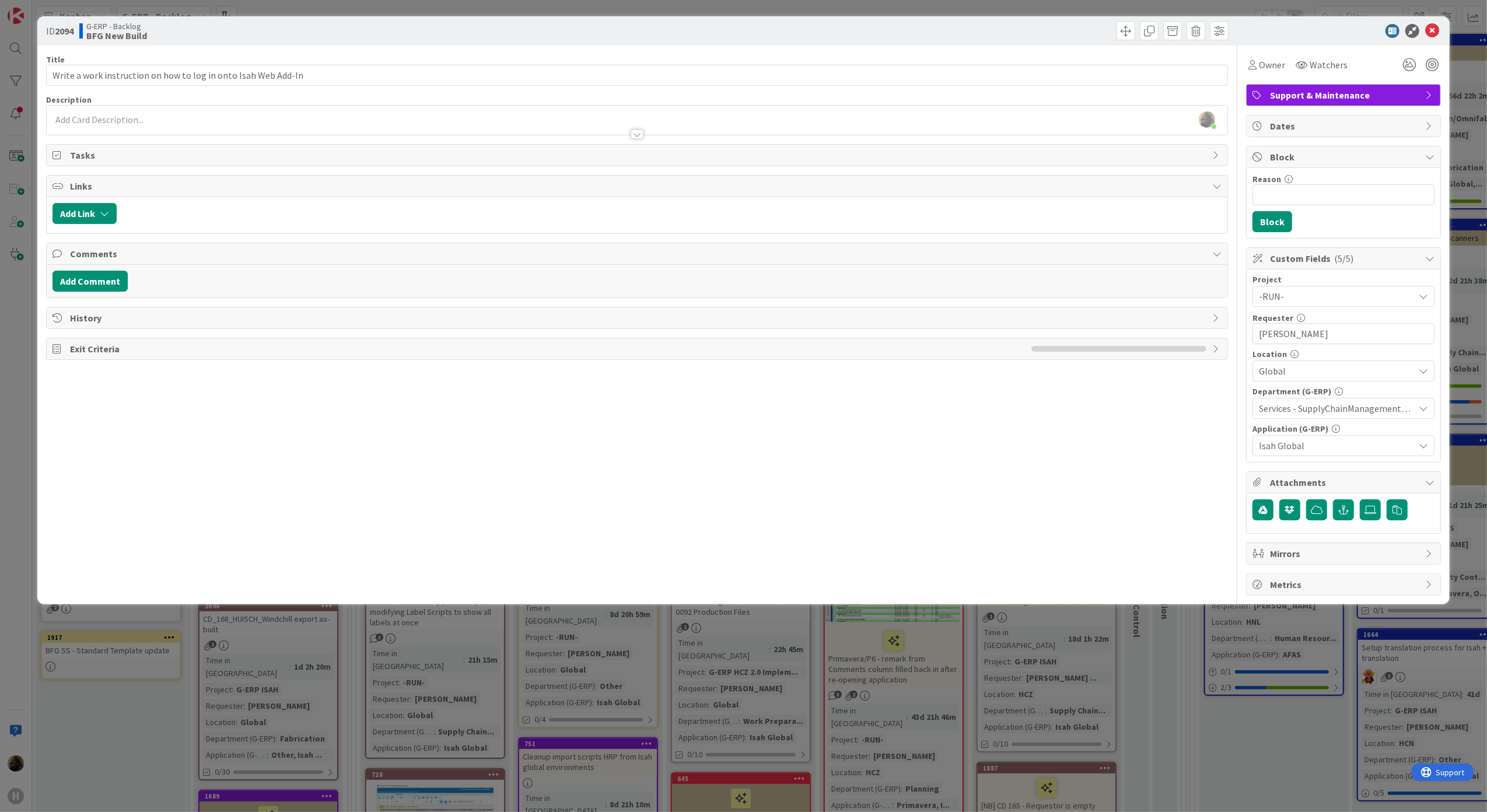
click at [646, 133] on div at bounding box center [637, 129] width 1181 height 12
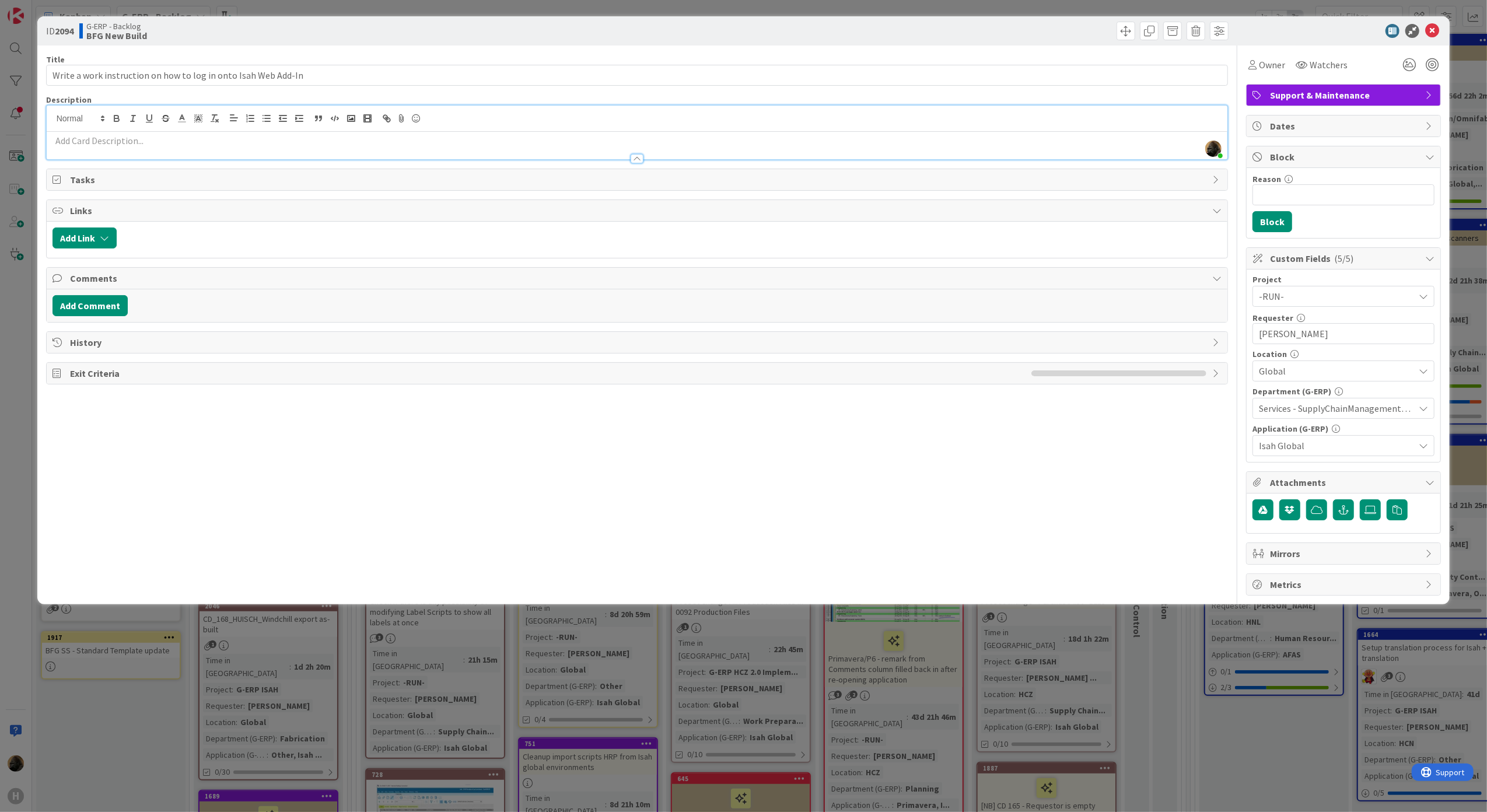
click at [537, 144] on p at bounding box center [637, 141] width 1170 height 14
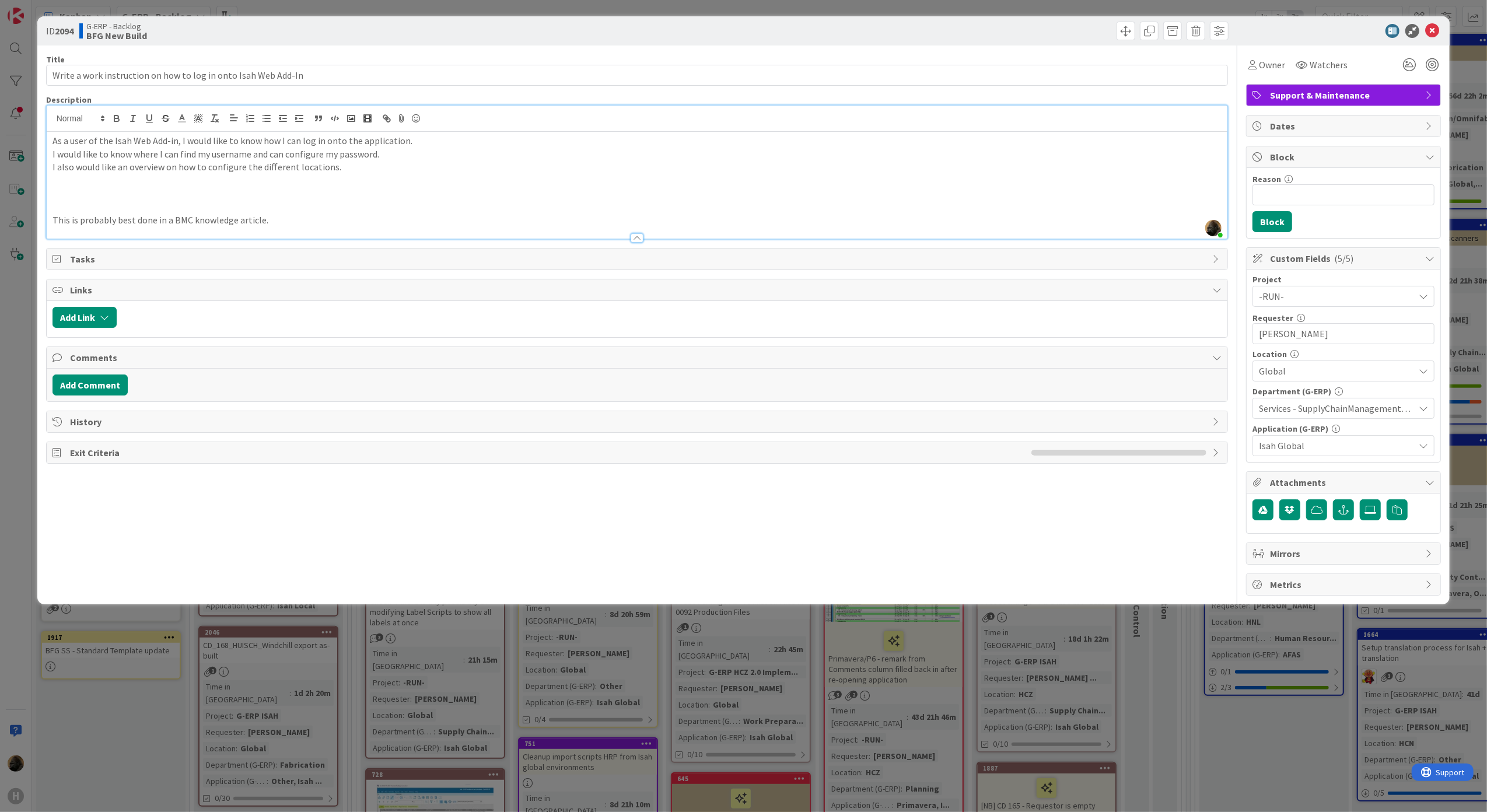
click at [269, 227] on div at bounding box center [637, 232] width 1181 height 12
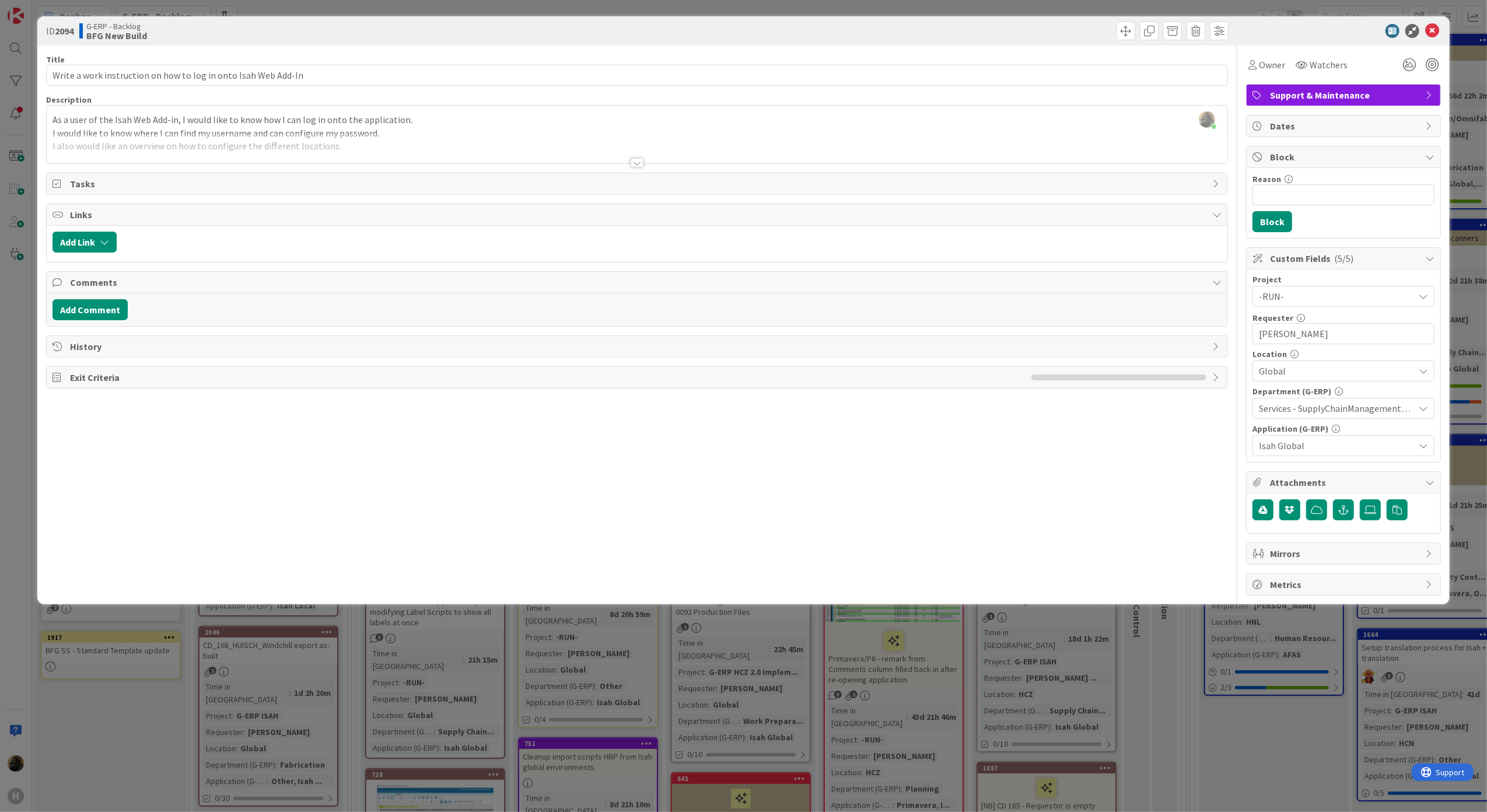
click at [626, 163] on div at bounding box center [637, 148] width 1181 height 30
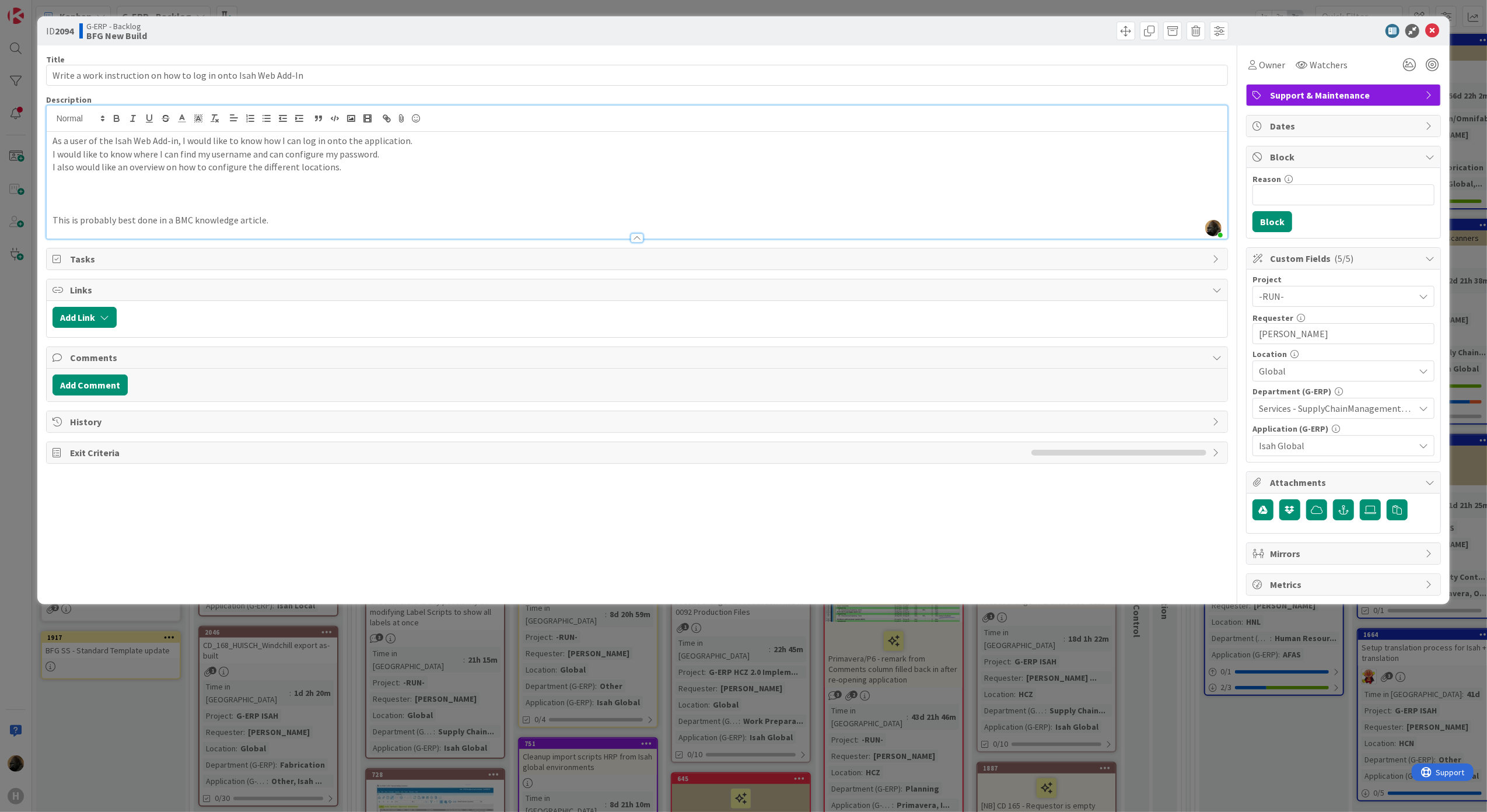
click at [327, 241] on div "Title 62 / 128 Write a work instruction on how to log in onto Isah Web Add-In D…" at bounding box center [637, 320] width 1183 height 550
click at [311, 226] on p "This is probably best done in a BMC knowledge article." at bounding box center [637, 220] width 1170 height 14
click at [169, 200] on p at bounding box center [637, 194] width 1170 height 14
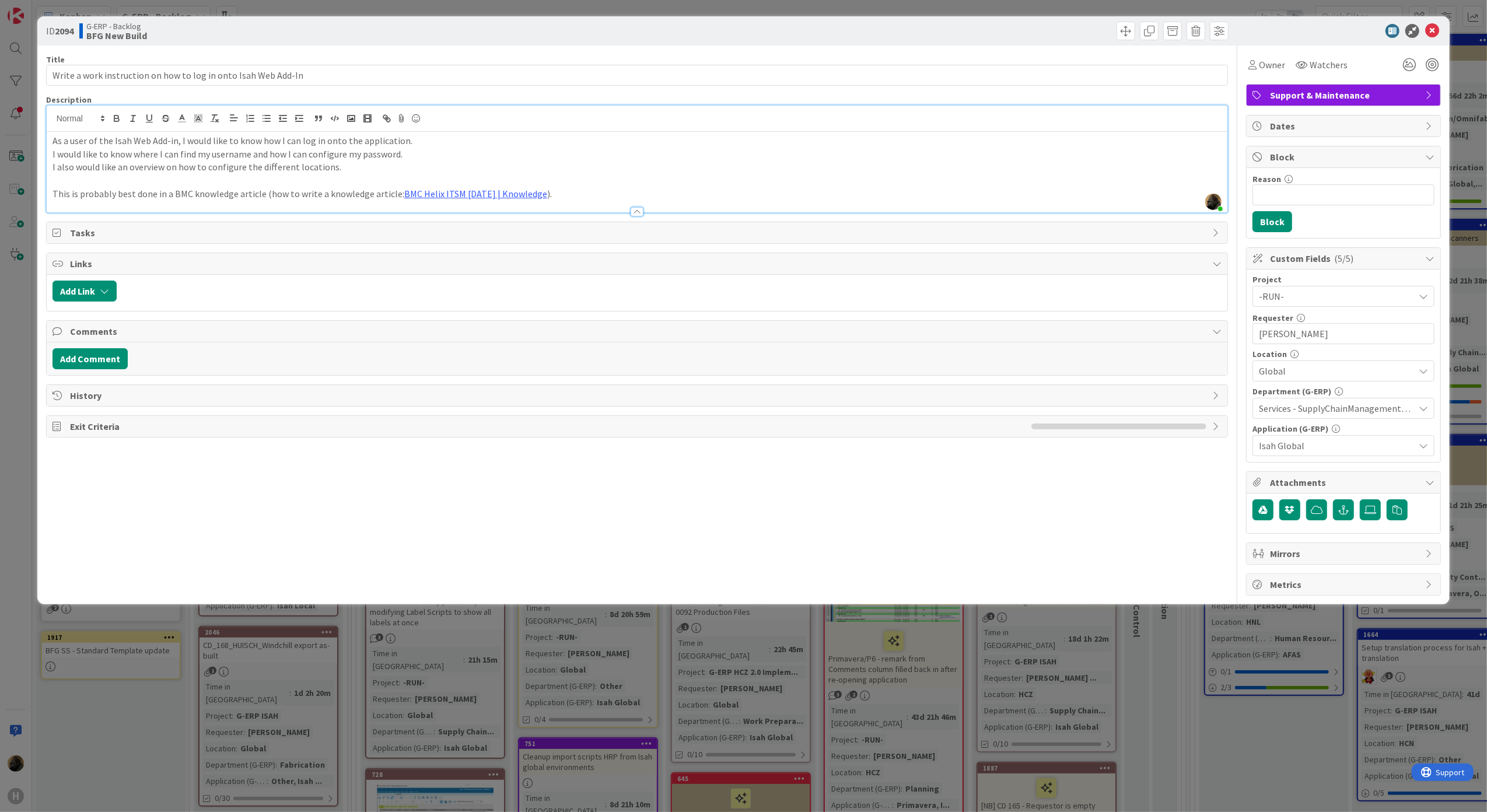
click at [217, 180] on p at bounding box center [637, 180] width 1170 height 14
click at [230, 196] on p "This is probably best done in a BMC knowledge article (how to write a knowledge…" at bounding box center [637, 194] width 1170 height 14
drag, startPoint x: 266, startPoint y: 190, endPoint x: 535, endPoint y: 190, distance: 269.0
click at [535, 190] on p "This is probably best done in a BMC knowledge article (how to write a knowledge…" at bounding box center [637, 194] width 1170 height 14
click at [281, 526] on div "Title 62 / 128 Write a work instruction on how to log in onto Isah Web Add-In D…" at bounding box center [637, 320] width 1183 height 550
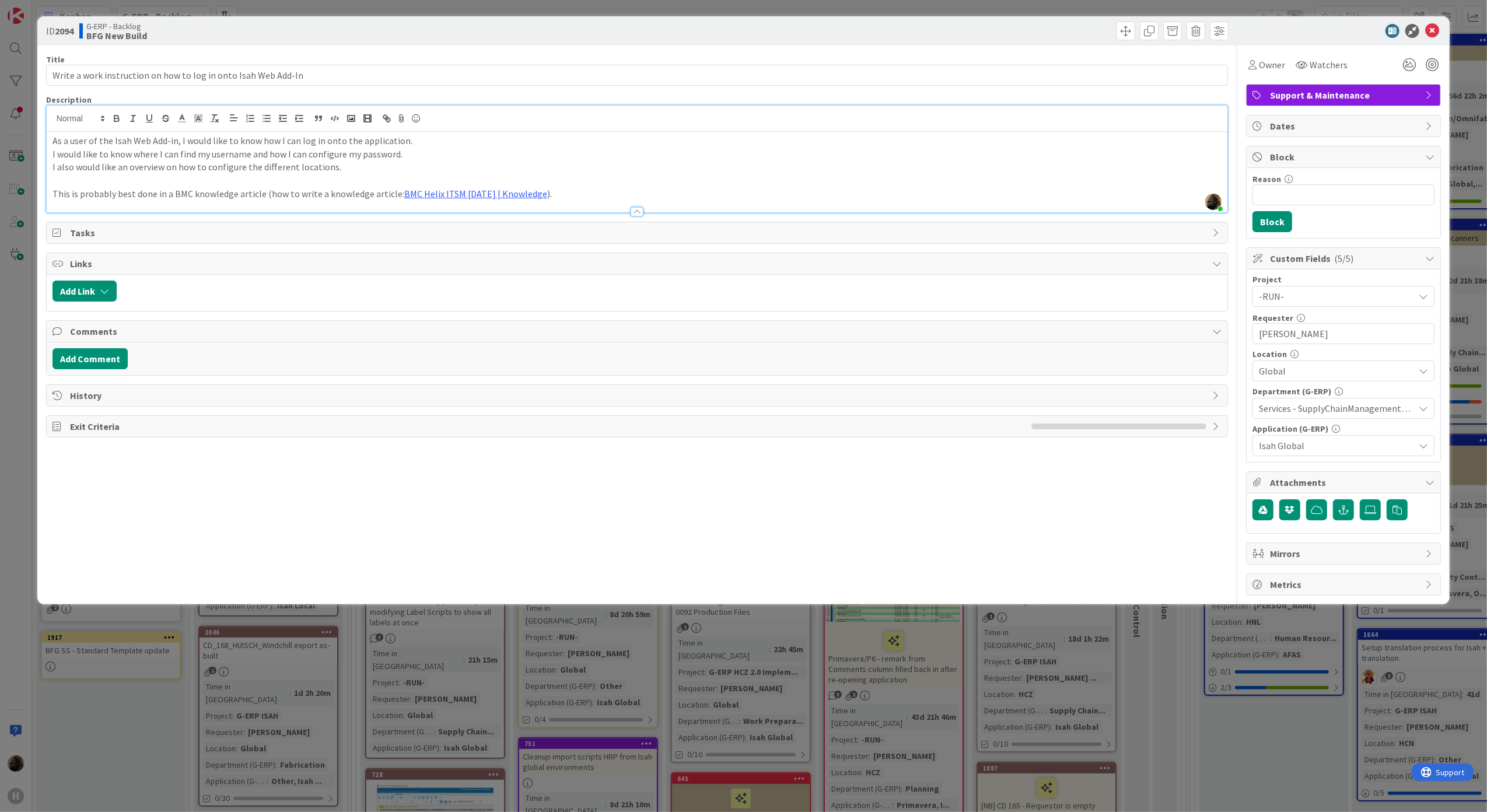
click at [788, 722] on div "ID 2094 G-ERP - Backlog BFG New Build Title 62 / 128 Write a work instruction o…" at bounding box center [744, 406] width 1487 height 812
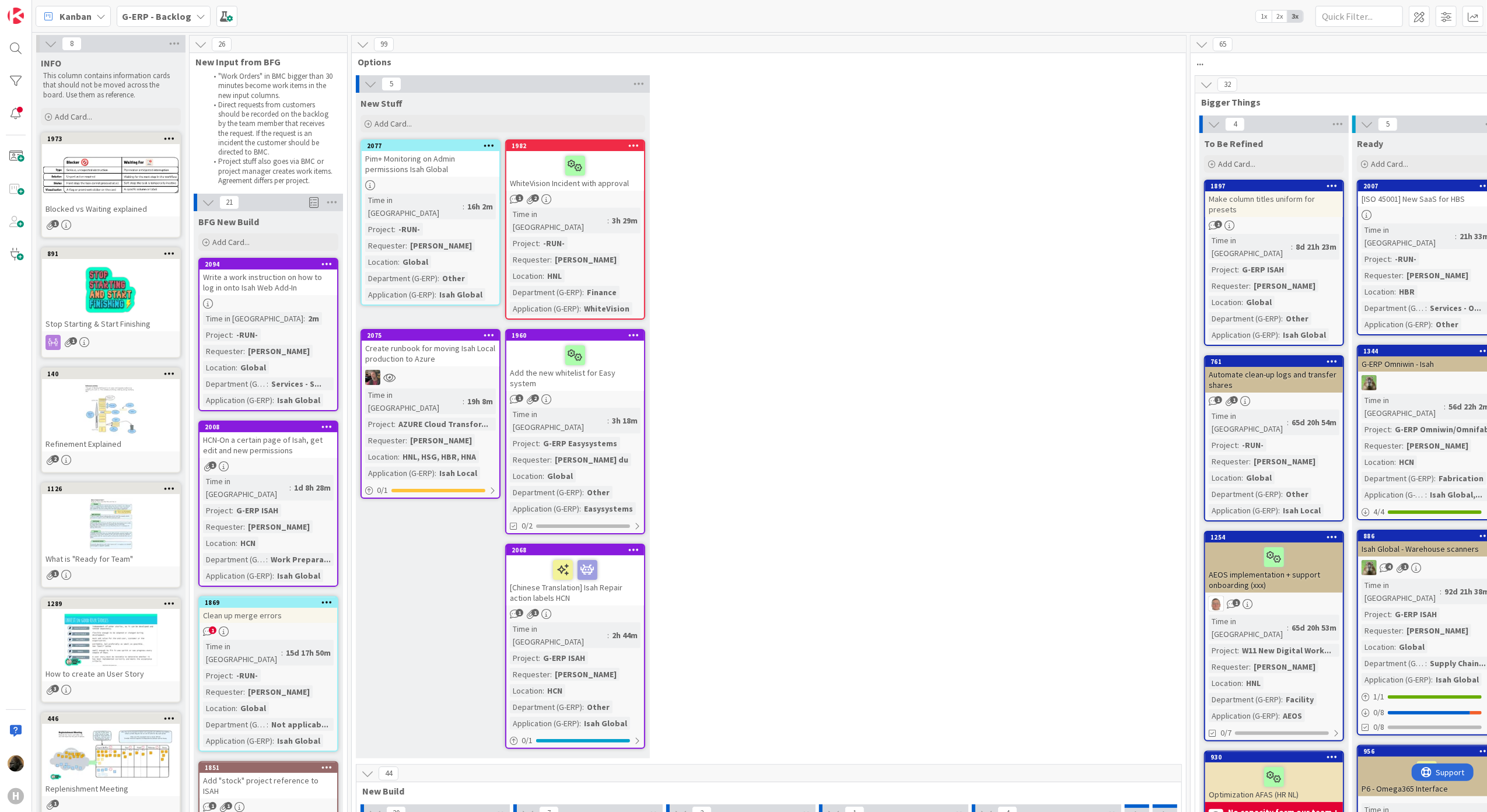
click at [168, 17] on b "G-ERP - Backlog" at bounding box center [157, 16] width 69 height 12
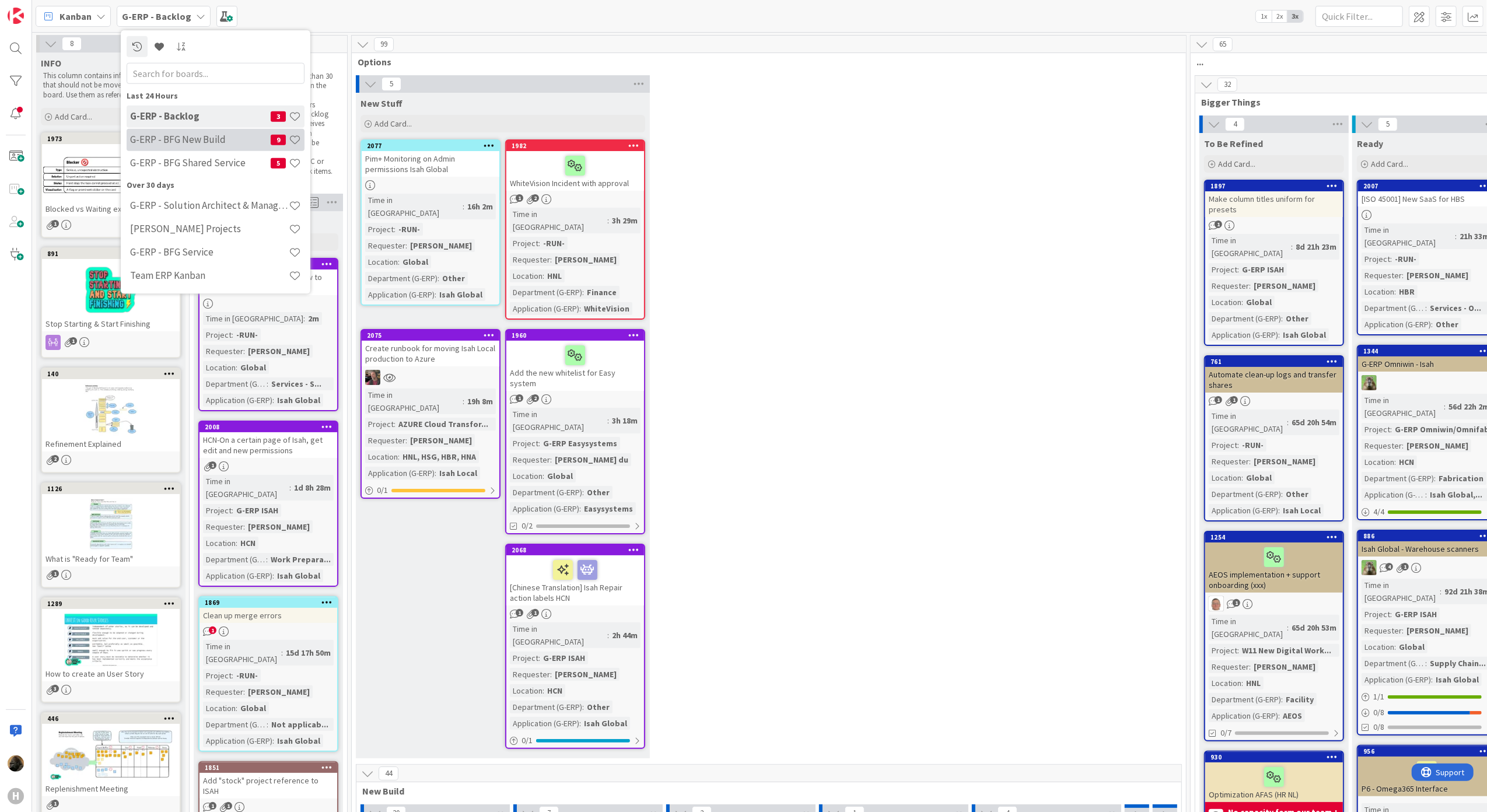
click at [178, 148] on div "G-ERP - BFG New Build 9" at bounding box center [215, 139] width 178 height 22
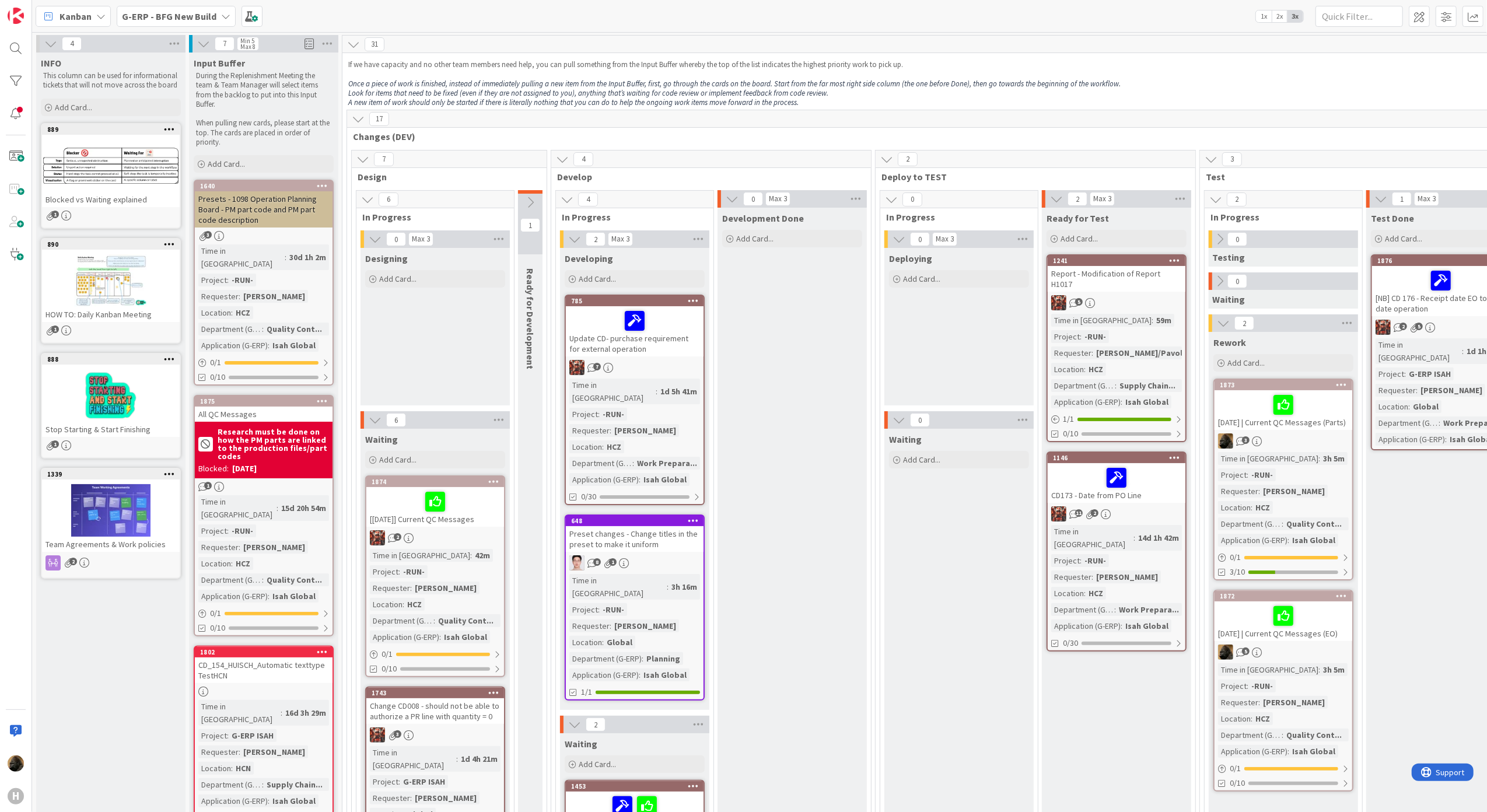
click at [309, 428] on b "Research must be done on how the PM parts are linked to the production files/pa…" at bounding box center [273, 444] width 112 height 33
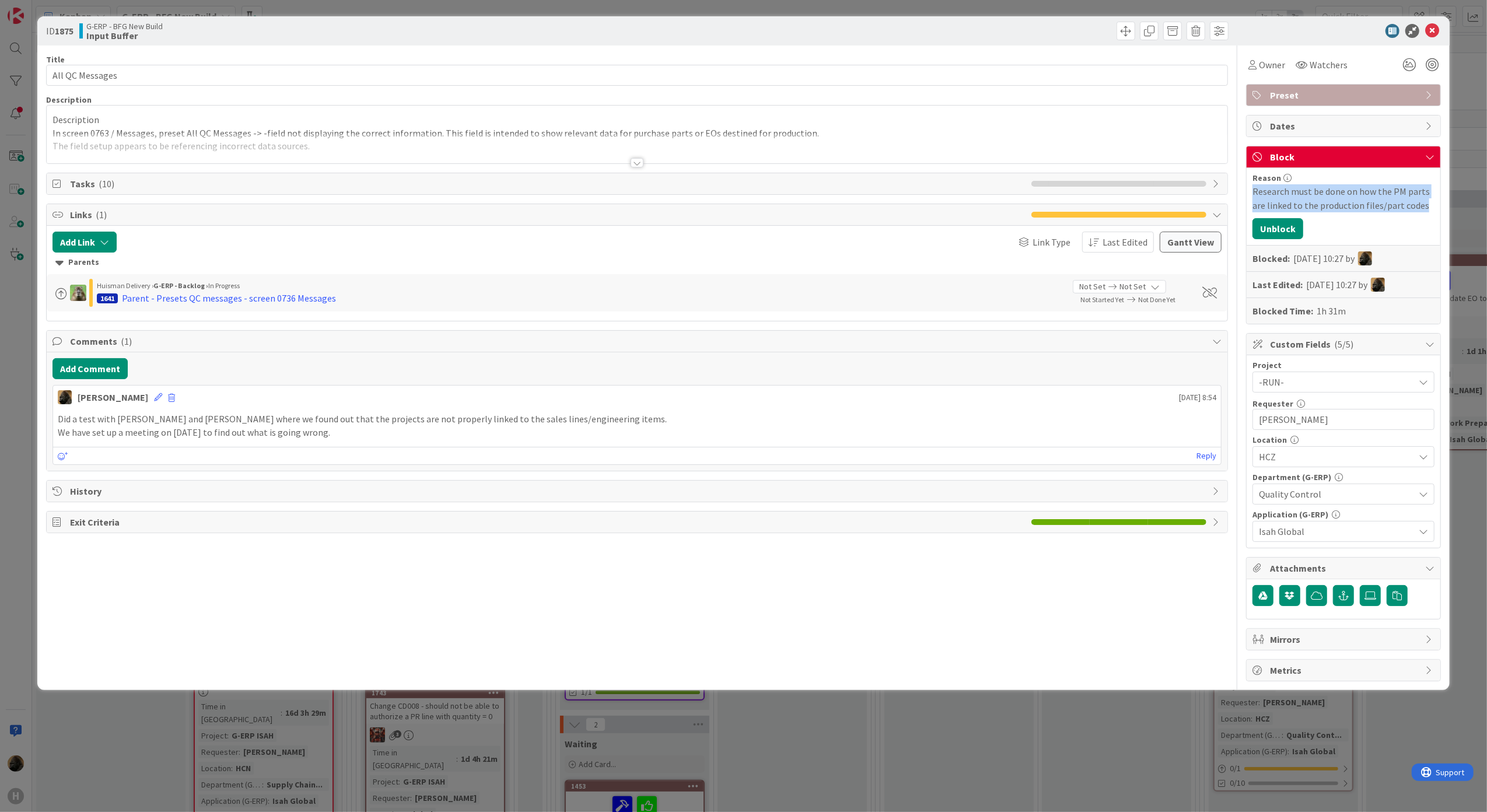
drag, startPoint x: 1423, startPoint y: 205, endPoint x: 1250, endPoint y: 198, distance: 173.1
click at [1250, 198] on div "Reason Research must be done on how the PM parts are linked to the production f…" at bounding box center [1343, 245] width 193 height 156
copy div "Research must be done on how the PM parts are linked to the production files/pa…"
click at [1431, 27] on icon at bounding box center [1432, 31] width 14 height 14
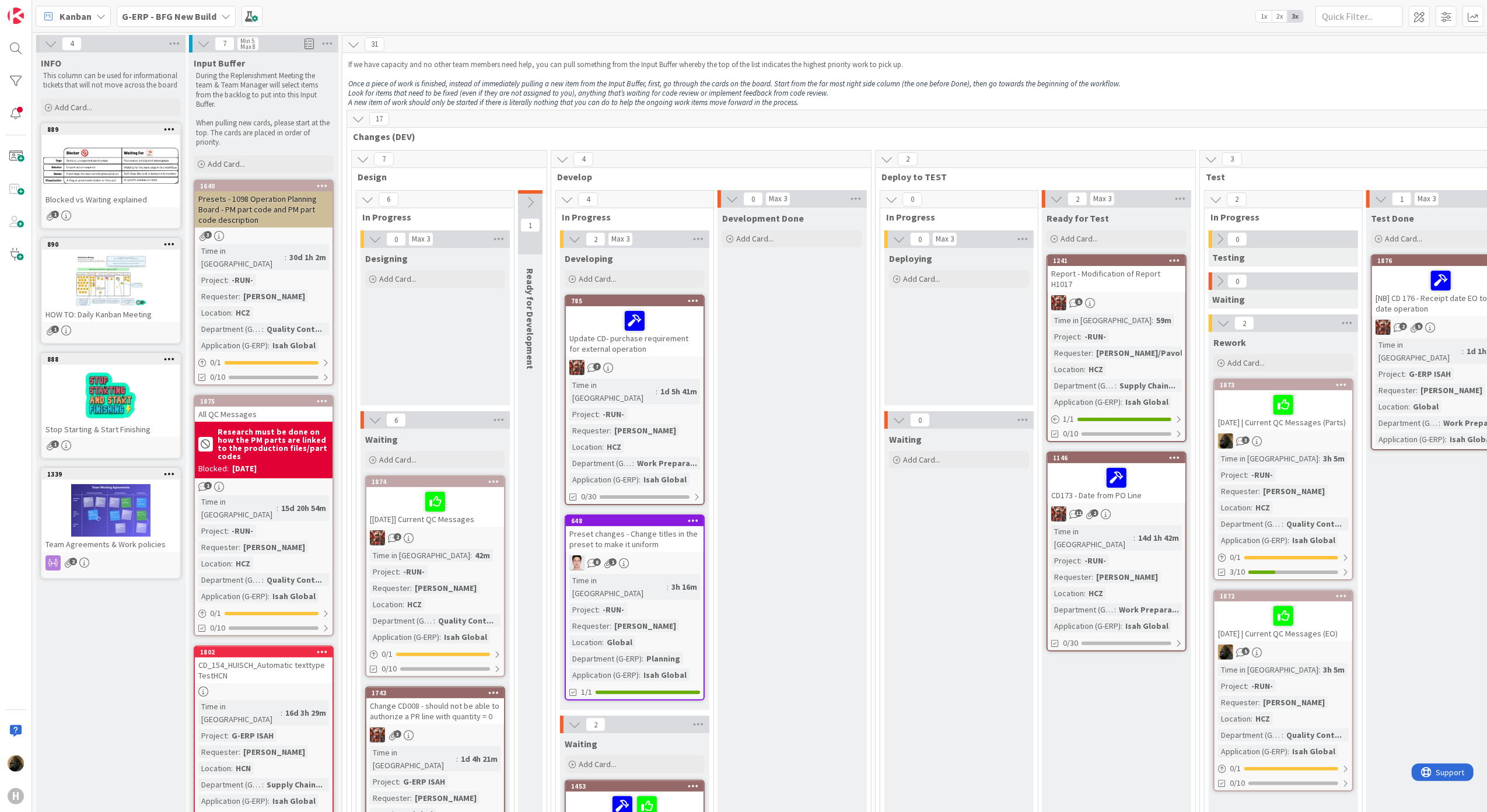
click at [259, 211] on div "Presets - 1098 Operation Planning Board - PM part code and PM part code descrip…" at bounding box center [264, 210] width 138 height 36
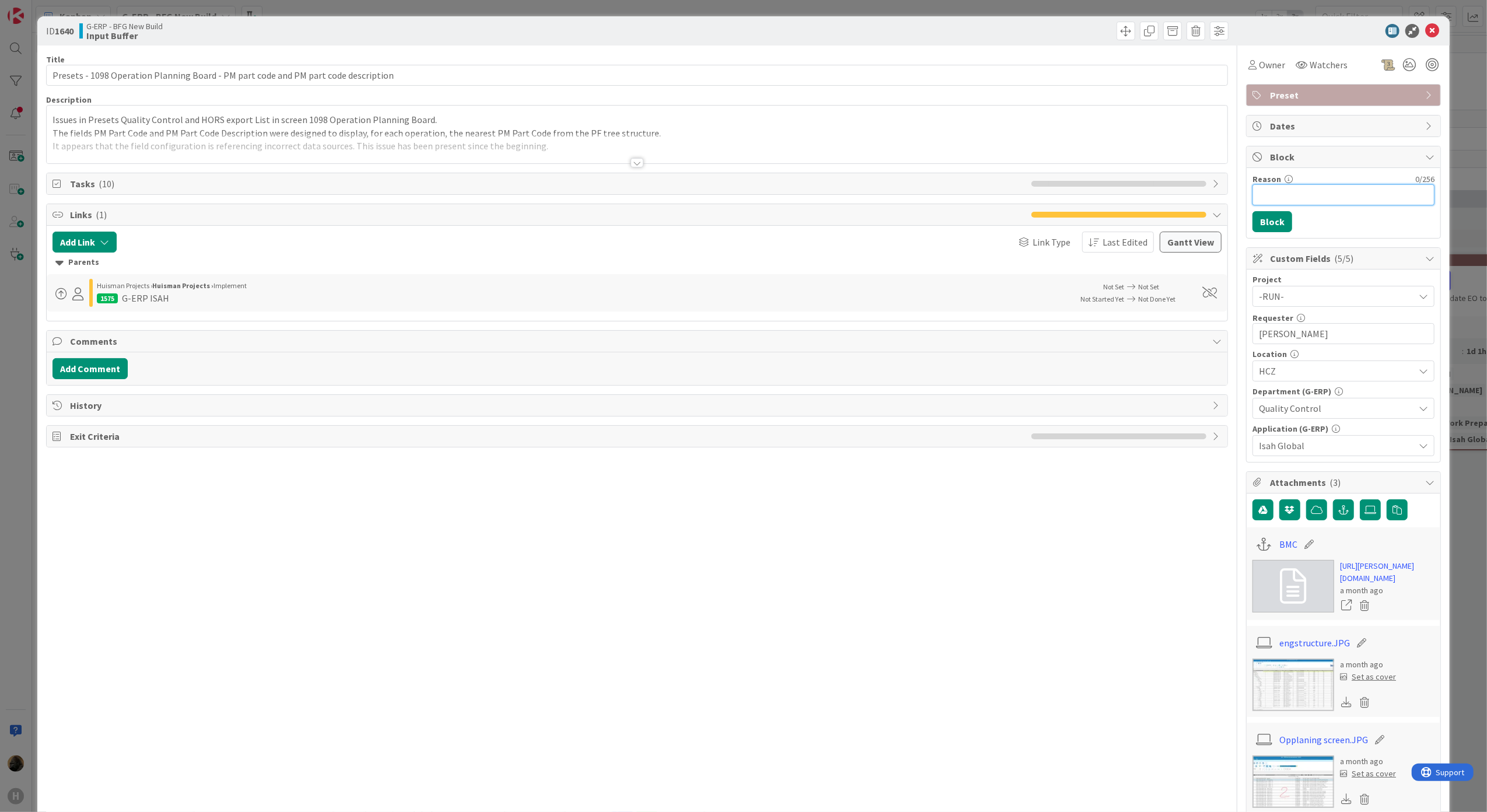
click at [1333, 203] on input "Reason" at bounding box center [1344, 195] width 182 height 21
paste input "Research must be done on how the PM parts are linked to the production files/pa…"
type input "Research must be done on how the PM parts are linked to the production files/pa…"
click at [1270, 226] on button "Block" at bounding box center [1272, 222] width 40 height 21
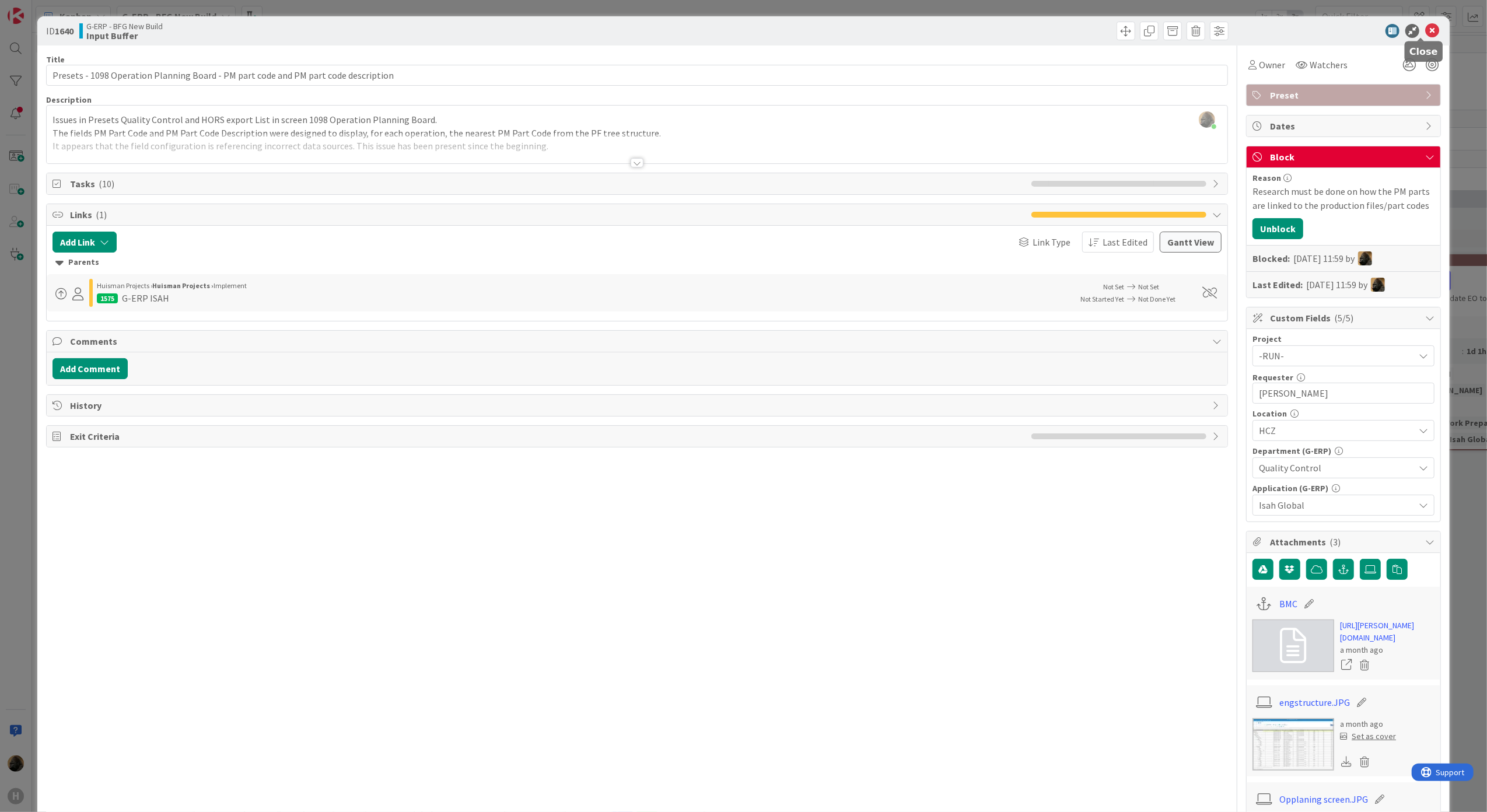
click at [1426, 31] on icon at bounding box center [1432, 31] width 14 height 14
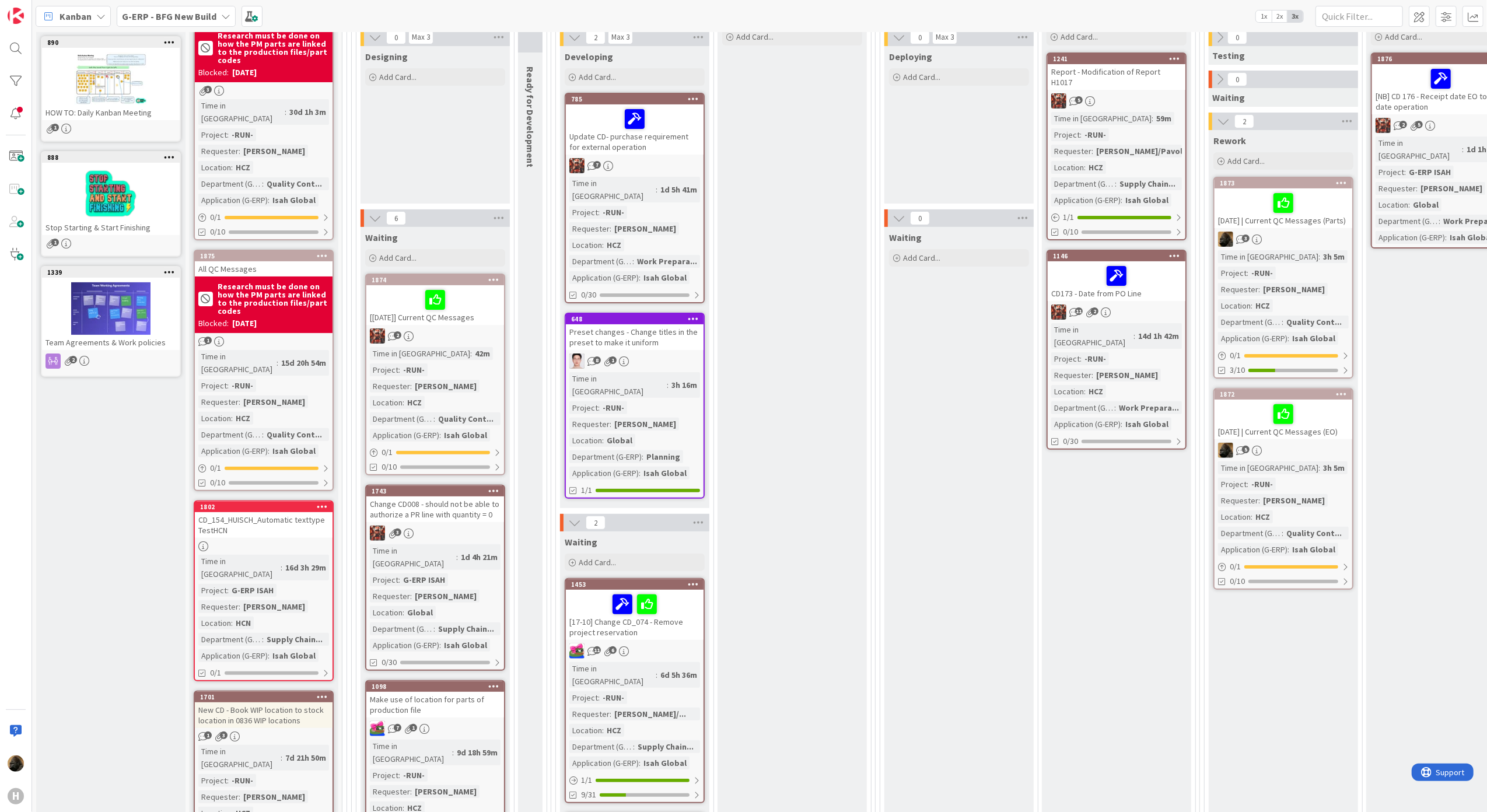
scroll to position [311, 0]
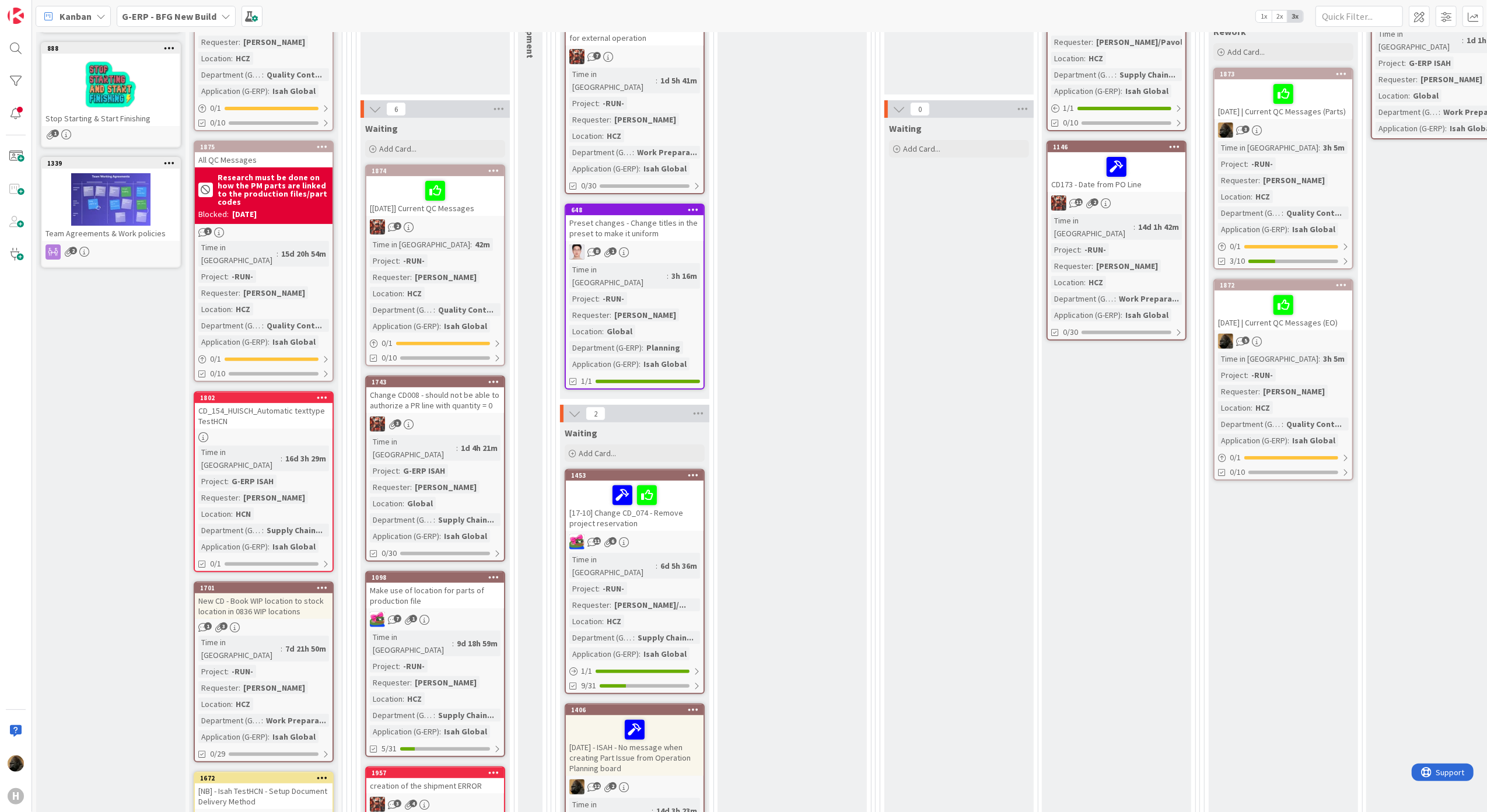
click at [259, 403] on div "CD_154_HUISCH_Automatic texttype TestHCN" at bounding box center [264, 415] width 138 height 25
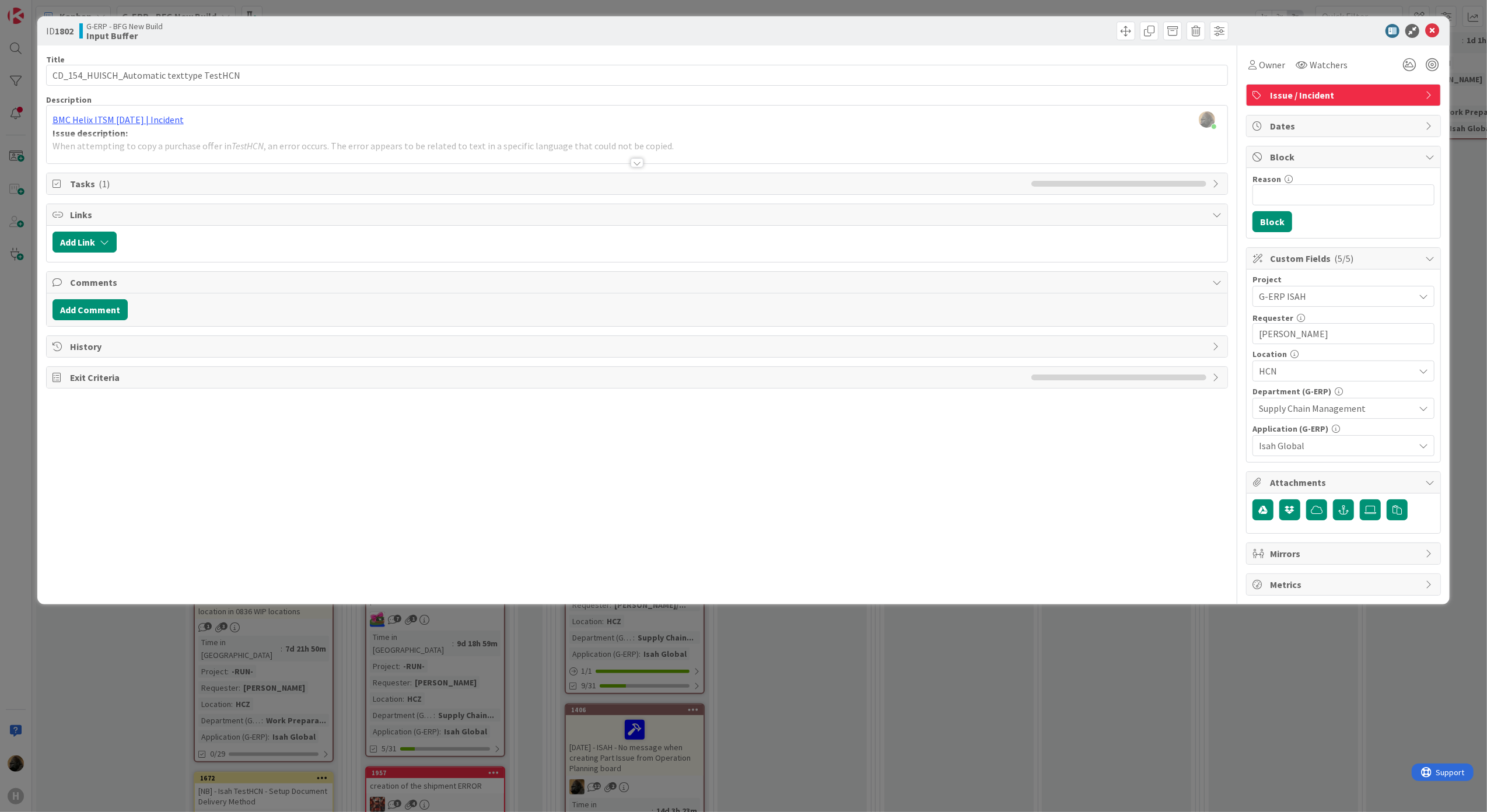
click at [631, 157] on div at bounding box center [637, 148] width 1181 height 30
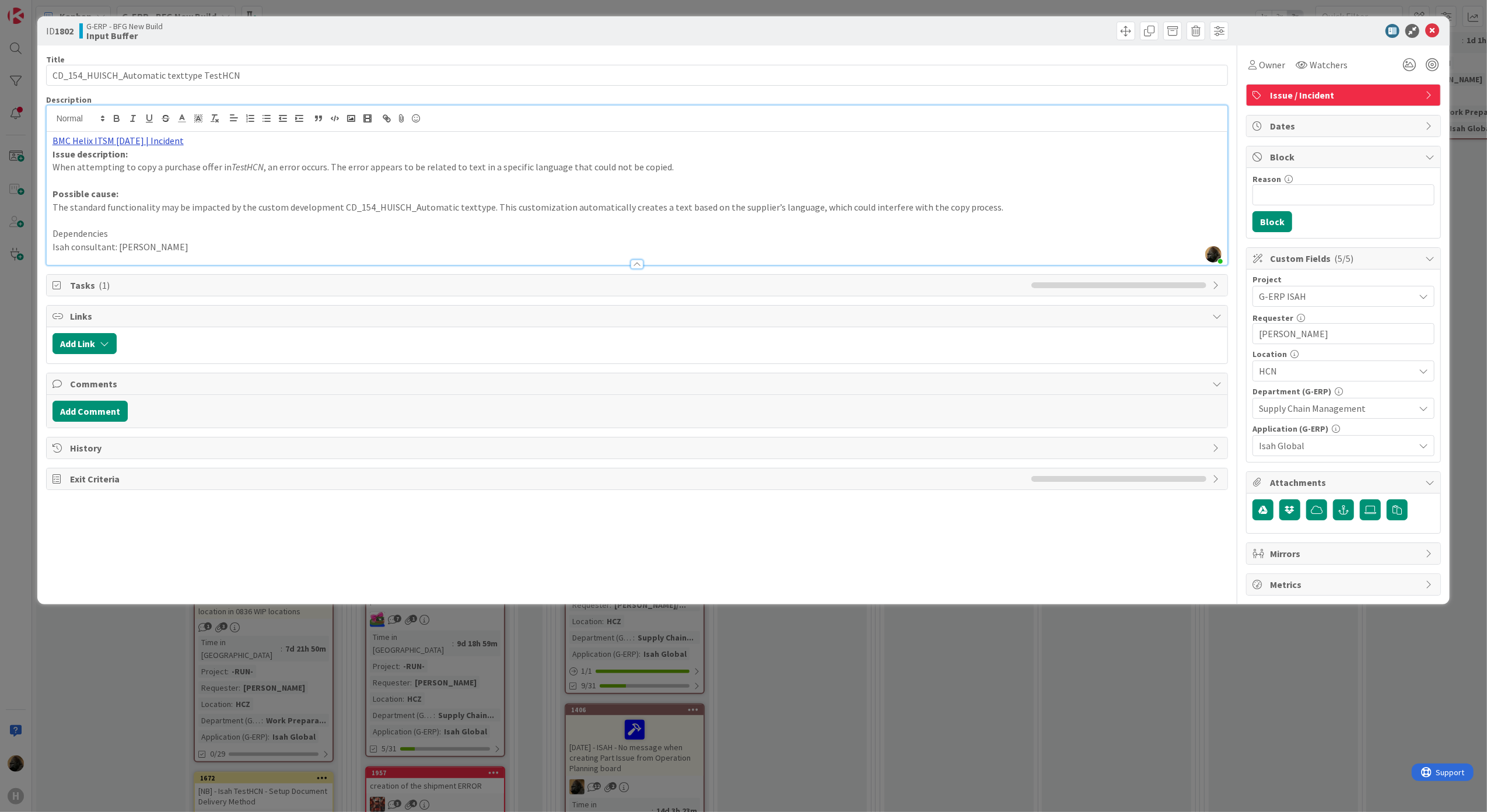
click at [153, 139] on link "BMC Helix ITSM [DATE] | Incident" at bounding box center [118, 140] width 131 height 12
click at [110, 169] on link "[URL][PERSON_NAME][DOMAIN_NAME]" at bounding box center [105, 163] width 117 height 15
click at [482, 231] on p "Dependencies" at bounding box center [637, 234] width 1170 height 14
click at [847, 808] on div "ID 1802 G-ERP - BFG New Build Input Buffer Title 40 / 128 CD_154_HUISCH_Automat…" at bounding box center [744, 406] width 1487 height 812
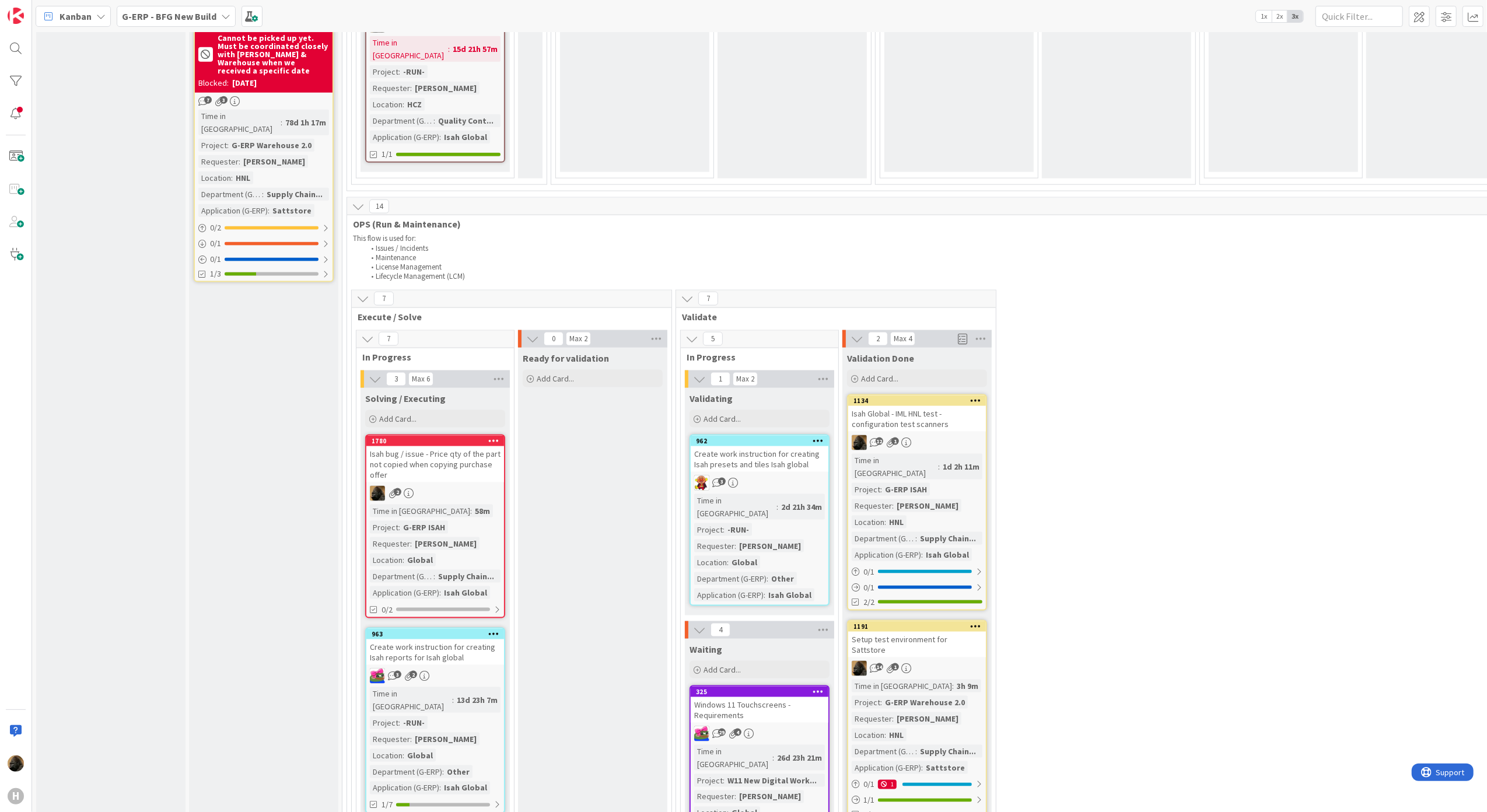
scroll to position [1555, 0]
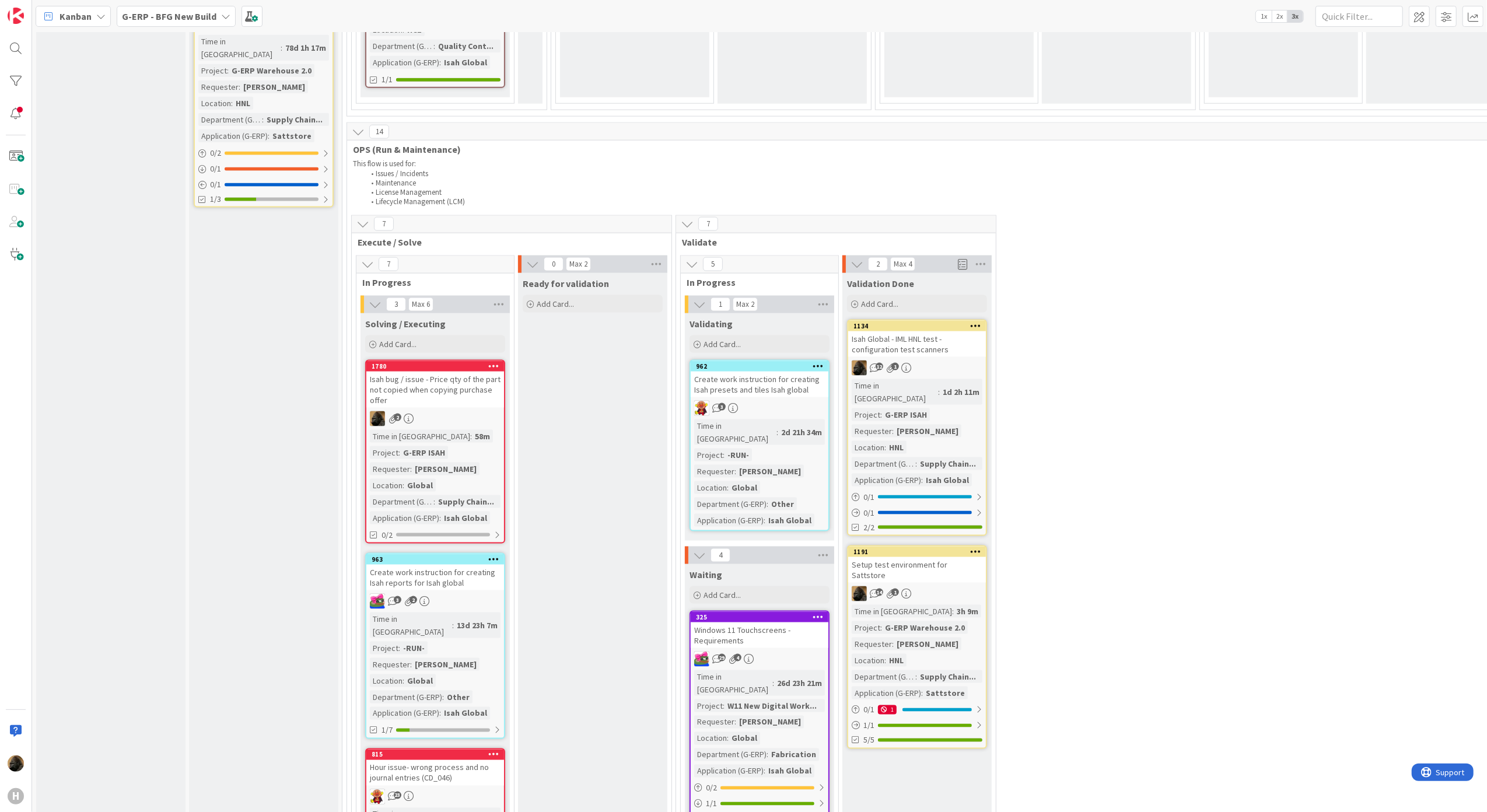
click at [458, 371] on div "Isah bug / issue - Price qty of the part not copied when copying purchase offer" at bounding box center [435, 389] width 138 height 36
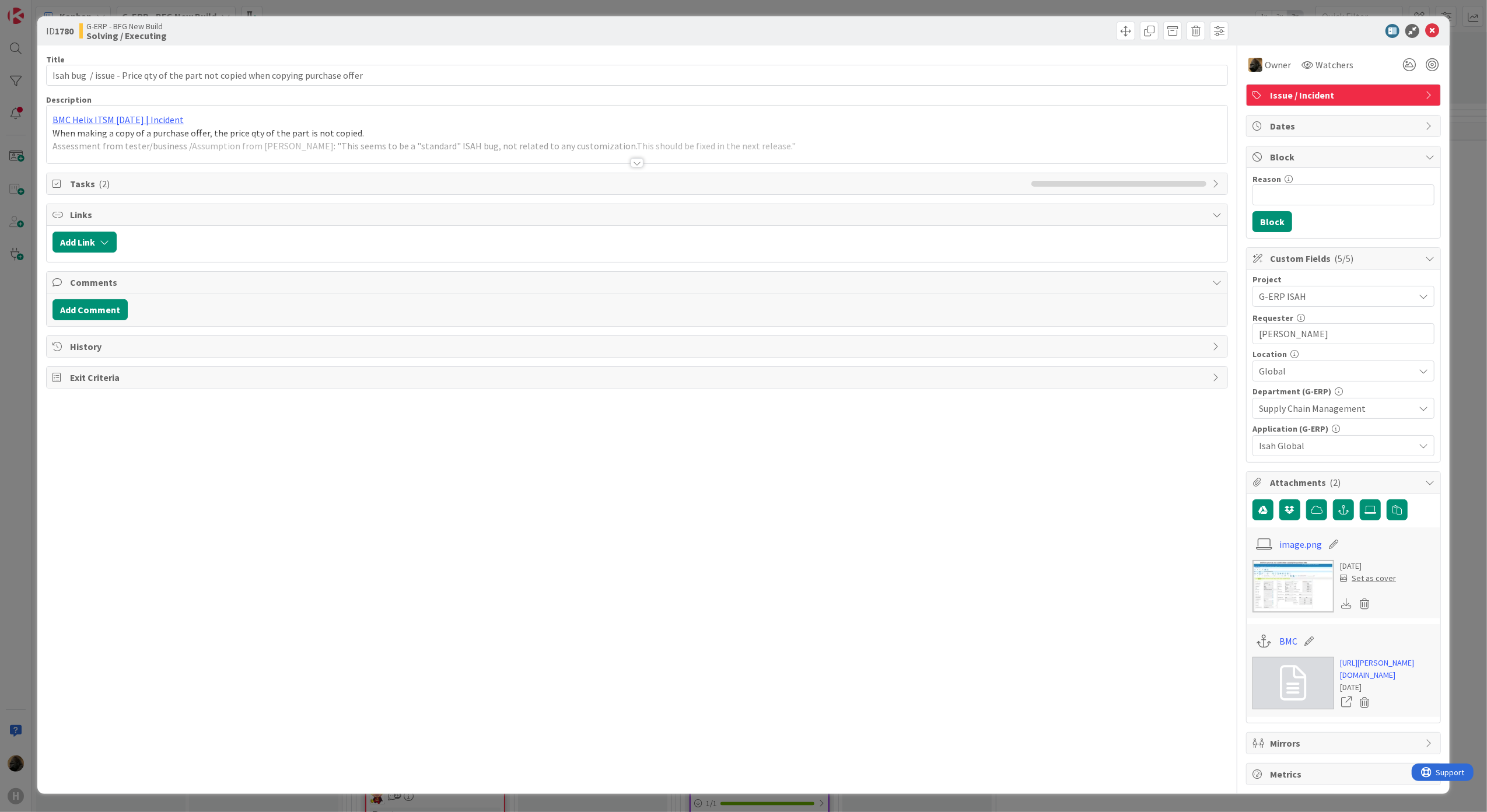
click at [624, 166] on div "Title 80 / 128 Isah bug / issue - Price qty of the part not copied when copying…" at bounding box center [637, 415] width 1183 height 739
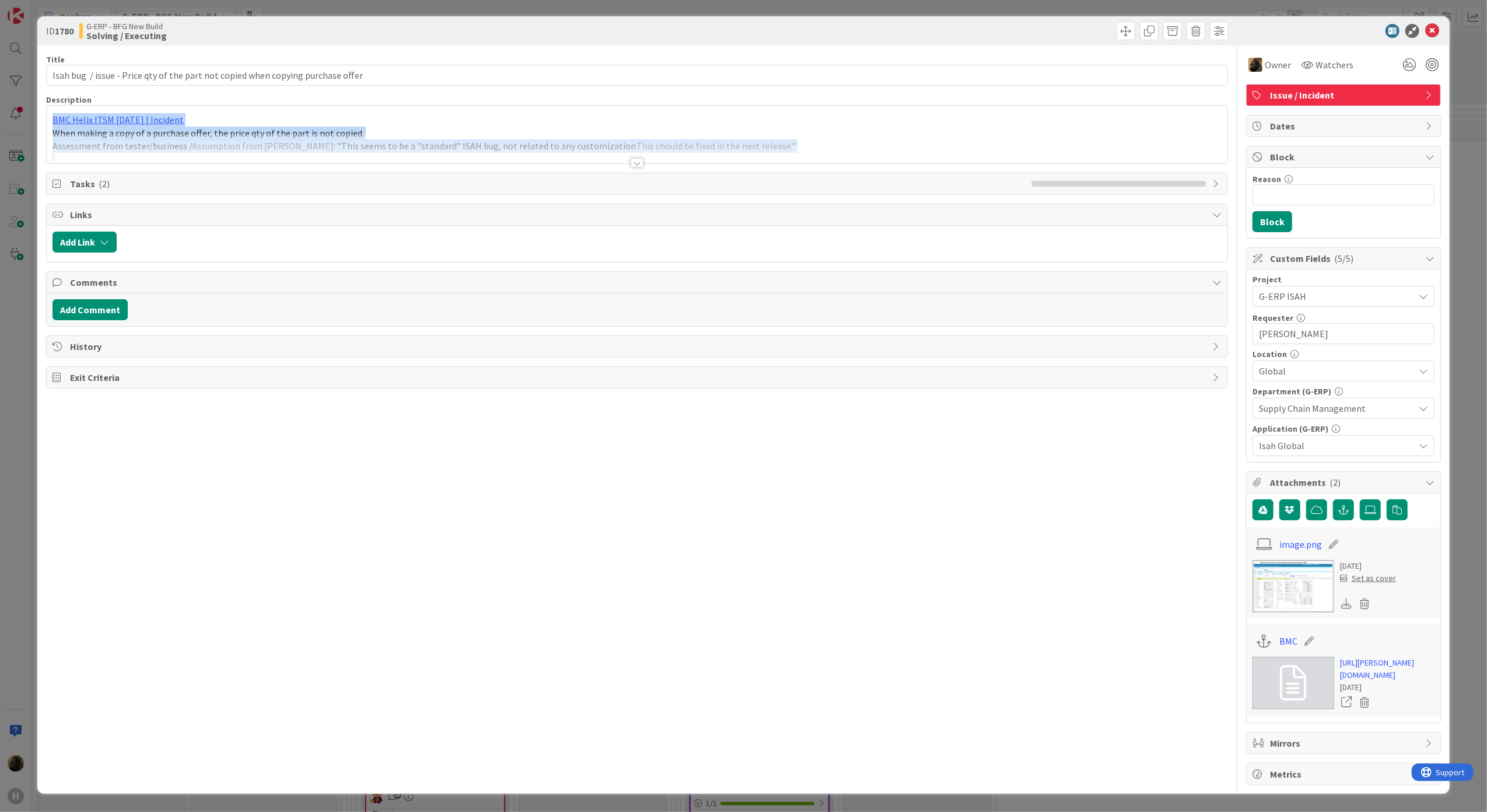
click at [631, 166] on div at bounding box center [637, 162] width 13 height 9
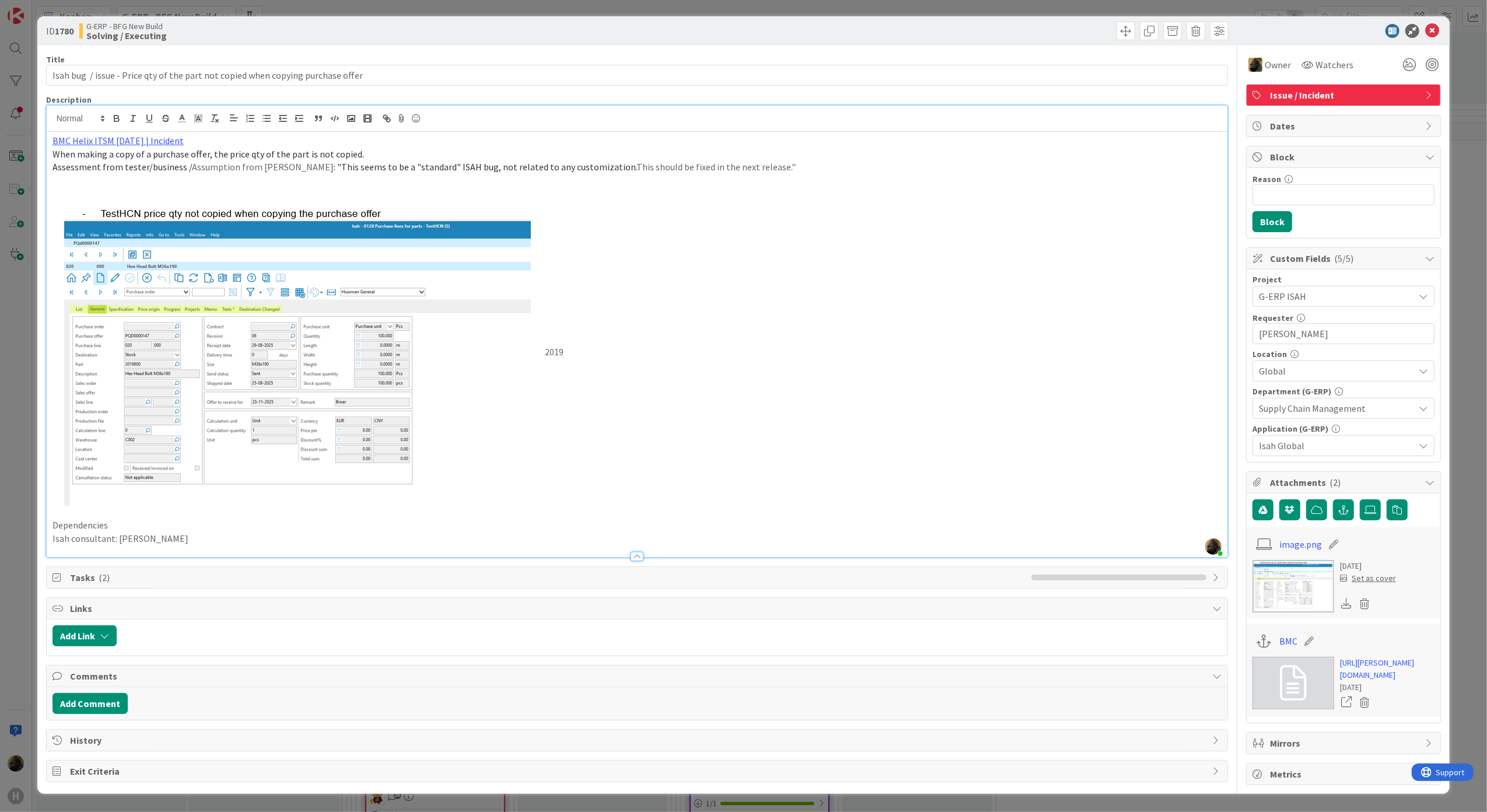
click at [611, 178] on p at bounding box center [637, 180] width 1170 height 14
click at [221, 333] on img at bounding box center [299, 353] width 492 height 305
click at [213, 229] on img at bounding box center [299, 353] width 492 height 305
click at [1269, 611] on img at bounding box center [1294, 586] width 82 height 53
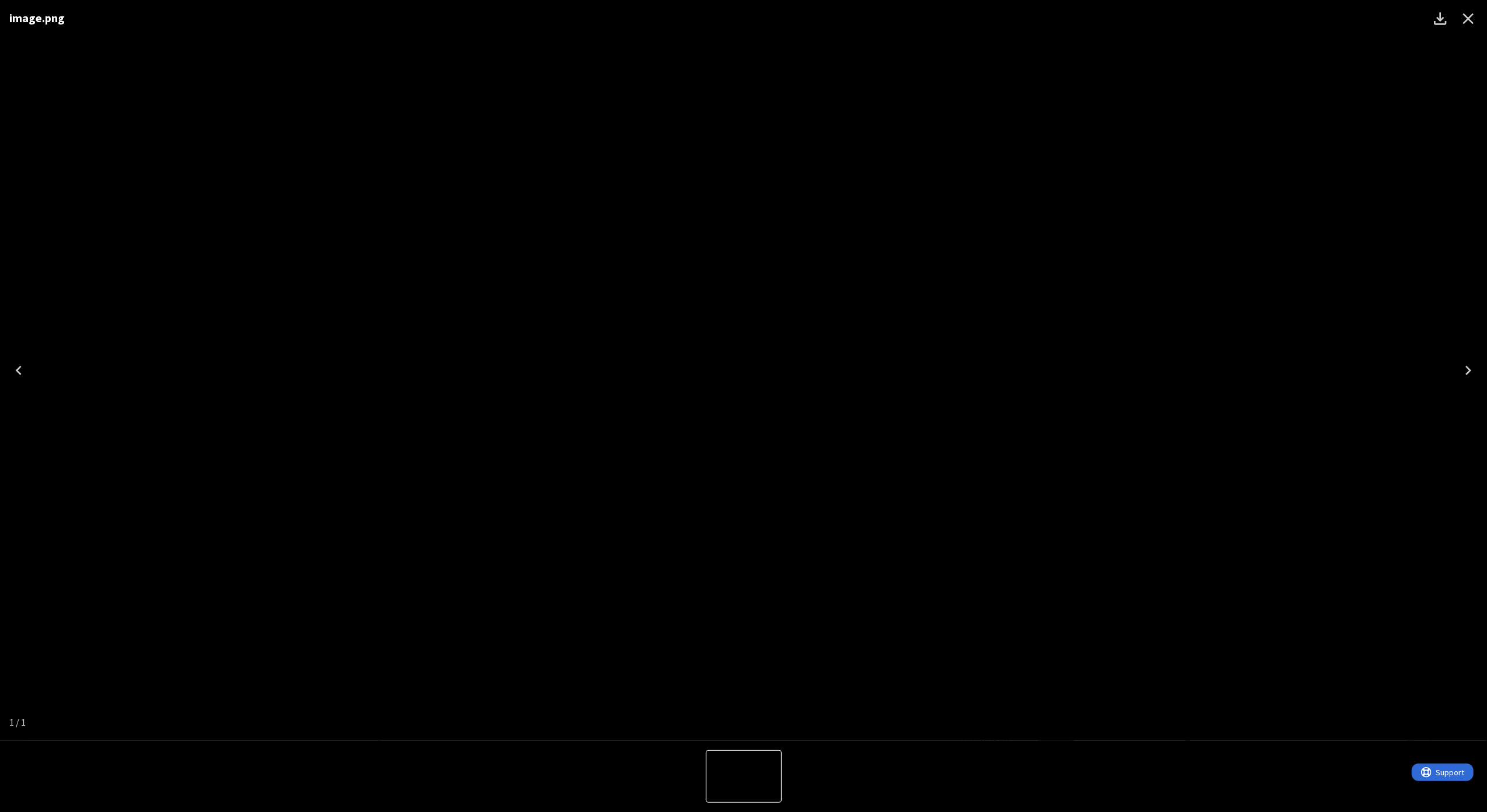
click at [744, 370] on img "1 of 1" at bounding box center [744, 370] width 0 height 0
click at [1460, 16] on icon "Close" at bounding box center [1468, 19] width 19 height 19
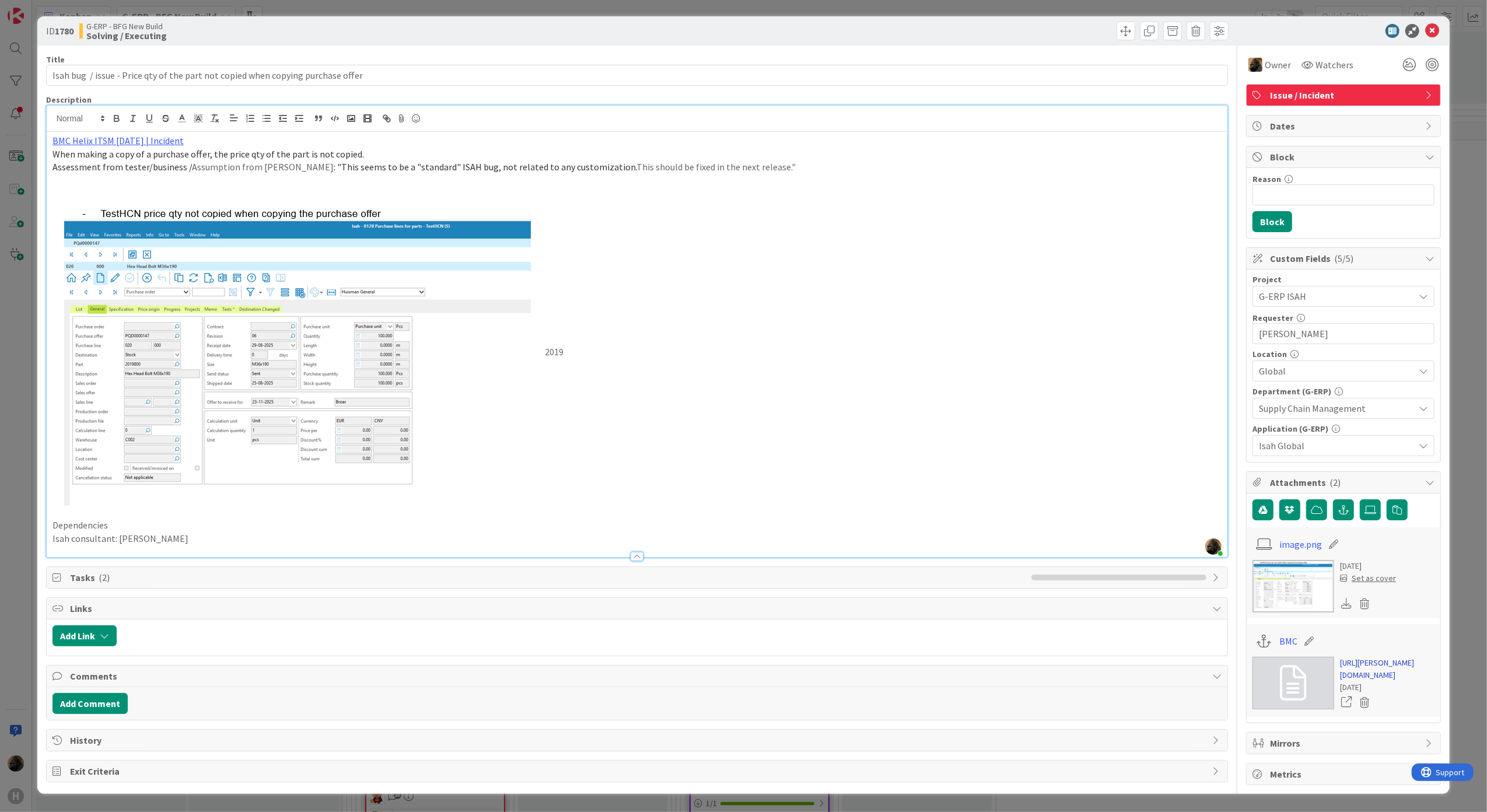
click at [1383, 681] on link "[URL][PERSON_NAME][DOMAIN_NAME]" at bounding box center [1387, 669] width 94 height 25
click at [642, 351] on p "2019" at bounding box center [637, 353] width 1170 height 305
click at [1268, 591] on img at bounding box center [1294, 586] width 82 height 53
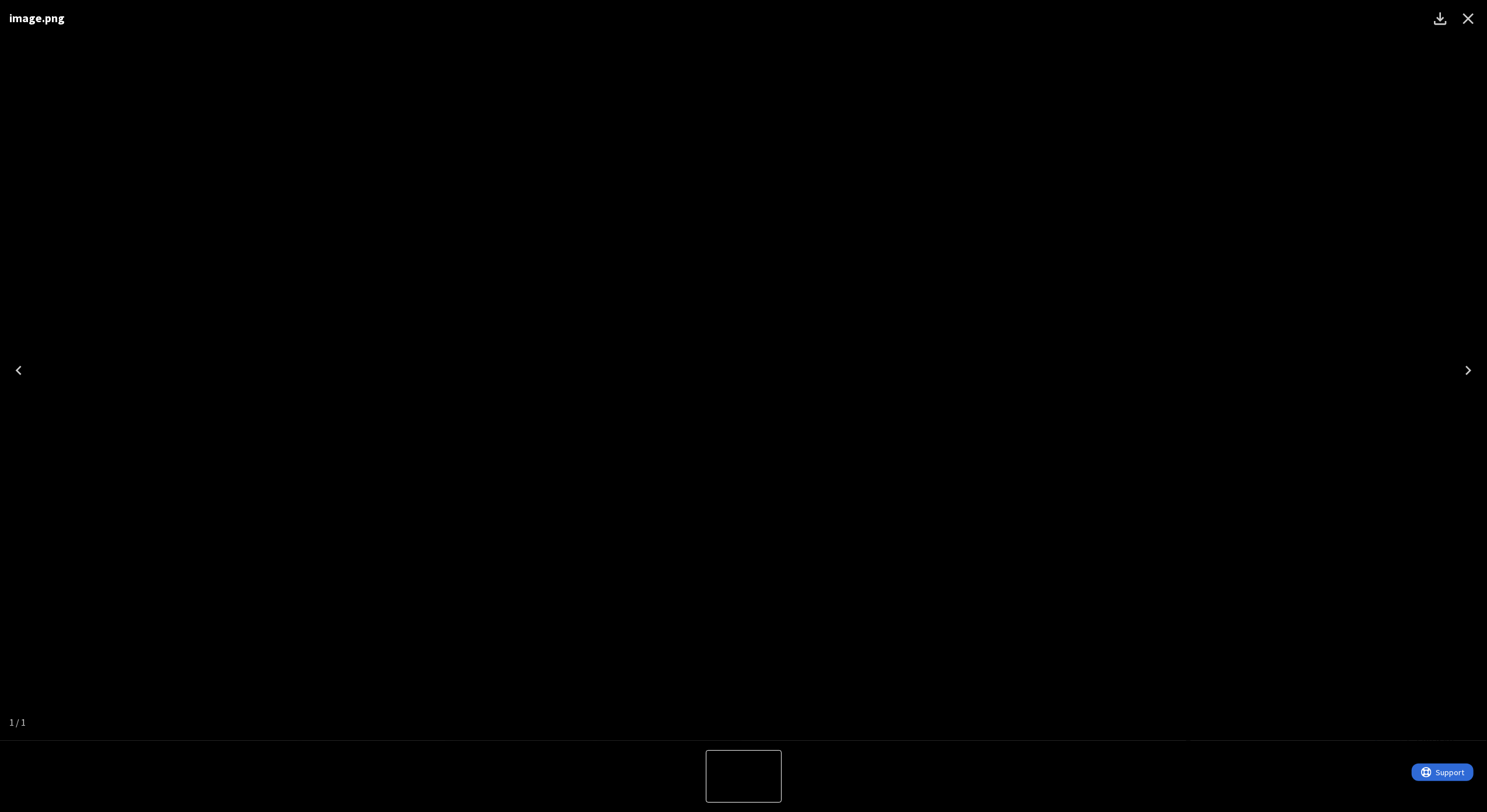
click at [823, 593] on div "image.png" at bounding box center [744, 370] width 1487 height 741
click at [1434, 19] on icon "Download" at bounding box center [1440, 19] width 19 height 19
click at [236, 357] on div "image.png" at bounding box center [744, 370] width 1487 height 741
click at [1465, 19] on icon "Close" at bounding box center [1468, 19] width 19 height 19
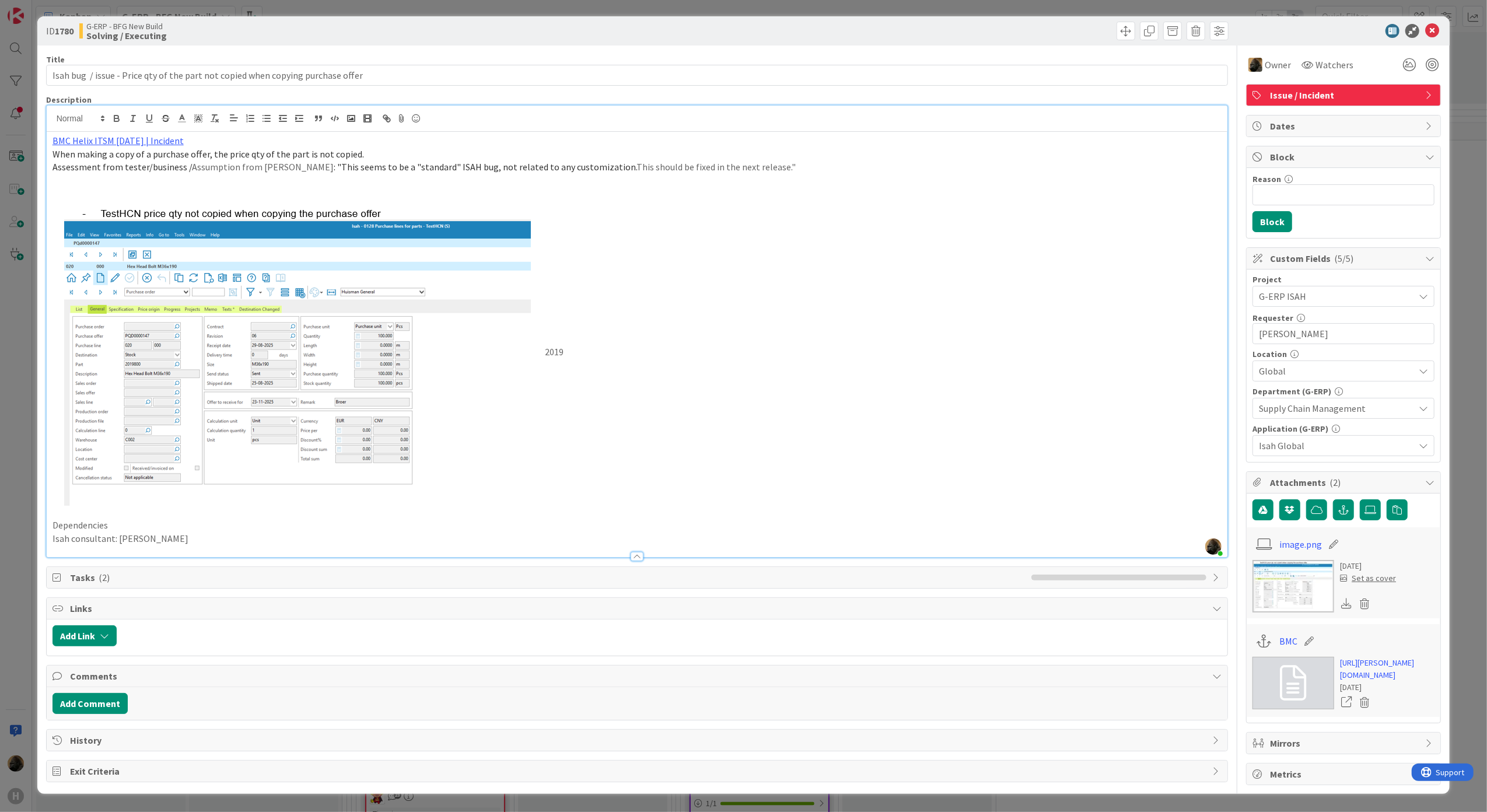
scroll to position [40, 0]
click at [109, 693] on button "Add Comment" at bounding box center [90, 704] width 75 height 21
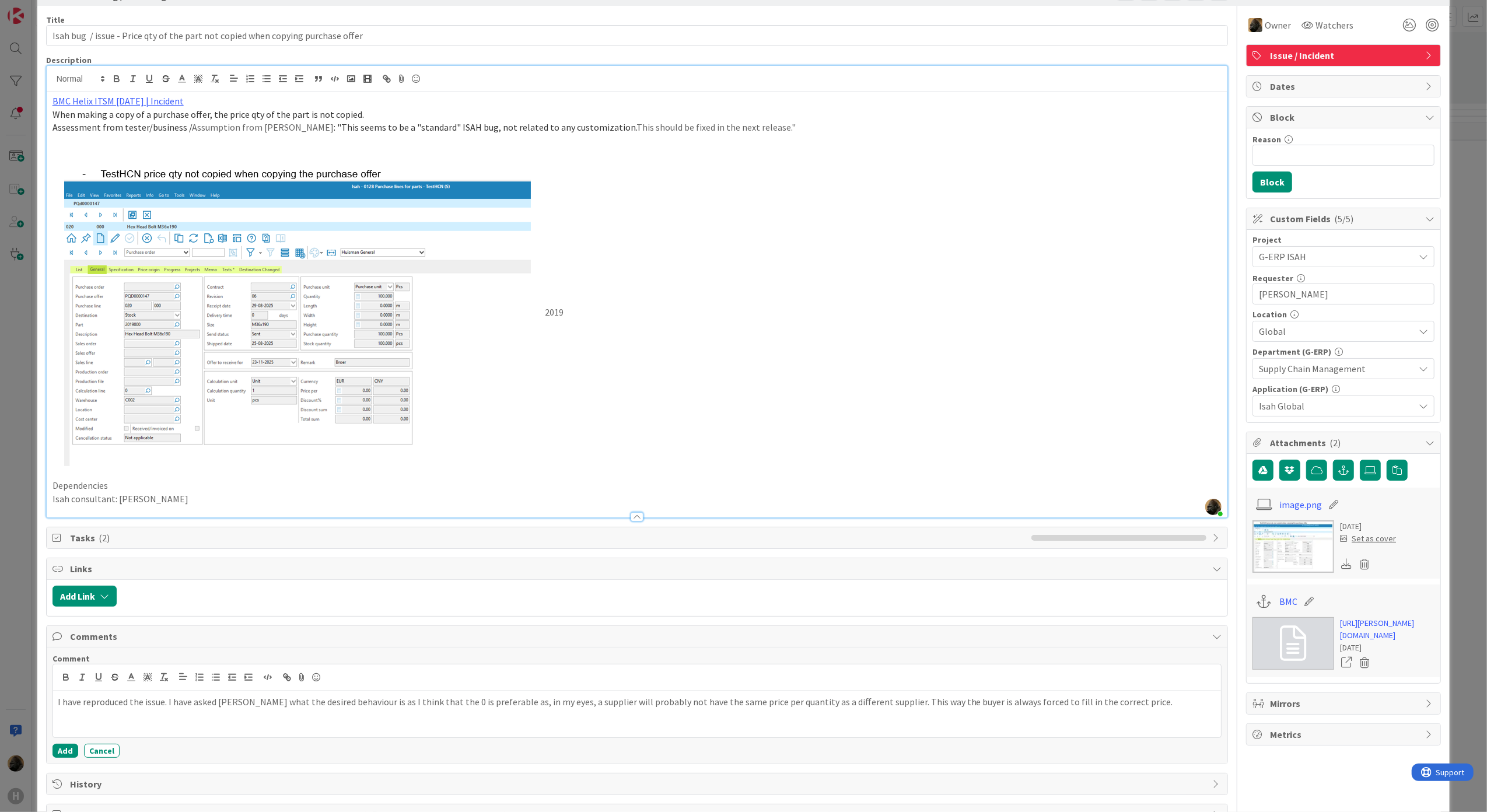
click at [73, 763] on div "Comment I have reproduced the issue. I have asked [PERSON_NAME] what the desire…" at bounding box center [637, 705] width 1181 height 116
click at [66, 756] on button "Add" at bounding box center [65, 751] width 25 height 14
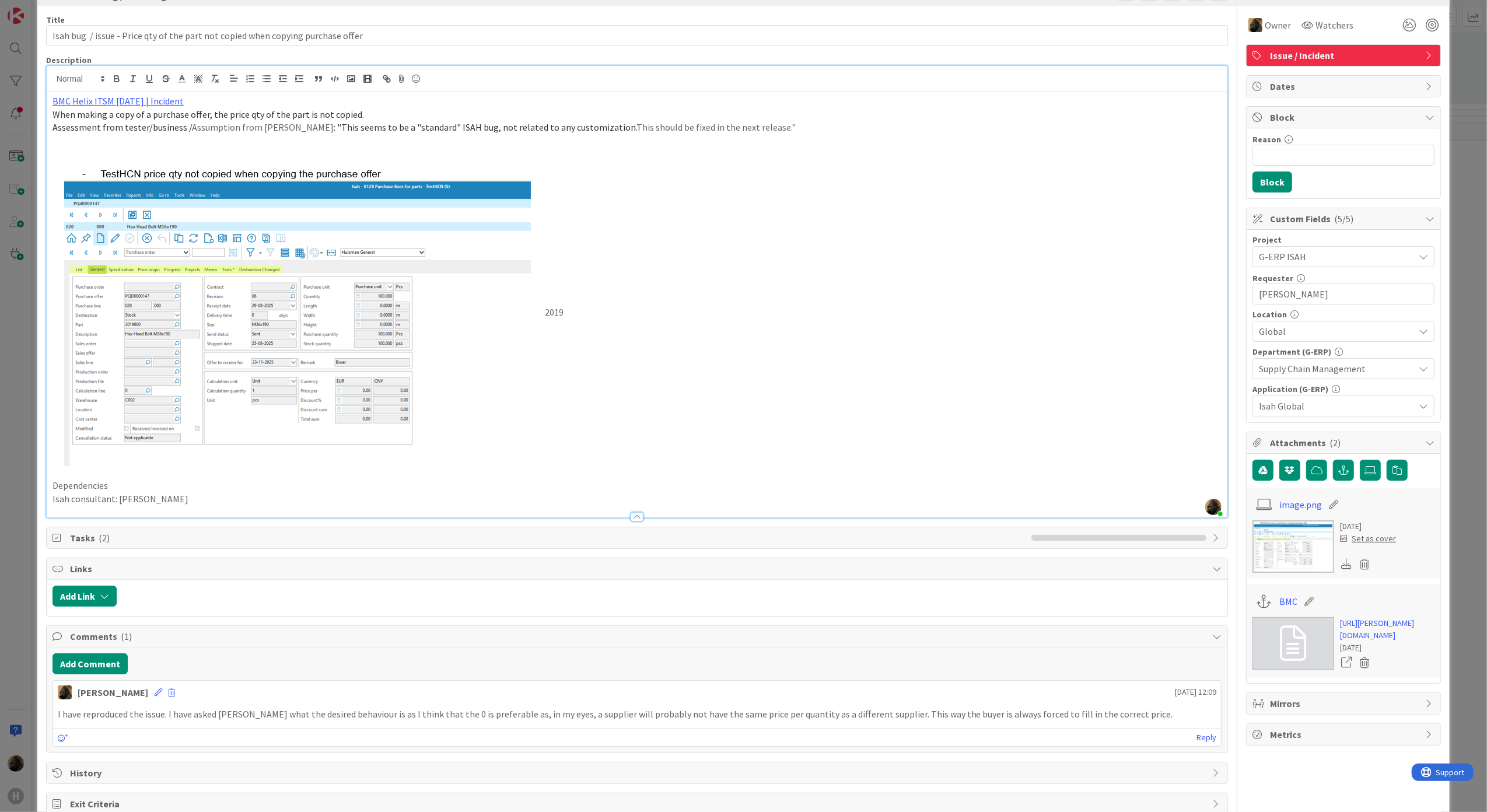
click at [467, 710] on p "I have reproduced the issue. I have asked [PERSON_NAME] what the desired behavi…" at bounding box center [637, 714] width 1159 height 14
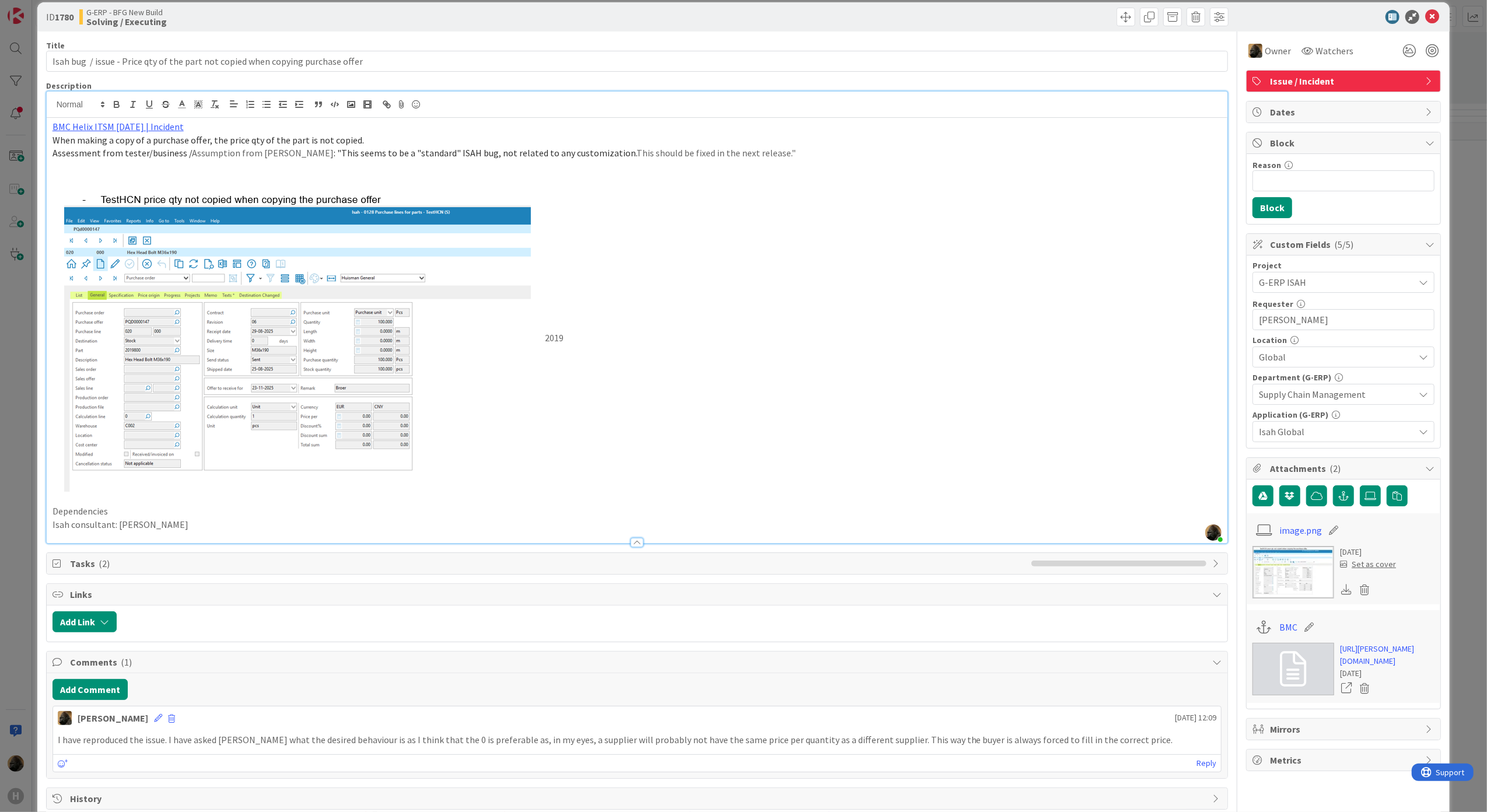
scroll to position [0, 0]
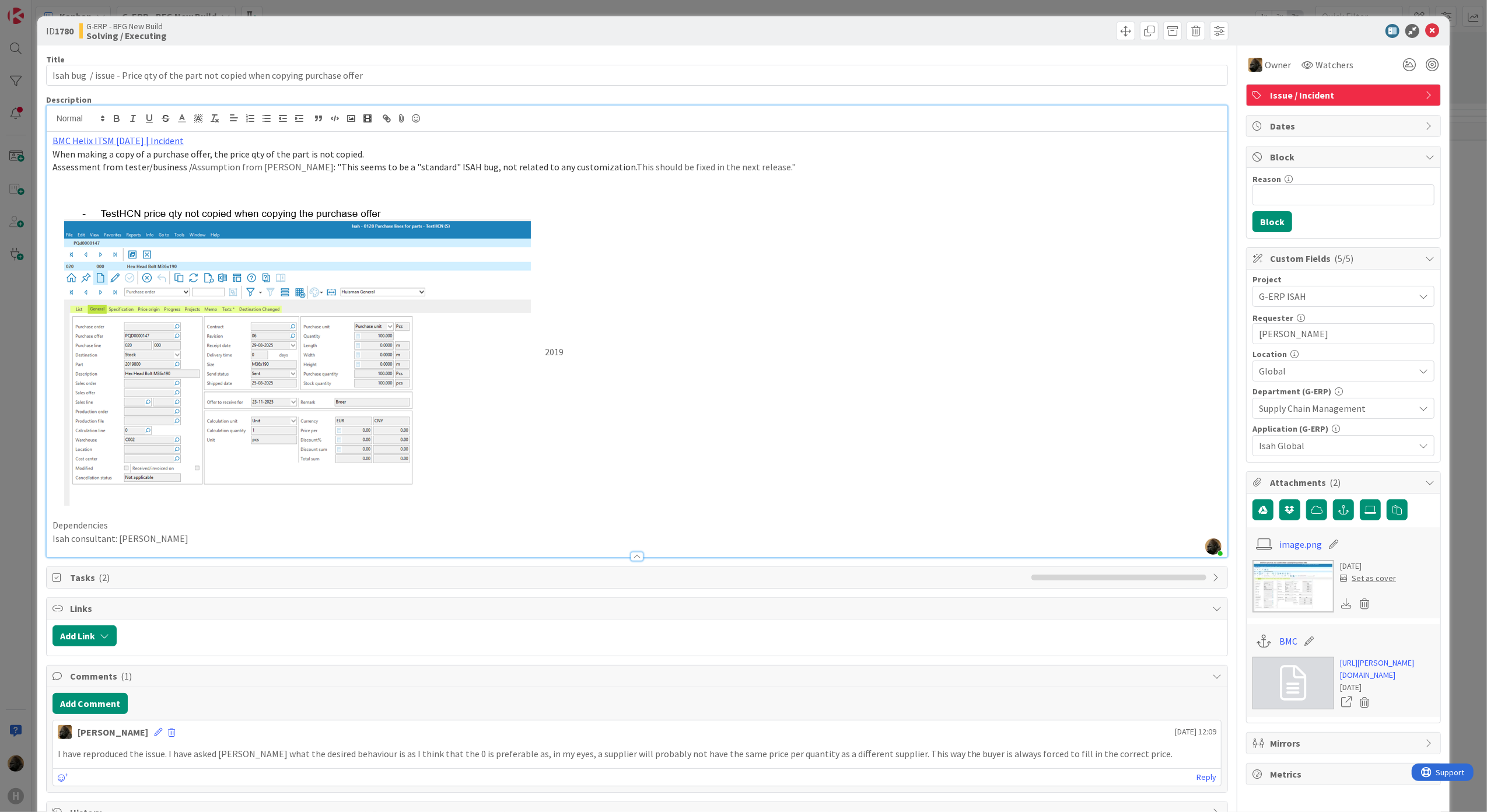
click at [1408, 24] on div at bounding box center [1338, 31] width 206 height 14
click at [1425, 27] on icon at bounding box center [1432, 31] width 14 height 14
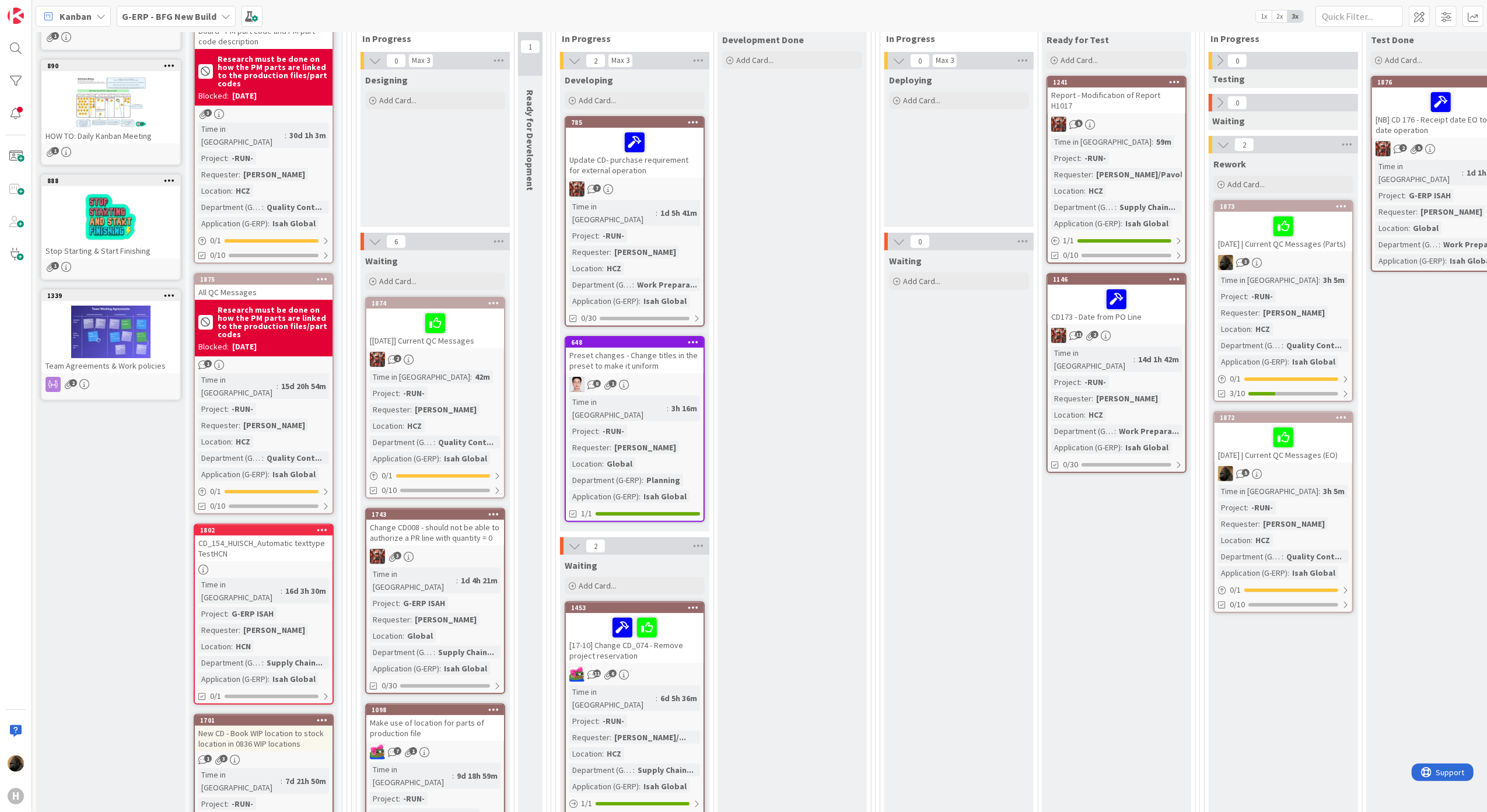
scroll to position [155, 0]
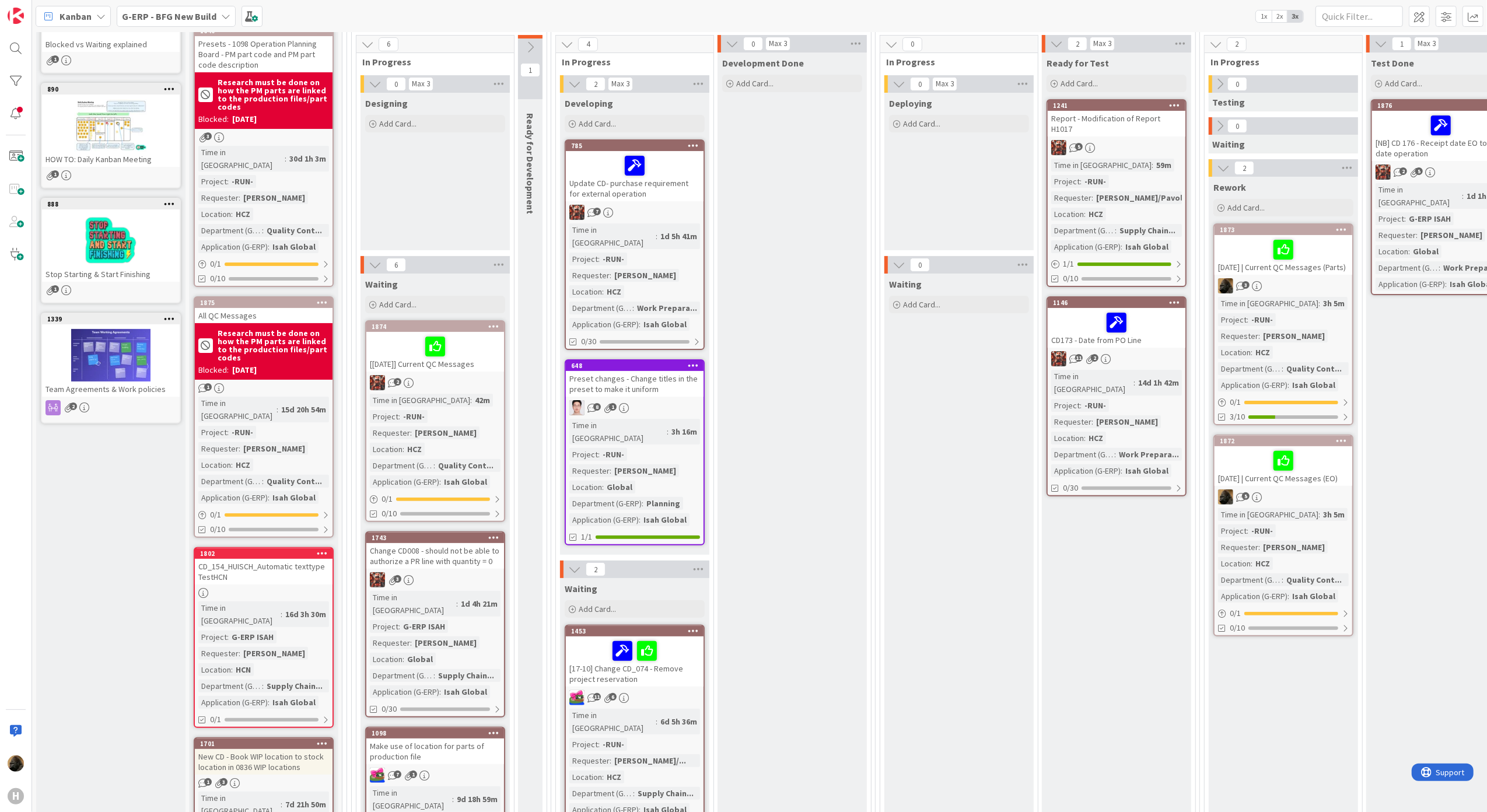
click at [278, 558] on div "CD_154_HUISCH_Automatic texttype TestHCN" at bounding box center [264, 571] width 138 height 25
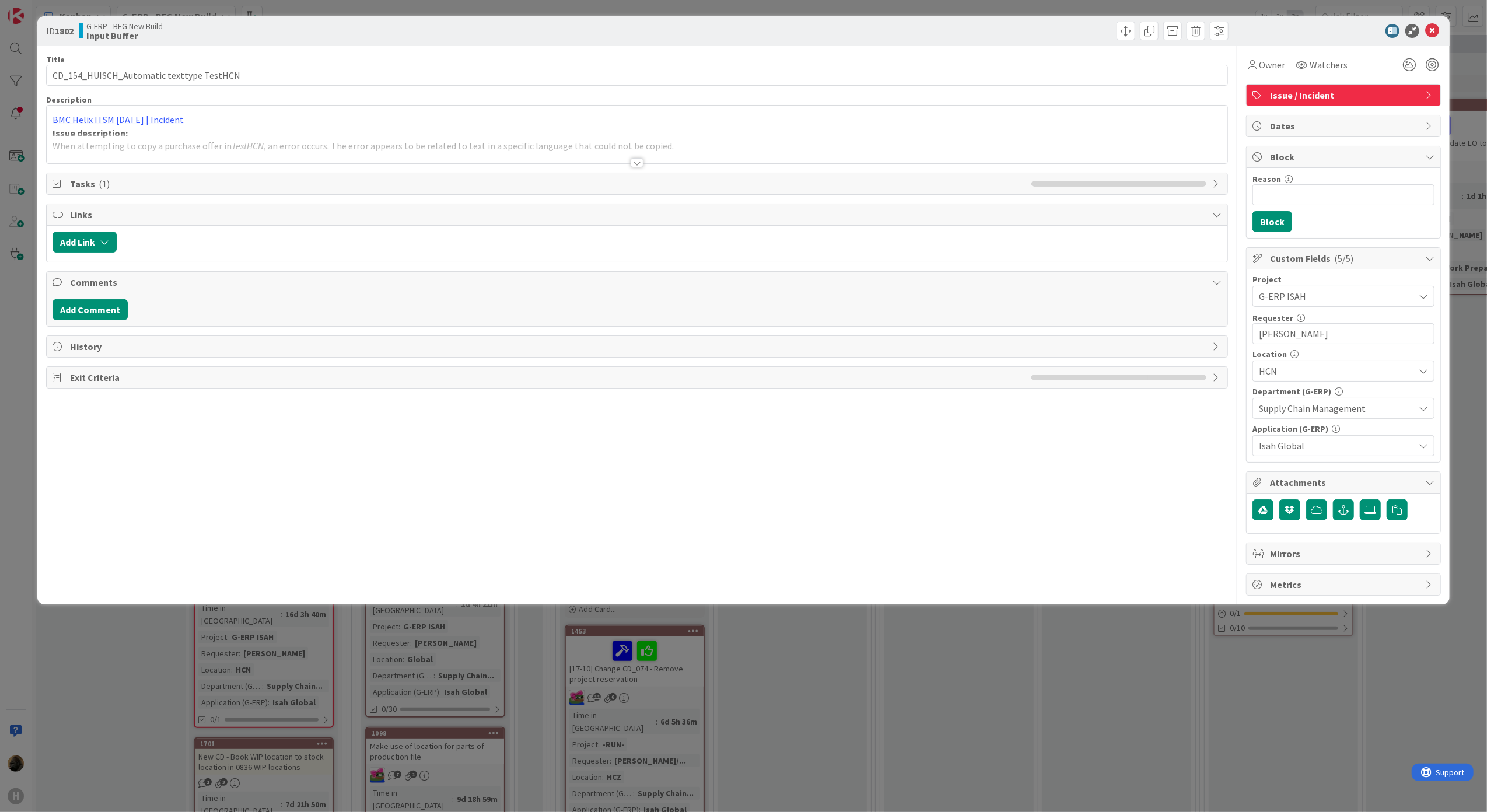
click at [1433, 40] on div "ID 1802 G-ERP - BFG New Build Input Buffer" at bounding box center [744, 30] width 1413 height 29
click at [1436, 29] on icon at bounding box center [1432, 31] width 14 height 14
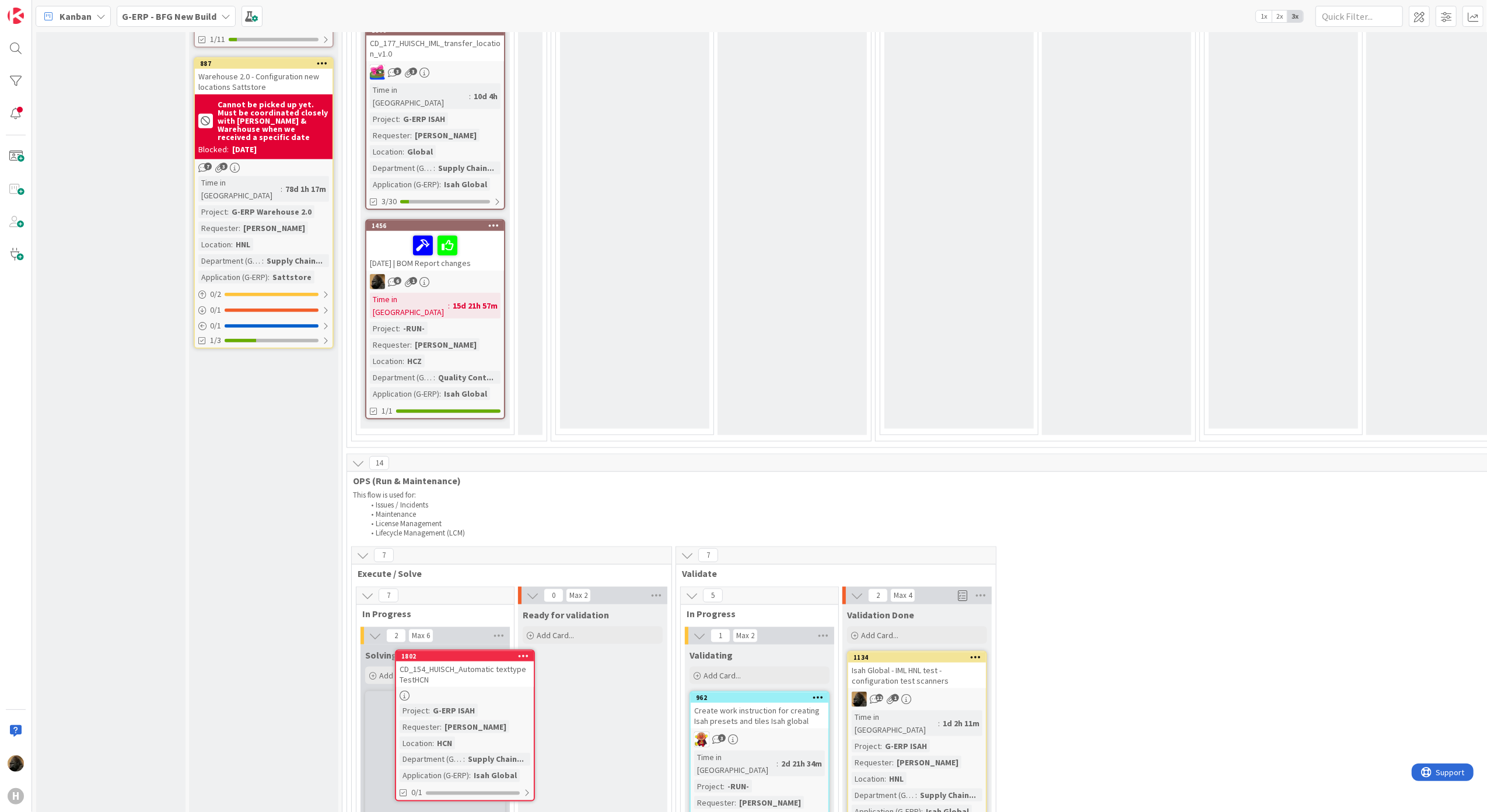
scroll to position [1226, 0]
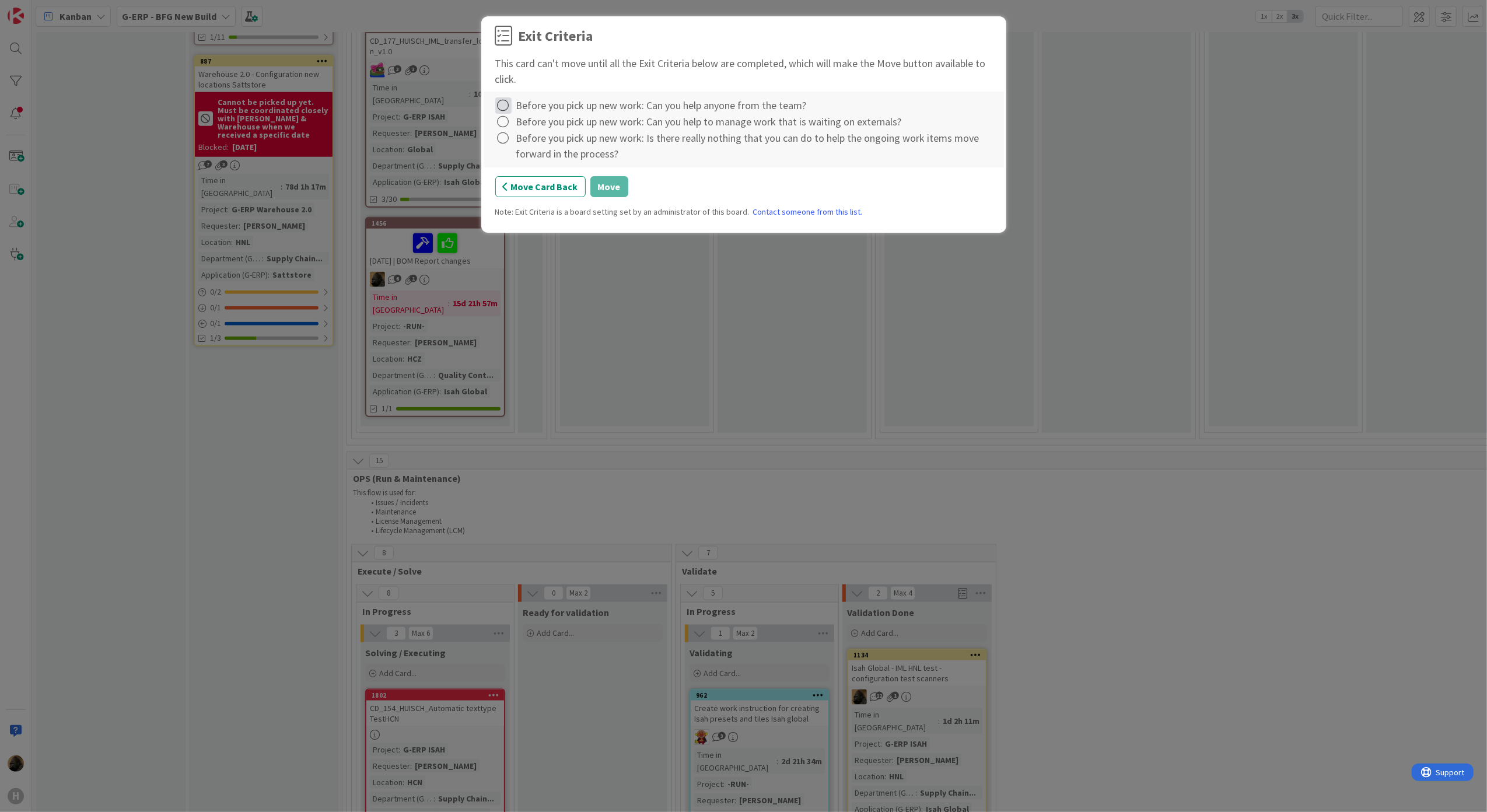
click at [502, 101] on icon at bounding box center [504, 105] width 16 height 16
click at [509, 124] on link "Complete" at bounding box center [568, 130] width 146 height 17
click at [504, 124] on icon at bounding box center [504, 121] width 16 height 16
click at [509, 145] on link "Complete" at bounding box center [568, 146] width 146 height 17
click at [507, 146] on icon at bounding box center [504, 138] width 16 height 16
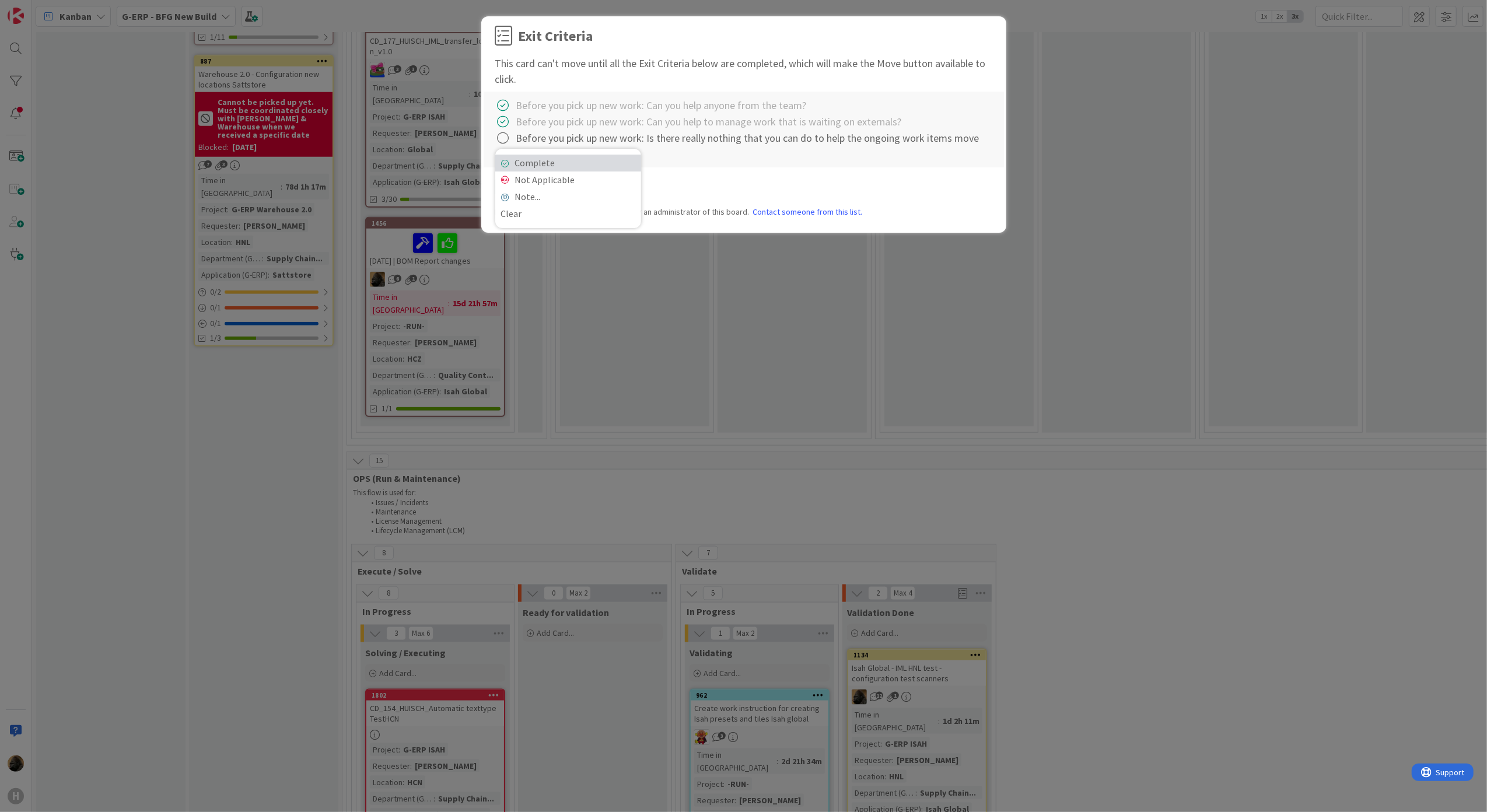
click at [590, 169] on link "Complete" at bounding box center [568, 162] width 146 height 17
click at [598, 183] on button "Move" at bounding box center [609, 187] width 38 height 21
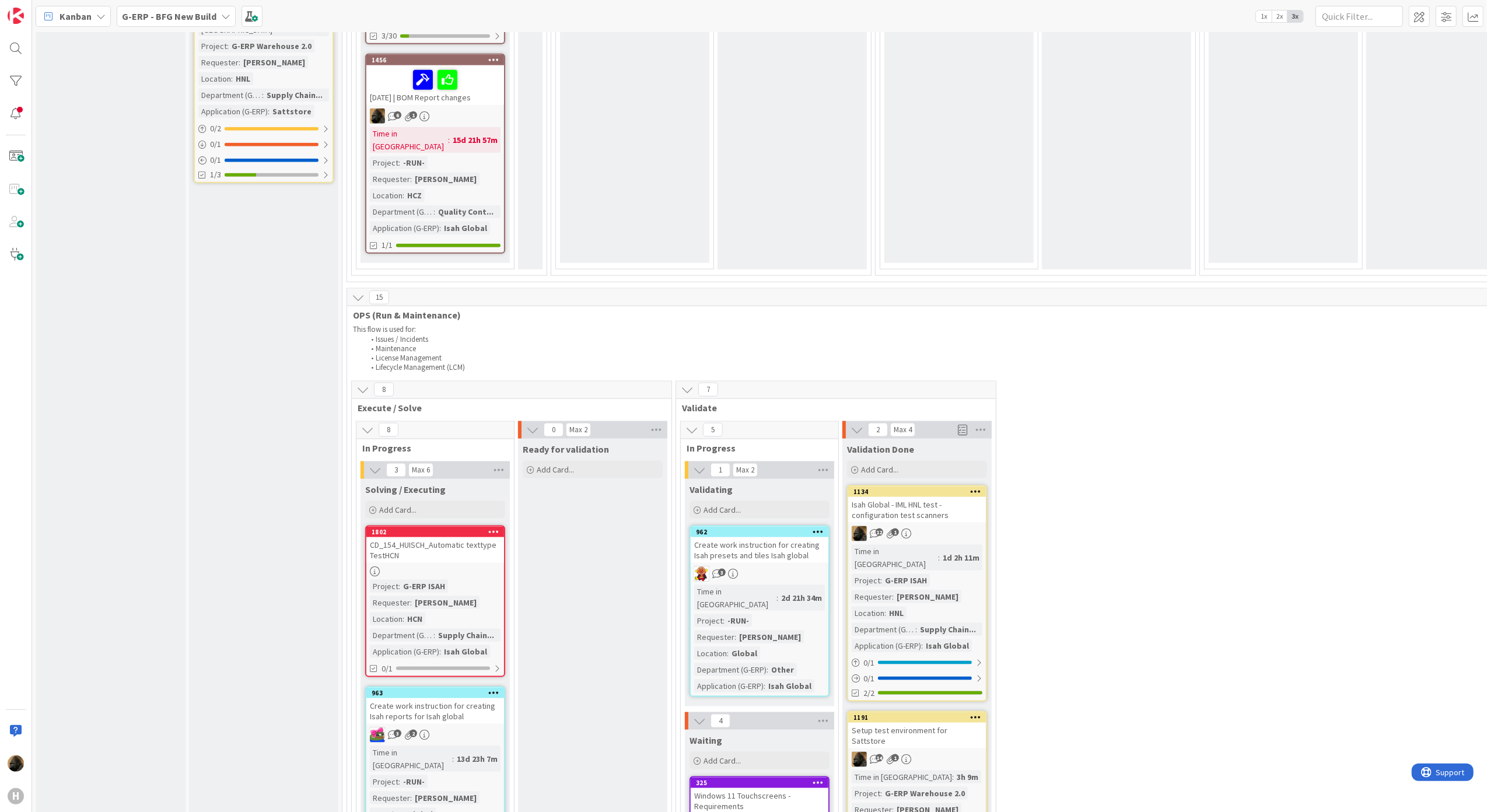
scroll to position [1692, 0]
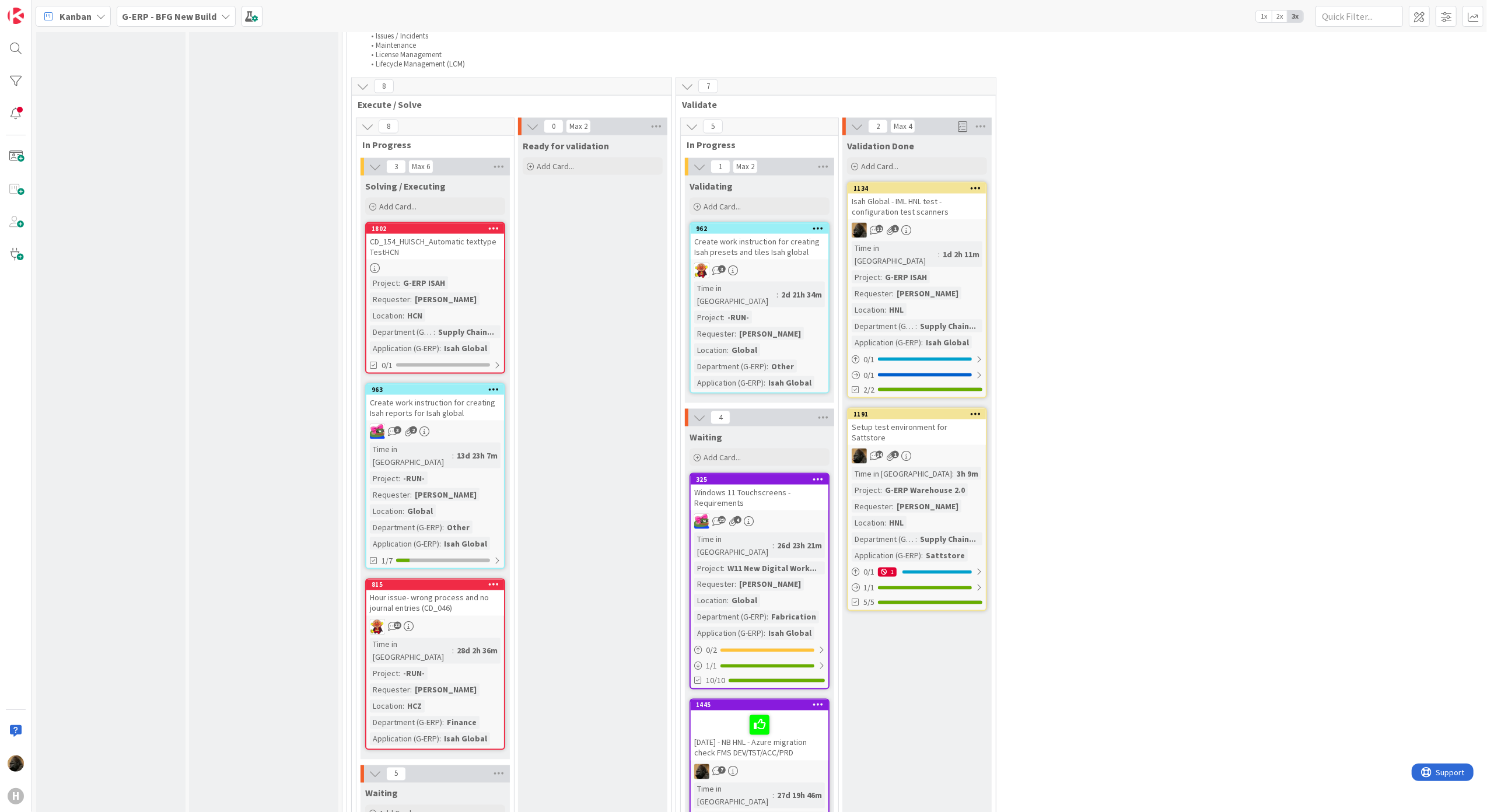
click at [432, 234] on div "CD_154_HUISCH_Automatic texttype TestHCN" at bounding box center [435, 246] width 138 height 25
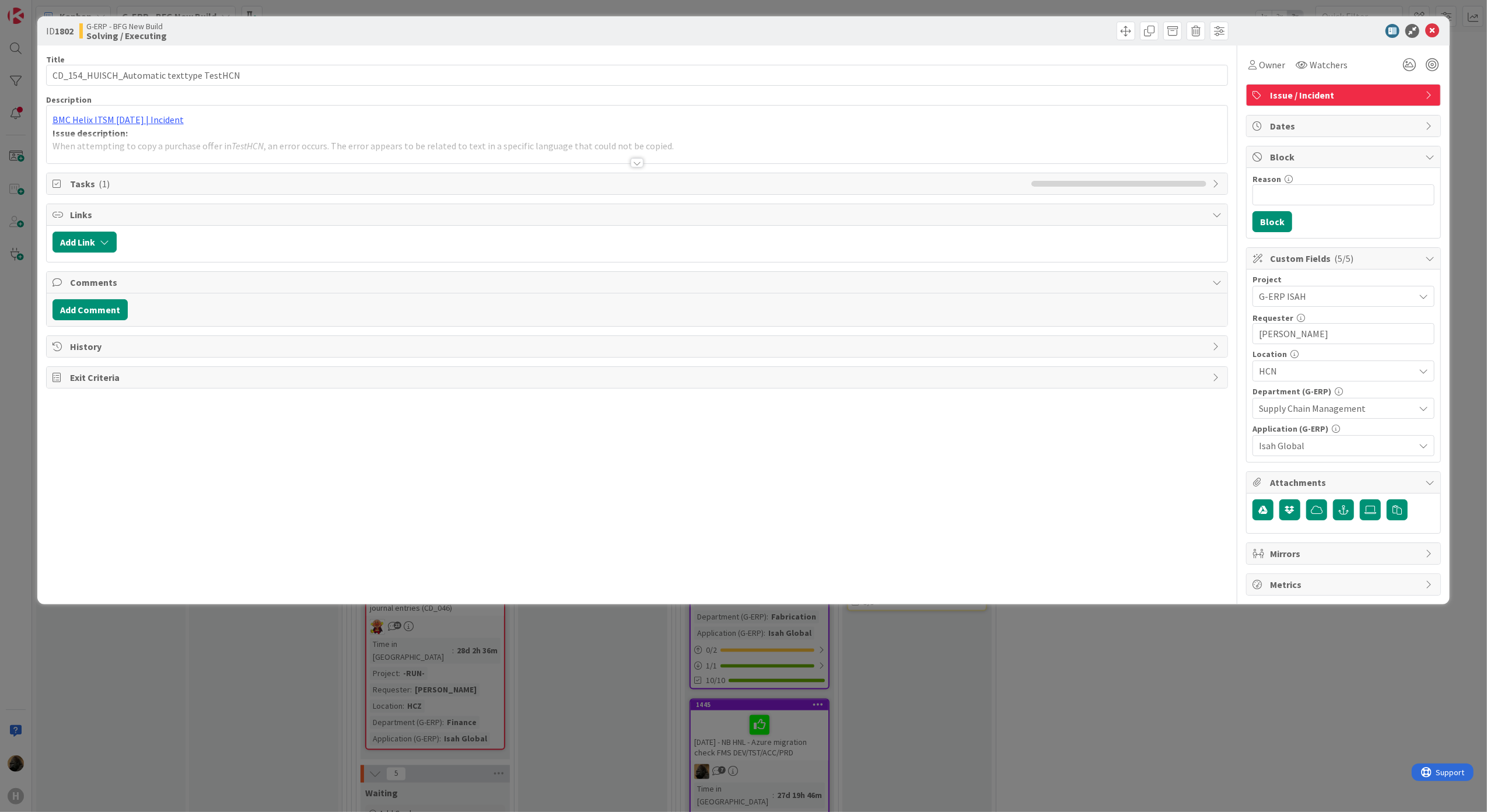
click at [628, 163] on div at bounding box center [637, 148] width 1181 height 30
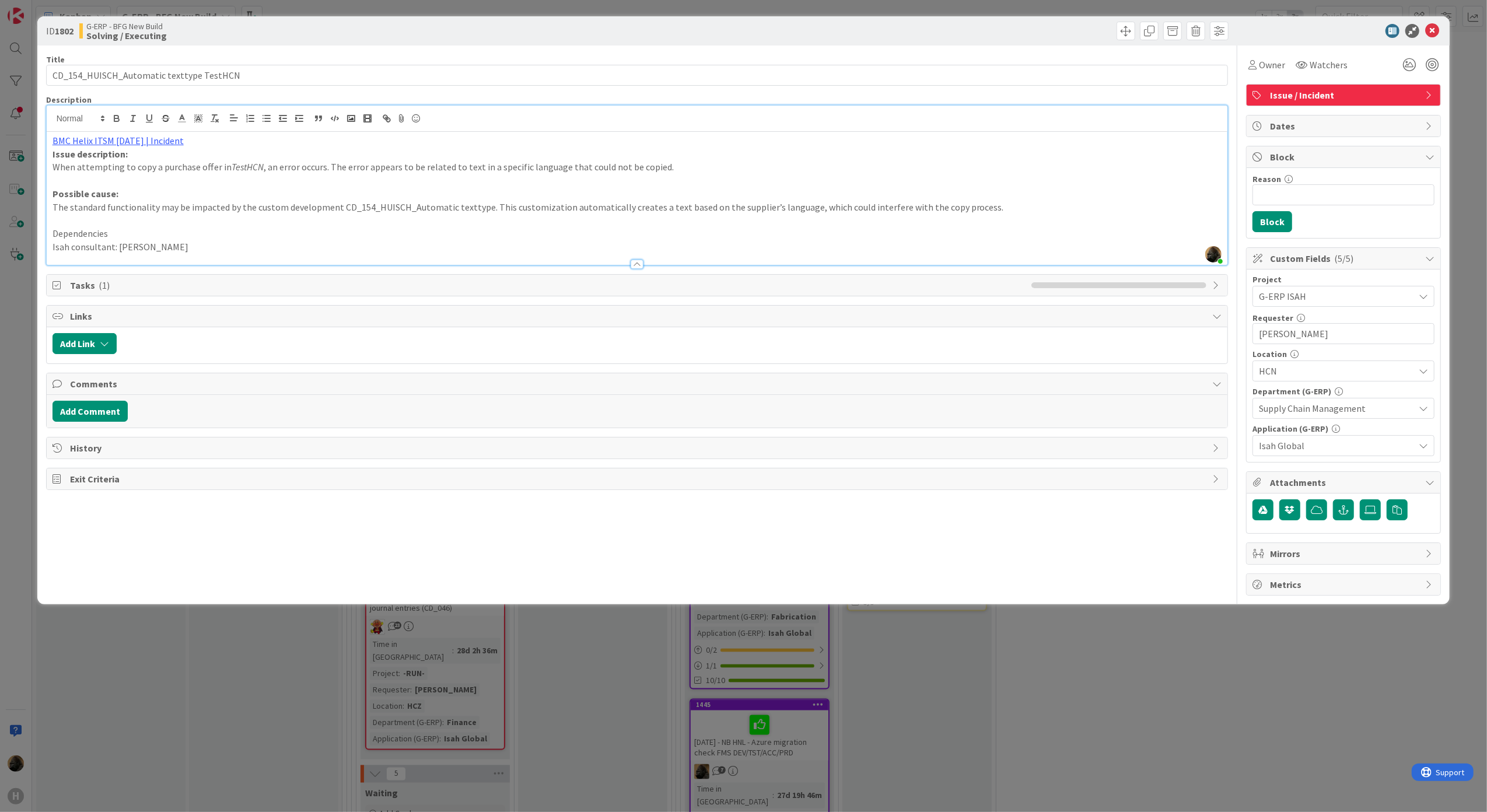
click at [199, 458] on div "History" at bounding box center [637, 448] width 1181 height 21
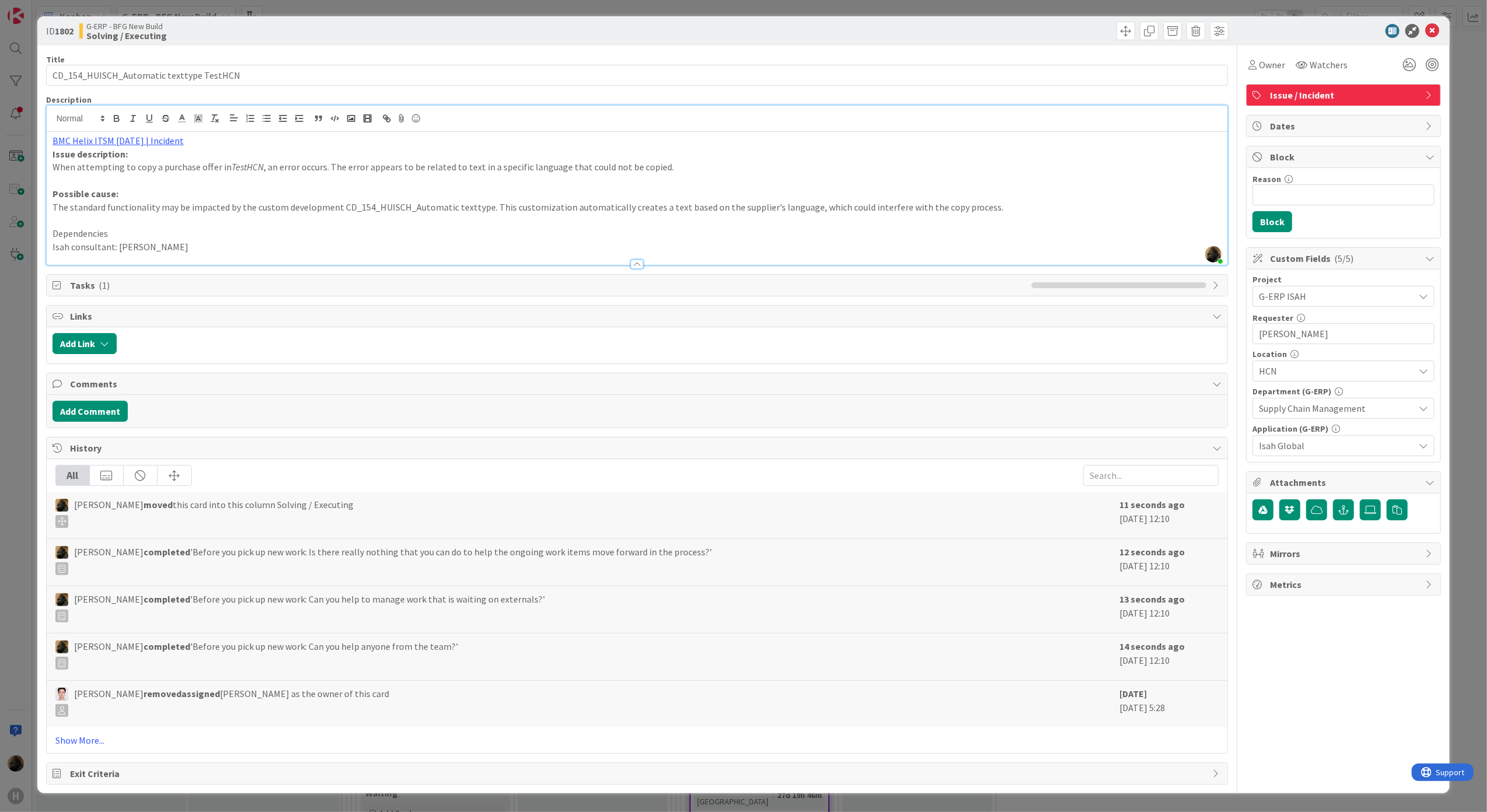
scroll to position [3, 0]
click at [71, 743] on link "Show More..." at bounding box center [637, 740] width 1164 height 14
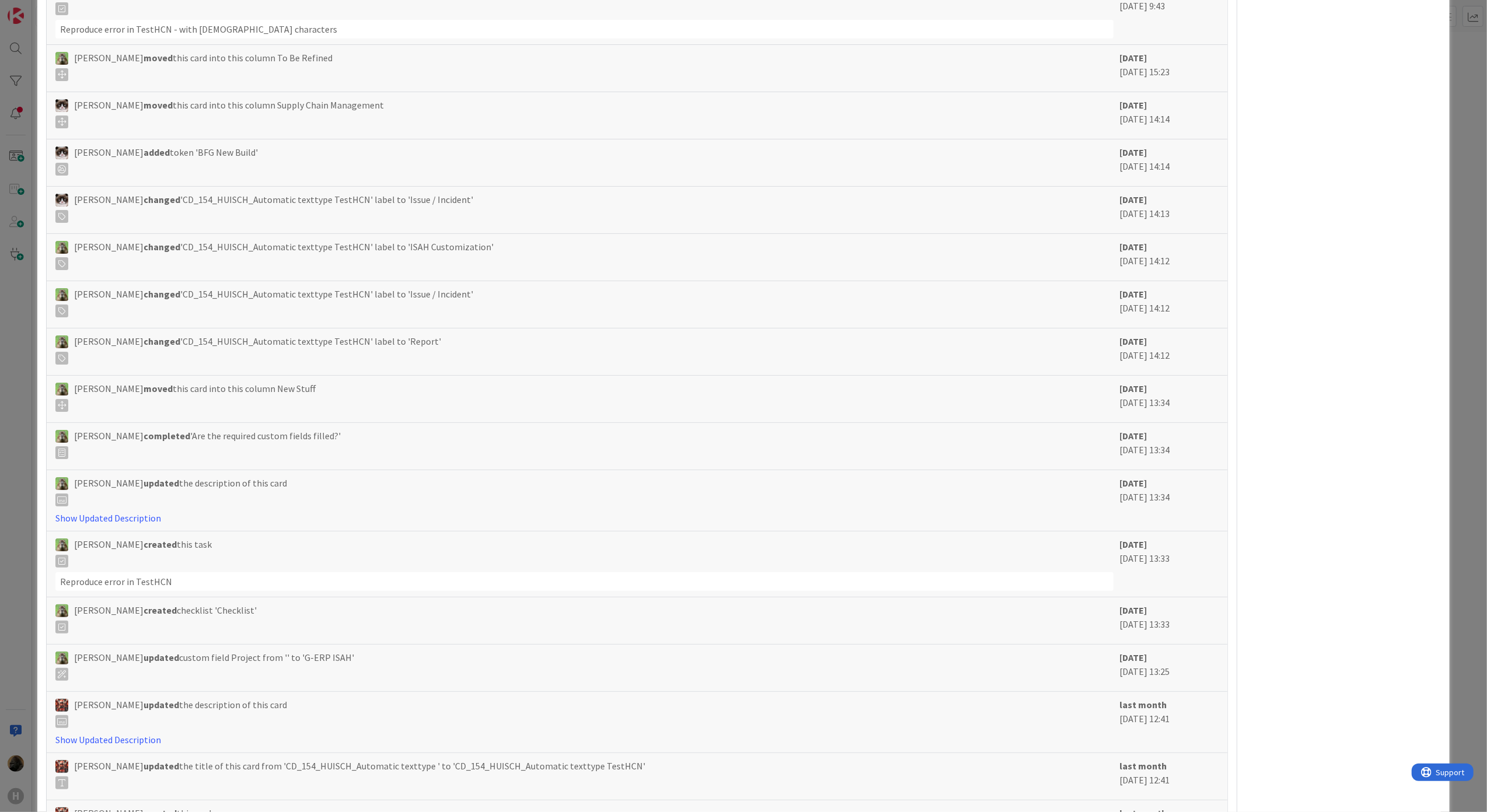
scroll to position [0, 0]
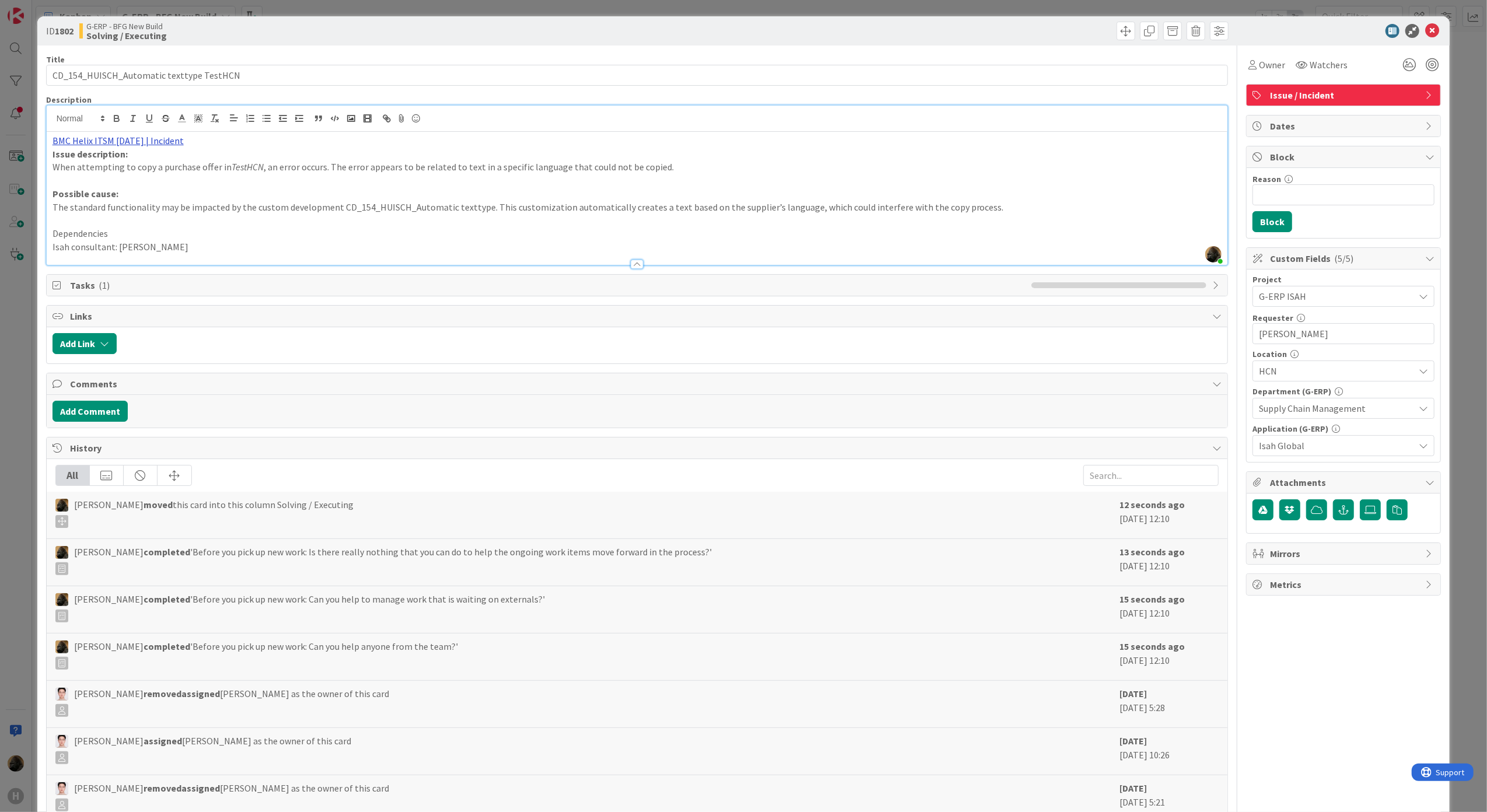
click at [138, 146] on link "BMC Helix ITSM [DATE] | Incident" at bounding box center [118, 140] width 131 height 12
click at [133, 156] on link "[URL][PERSON_NAME][DOMAIN_NAME]" at bounding box center [105, 163] width 117 height 15
click at [451, 344] on div at bounding box center [672, 343] width 1099 height 21
